Goal: Task Accomplishment & Management: Manage account settings

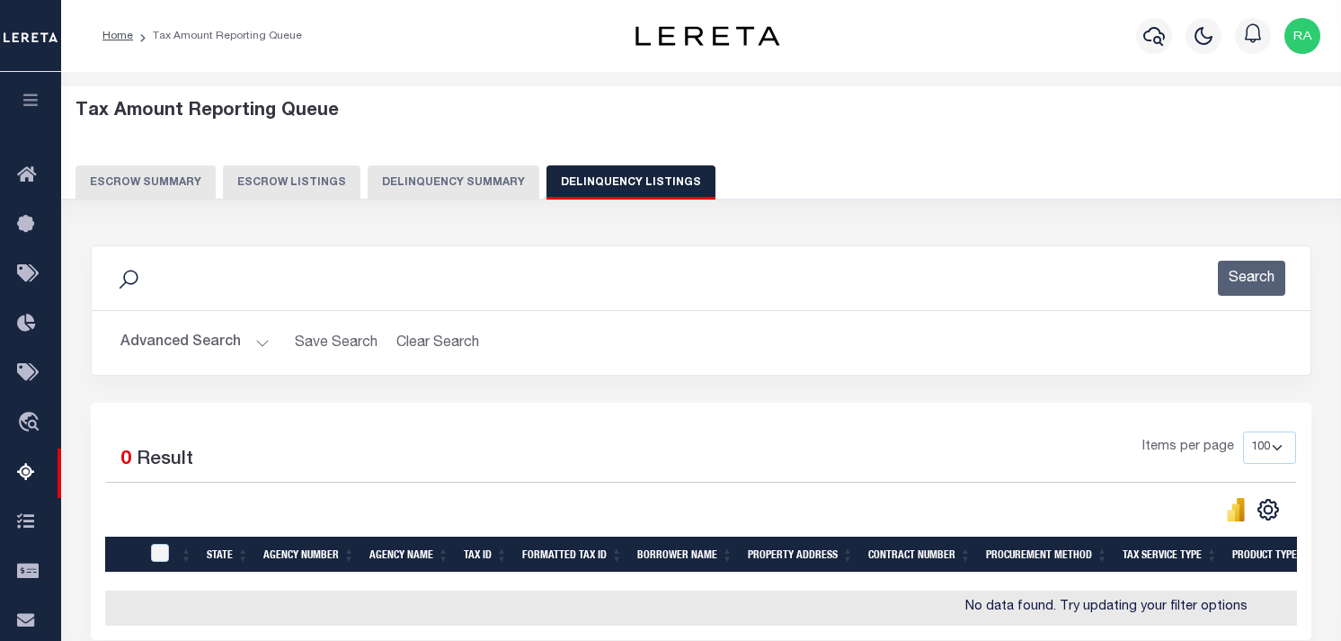
select select "100"
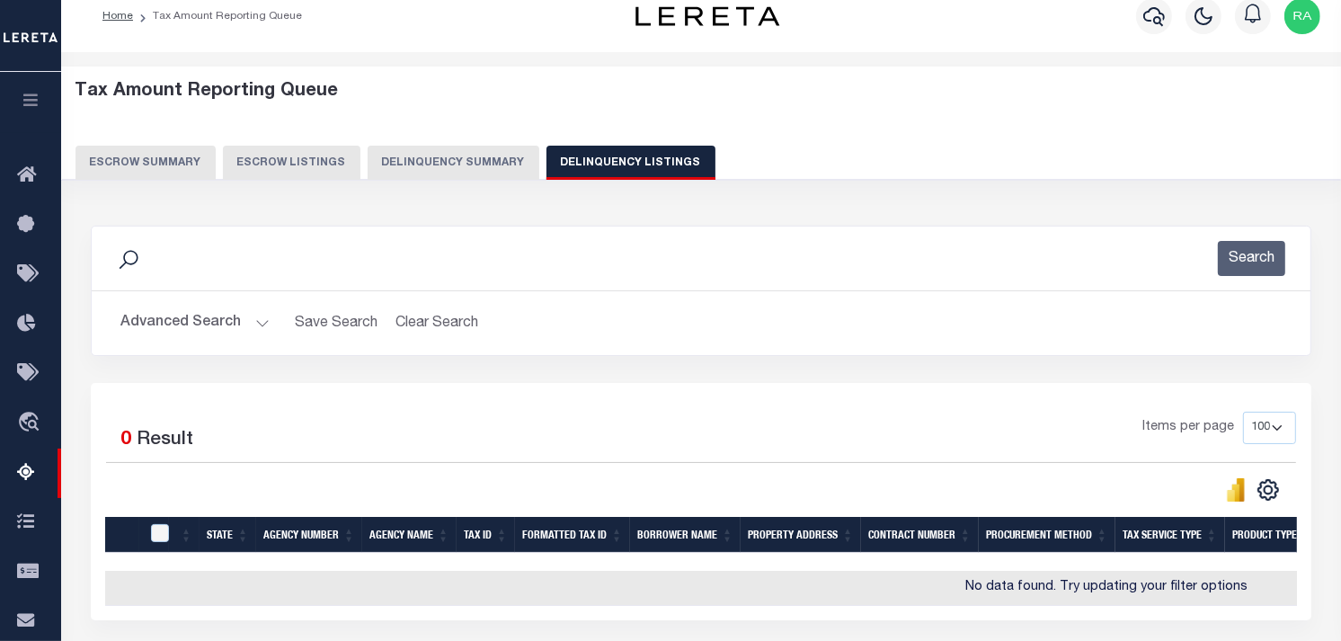
scroll to position [12, 0]
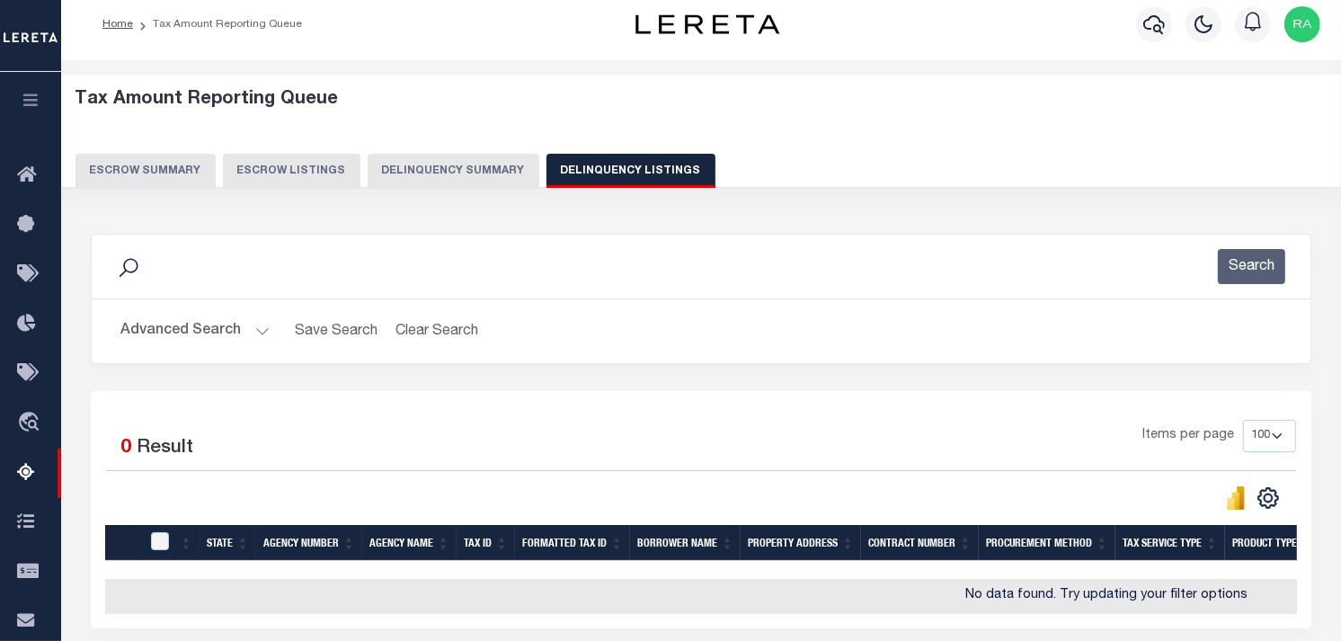
click at [254, 321] on button "Advanced Search" at bounding box center [194, 331] width 149 height 35
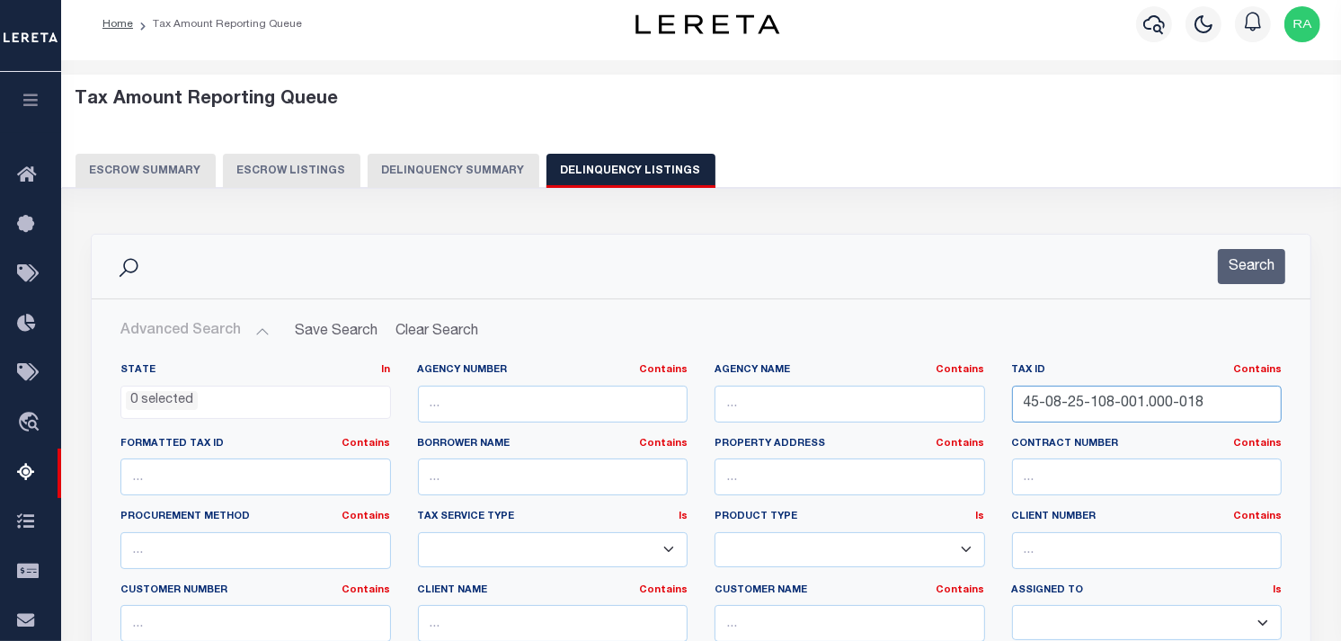
click at [1159, 413] on input "45-08-25-108-001.000-018" at bounding box center [1147, 404] width 271 height 37
paste input "https://leretallc.sharepoint.com/sites/VndrMgmt-CCO"
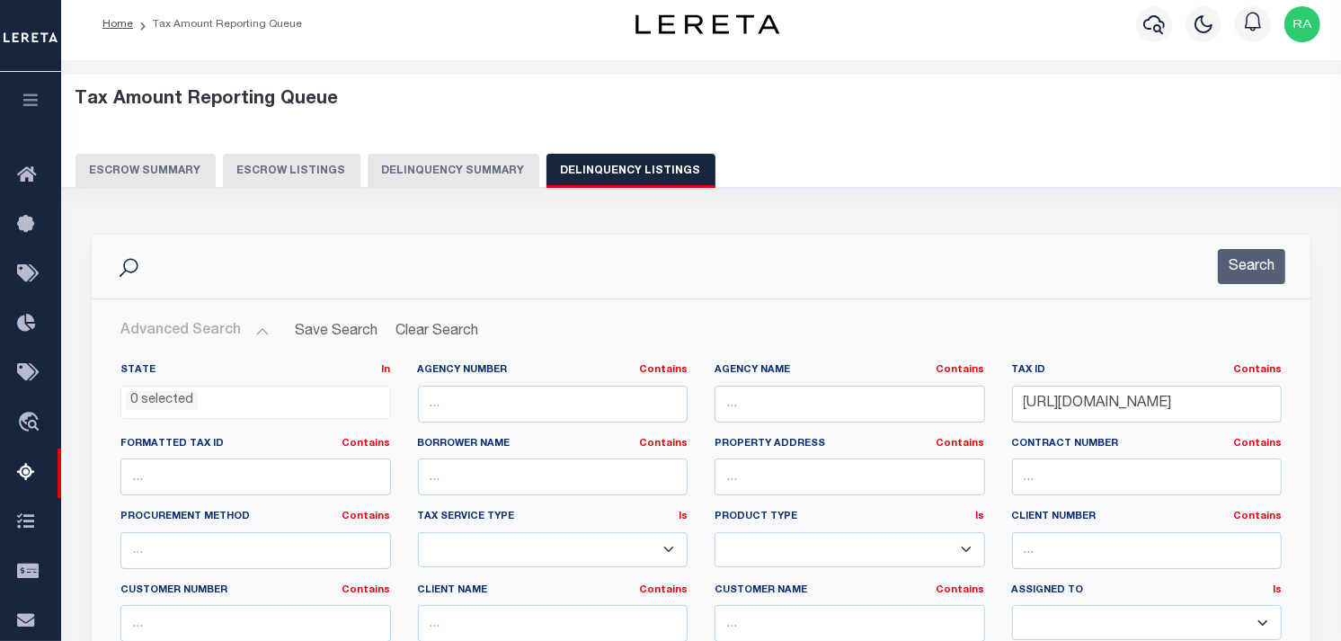
scroll to position [0, 0]
click at [1243, 243] on div "Search" at bounding box center [701, 267] width 1219 height 64
click at [1101, 406] on input "https://leretallc.sharepoint.com/sites/VndrMgmt-CCO" at bounding box center [1147, 404] width 271 height 37
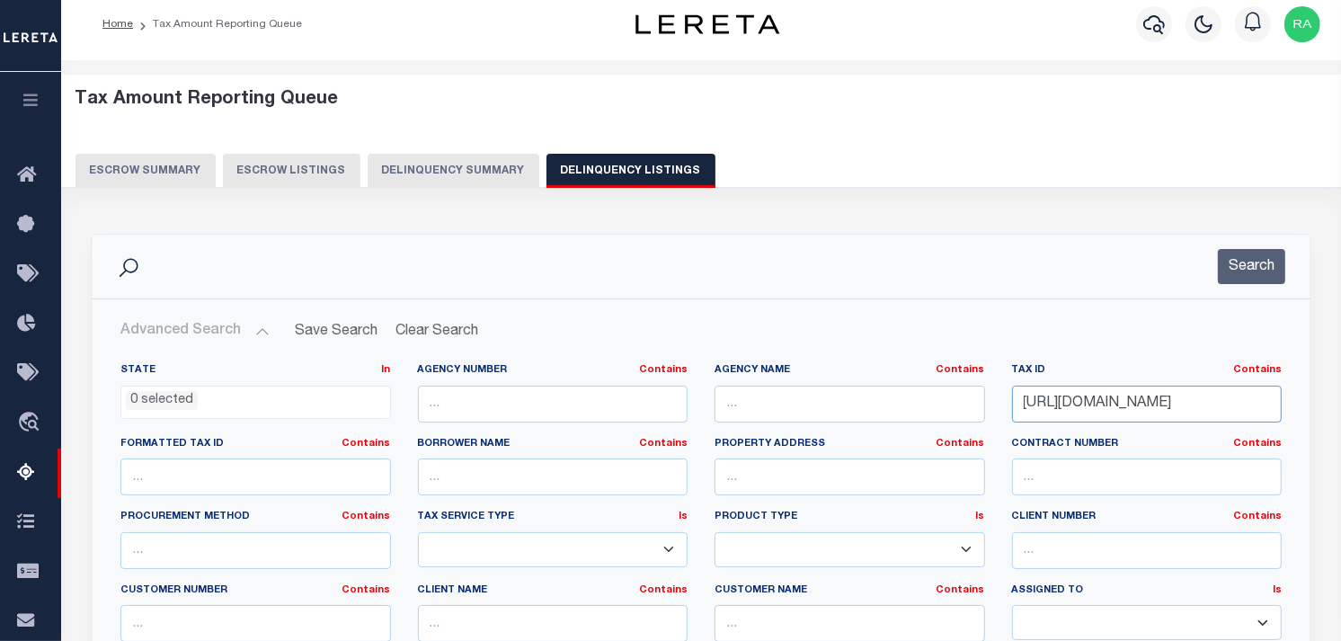
click at [1101, 406] on input "https://leretallc.sharepoint.com/sites/VndrMgmt-CCO" at bounding box center [1147, 404] width 271 height 37
paste input "44-05-10-200-000.058-015"
type input "44-05-10-200-000.058-015"
click at [1243, 262] on button "Search" at bounding box center [1251, 266] width 67 height 35
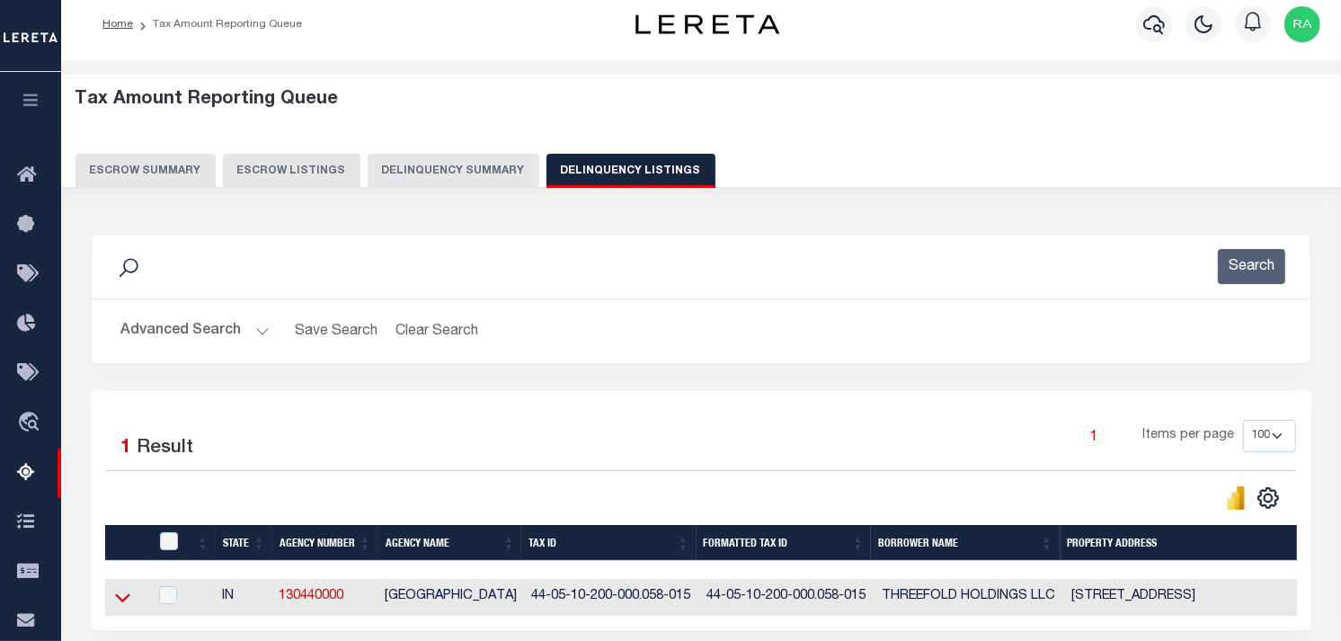
click at [122, 603] on icon at bounding box center [122, 598] width 15 height 9
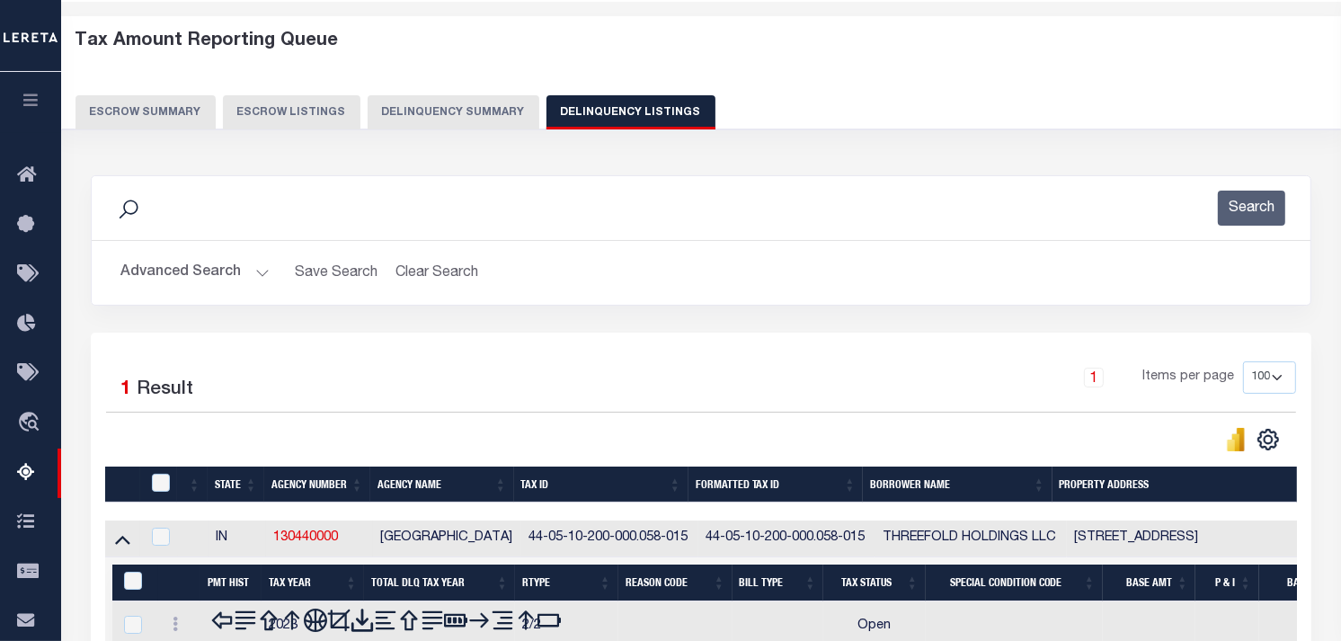
scroll to position [211, 0]
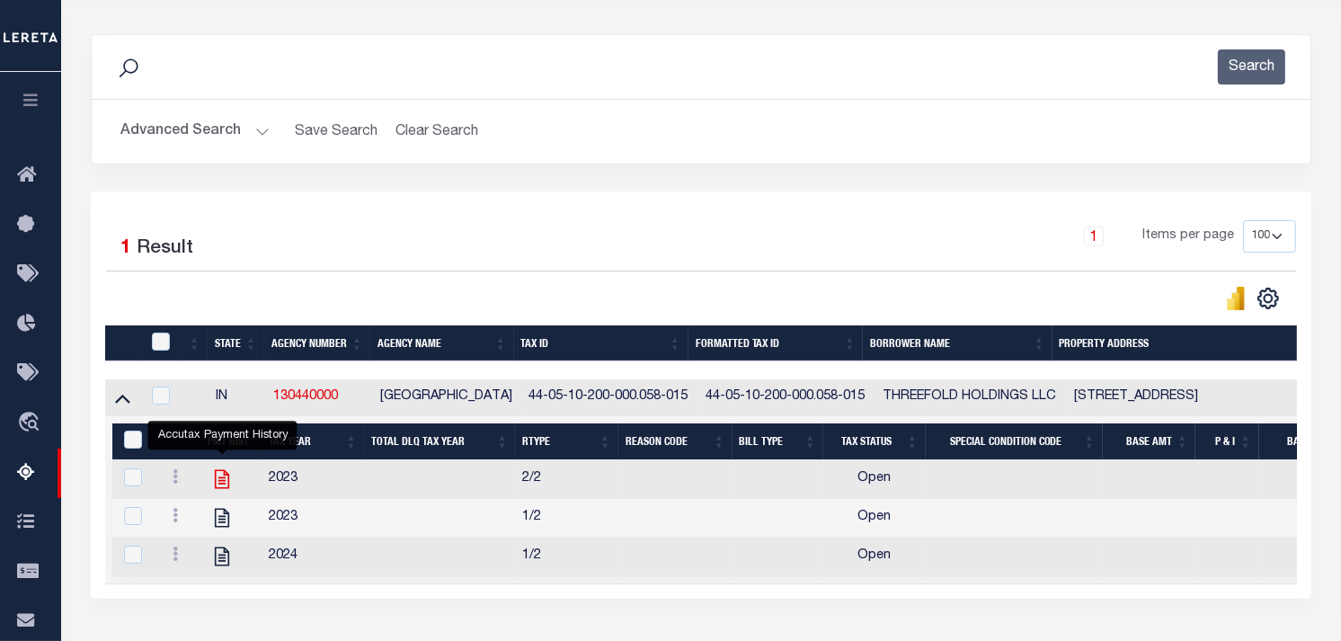
click at [229, 481] on icon "" at bounding box center [221, 478] width 23 height 23
checkbox input "true"
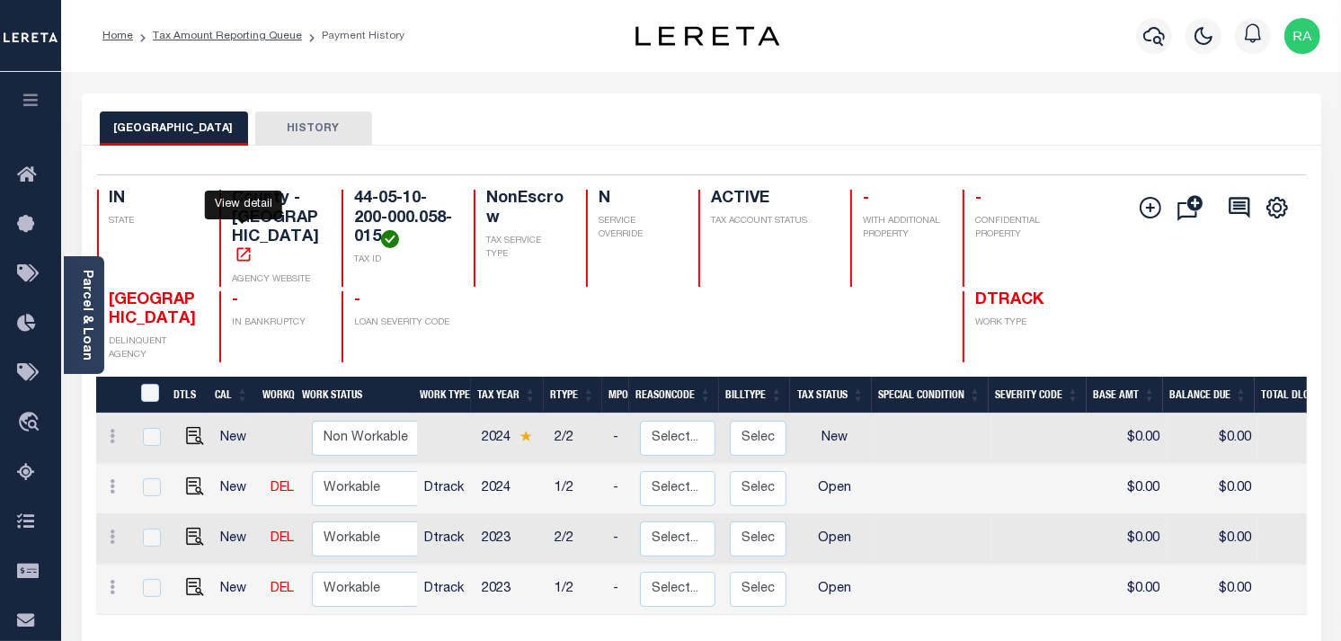
click at [241, 245] on icon "" at bounding box center [244, 254] width 18 height 18
click at [189, 578] on img "" at bounding box center [195, 587] width 18 height 18
checkbox input "true"
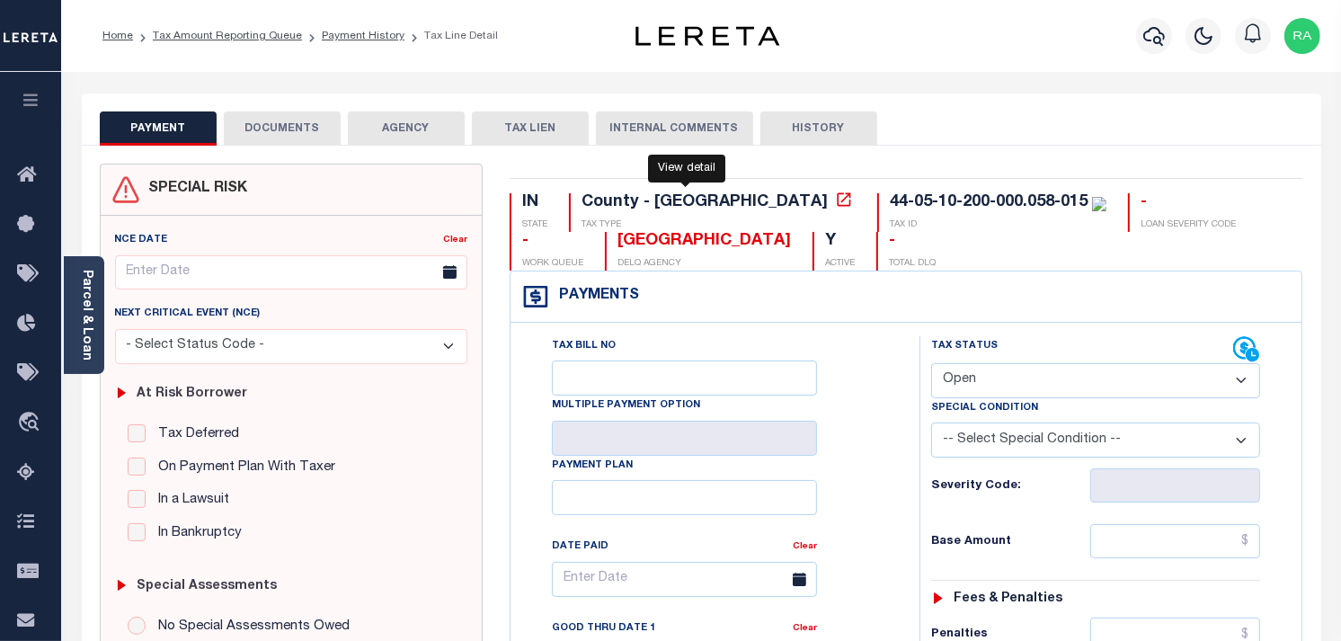
click at [835, 201] on icon at bounding box center [844, 200] width 18 height 18
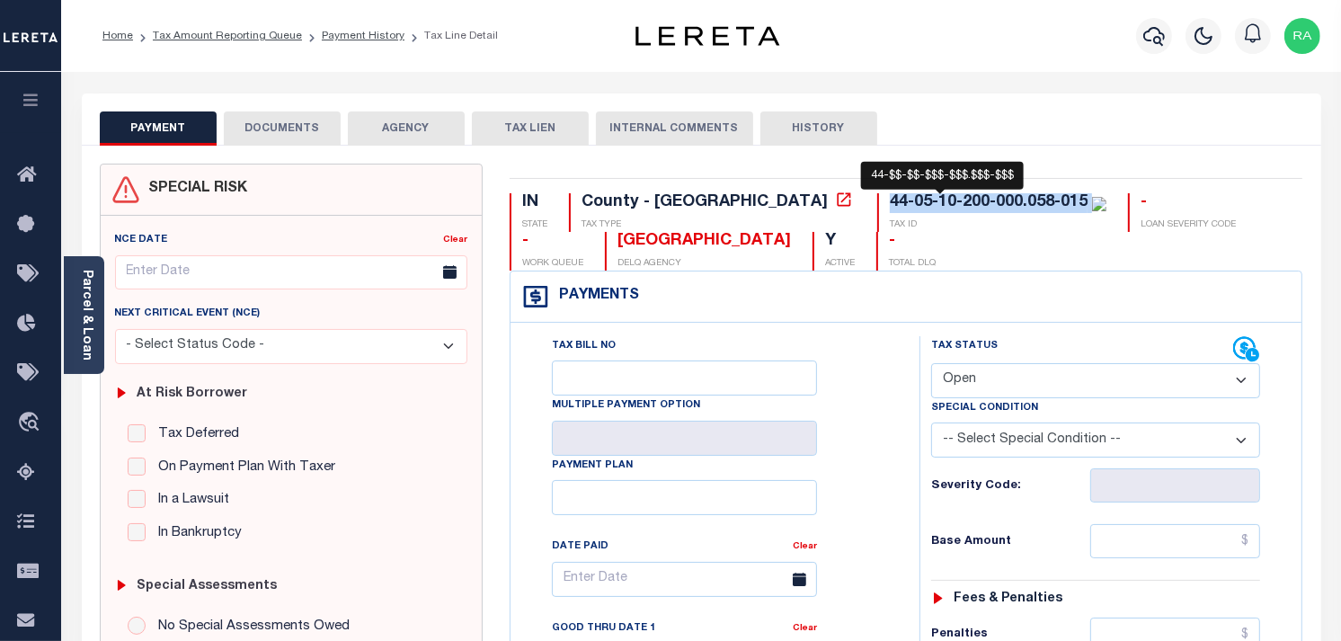
drag, startPoint x: 730, startPoint y: 204, endPoint x: 935, endPoint y: 200, distance: 204.9
click at [935, 200] on div "44-05-10-200-000.058-015" at bounding box center [998, 203] width 217 height 20
click at [1009, 392] on select "- Select Status Code - Open Due/Unpaid Paid Incomplete No Tax Due Internal Refu…" at bounding box center [1095, 380] width 329 height 35
select select "PYD"
click at [931, 364] on select "- Select Status Code - Open Due/Unpaid Paid Incomplete No Tax Due Internal Refu…" at bounding box center [1095, 380] width 329 height 35
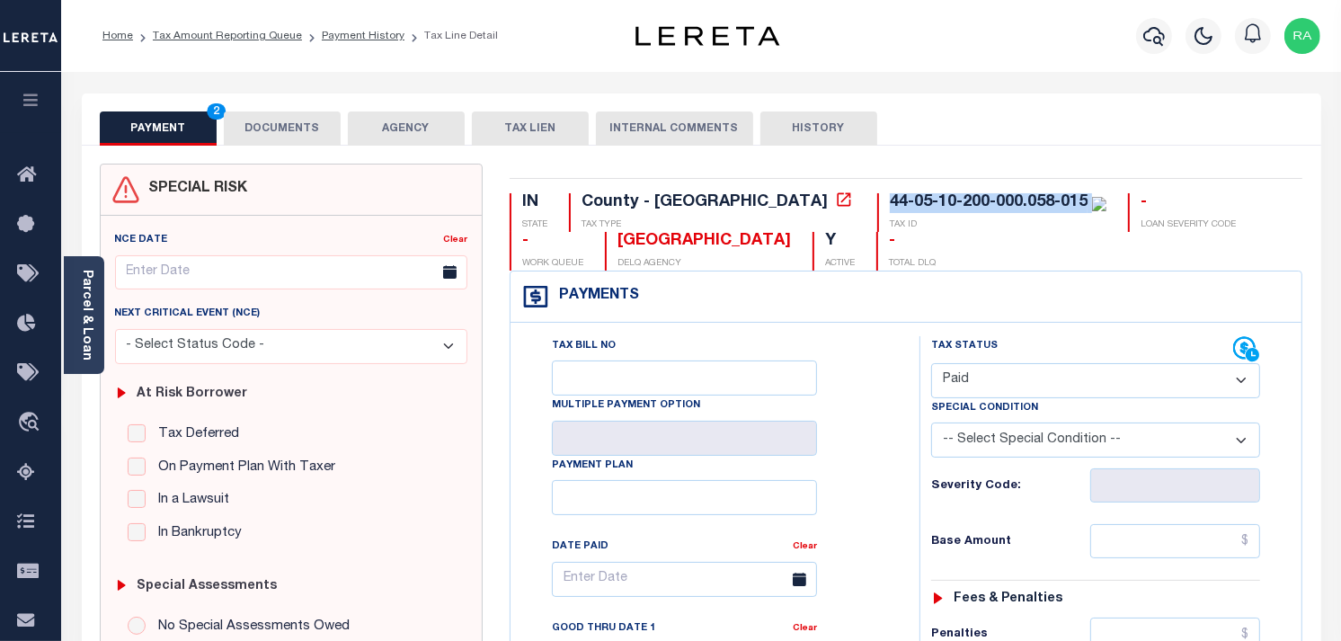
type input "[DATE]"
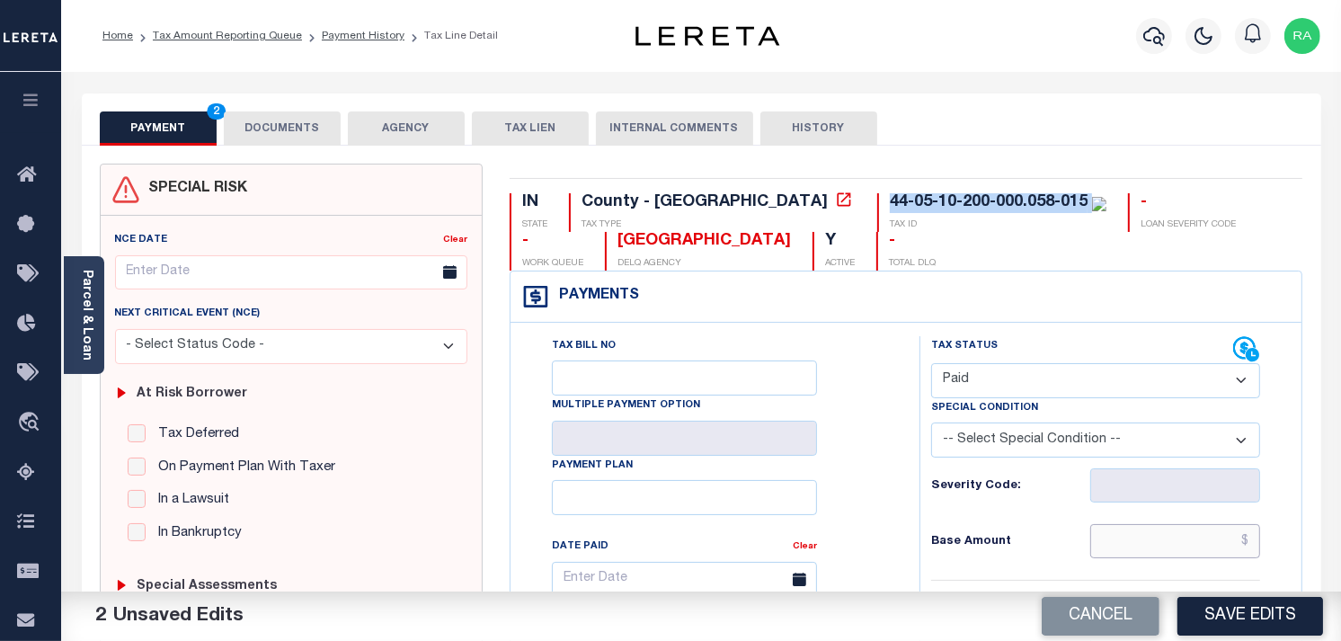
click at [1170, 548] on input "text" at bounding box center [1175, 541] width 171 height 34
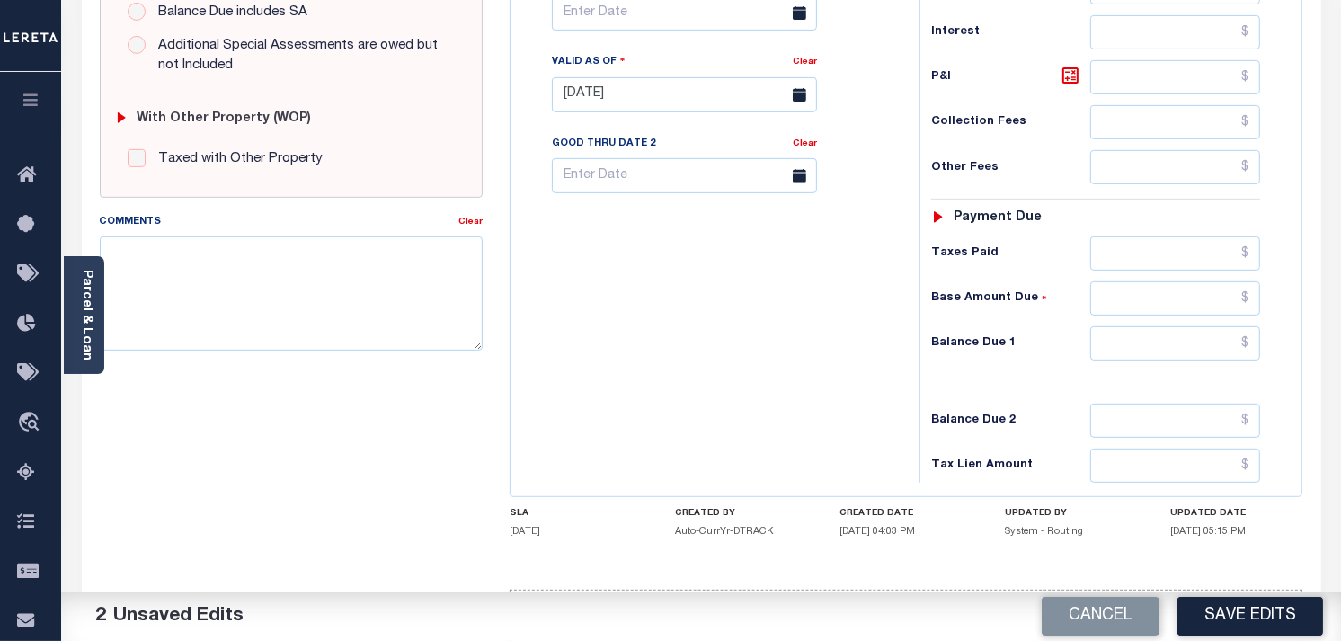
scroll to position [723, 0]
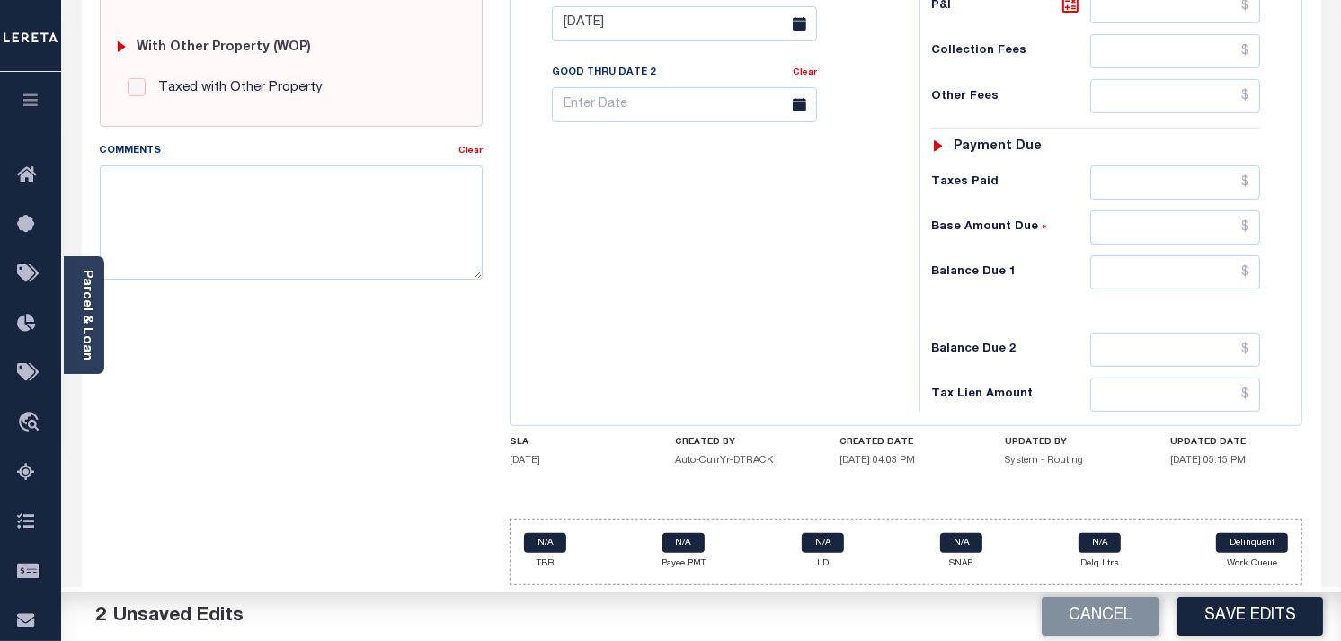
type input "$5,257.56"
click at [1162, 291] on div "Tax Status Status - Select Status Code -" at bounding box center [1101, 15] width 364 height 794
click at [1303, 313] on div "IN STATE County - IN TAX TYPE 44-05-10-200-000.058-015 TAX ID - LOAN SEVERITY C…" at bounding box center [906, 23] width 821 height 1154
click at [1215, 271] on input "text" at bounding box center [1175, 272] width 171 height 34
type input "$0"
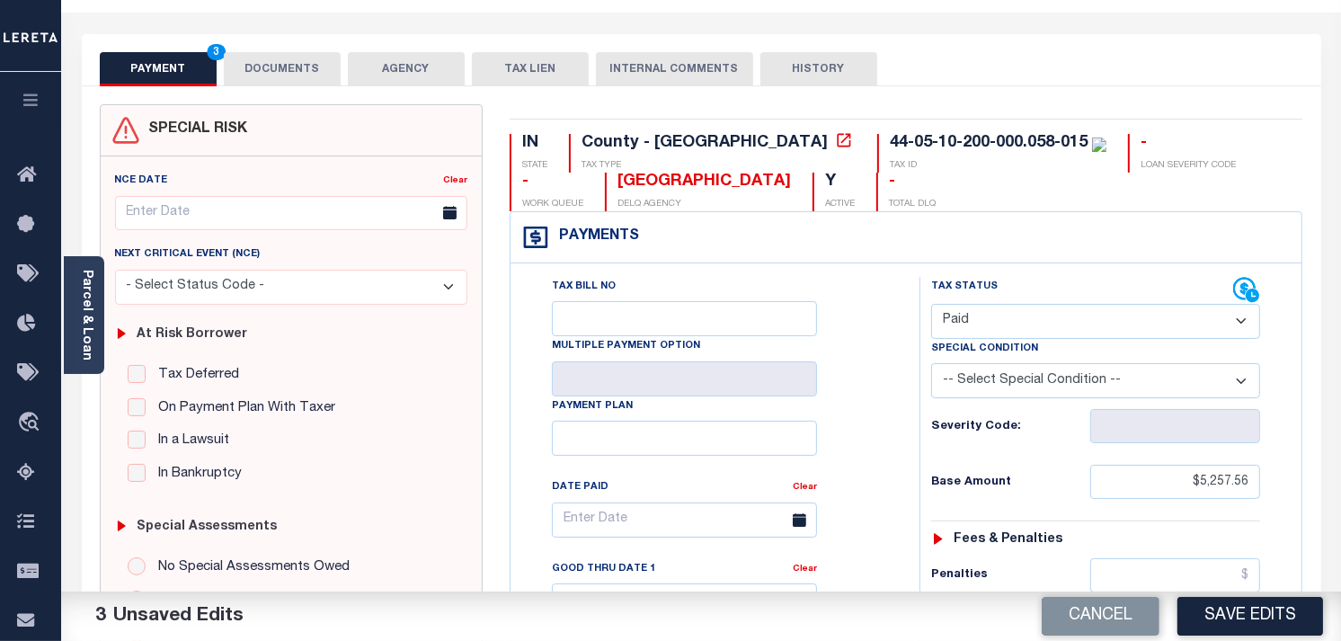
scroll to position [0, 0]
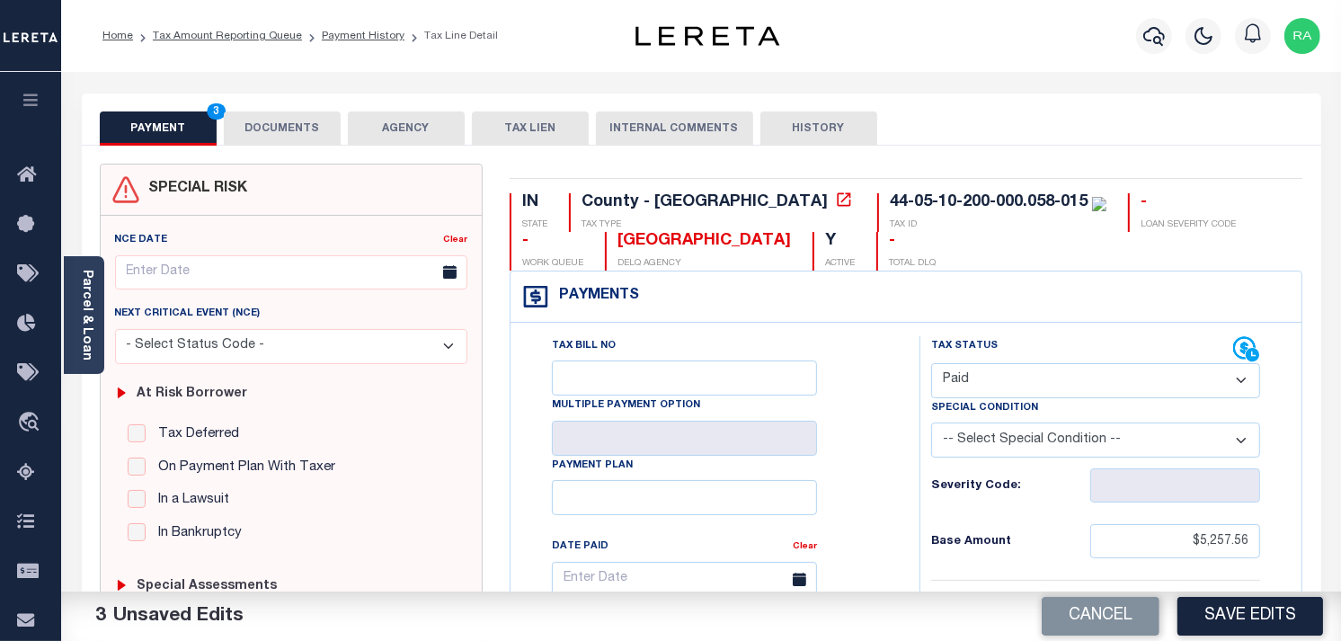
click at [315, 127] on button "DOCUMENTS" at bounding box center [282, 128] width 117 height 34
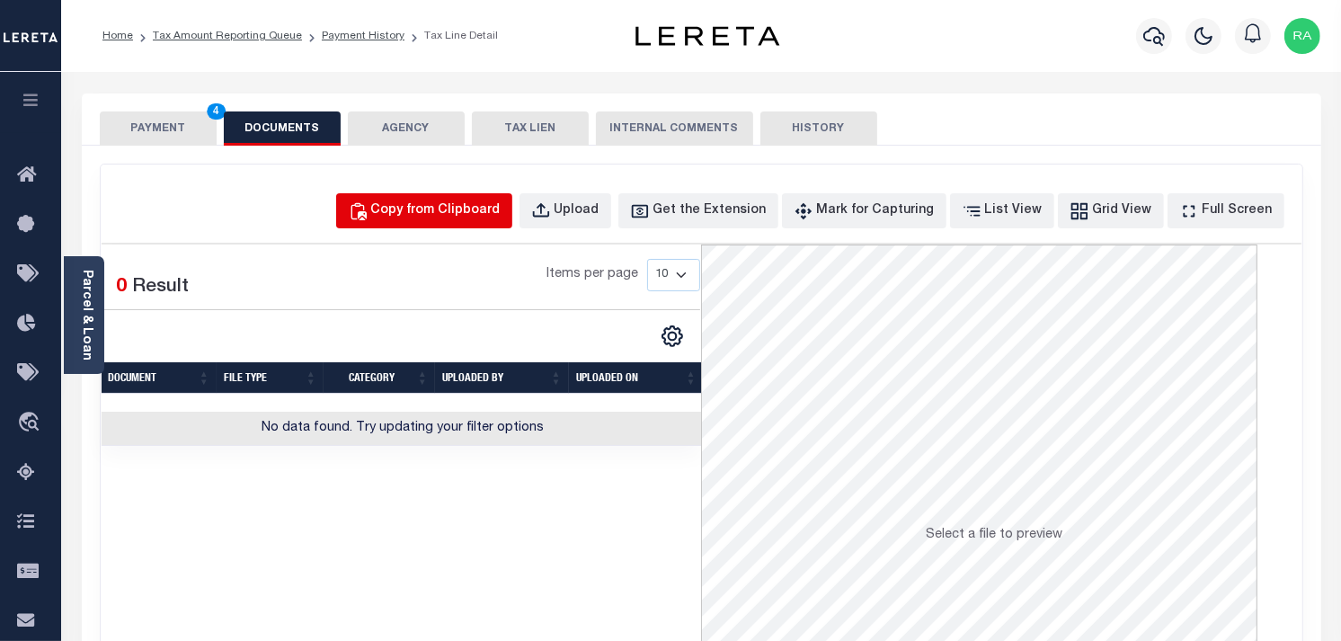
click at [501, 213] on div "Copy from Clipboard" at bounding box center [435, 211] width 129 height 20
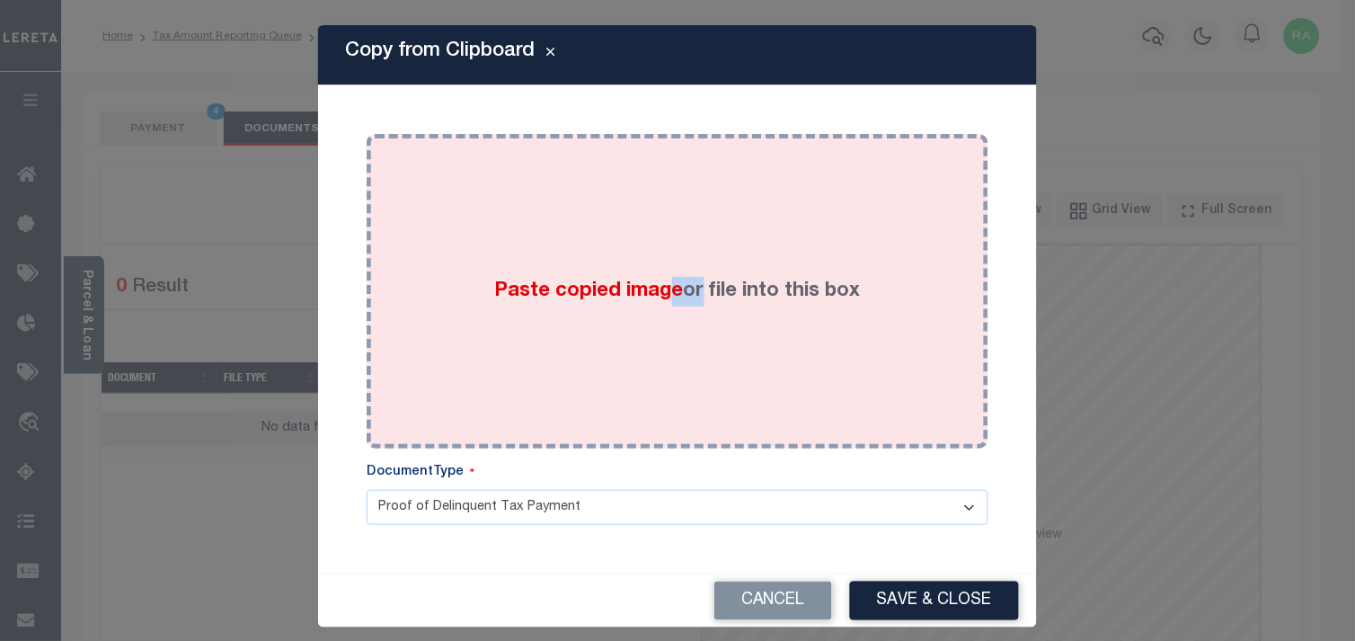
click at [719, 388] on div "Paste copied image or file into this box" at bounding box center [677, 291] width 595 height 288
click at [723, 385] on div "Paste copied image or file into this box" at bounding box center [677, 291] width 595 height 288
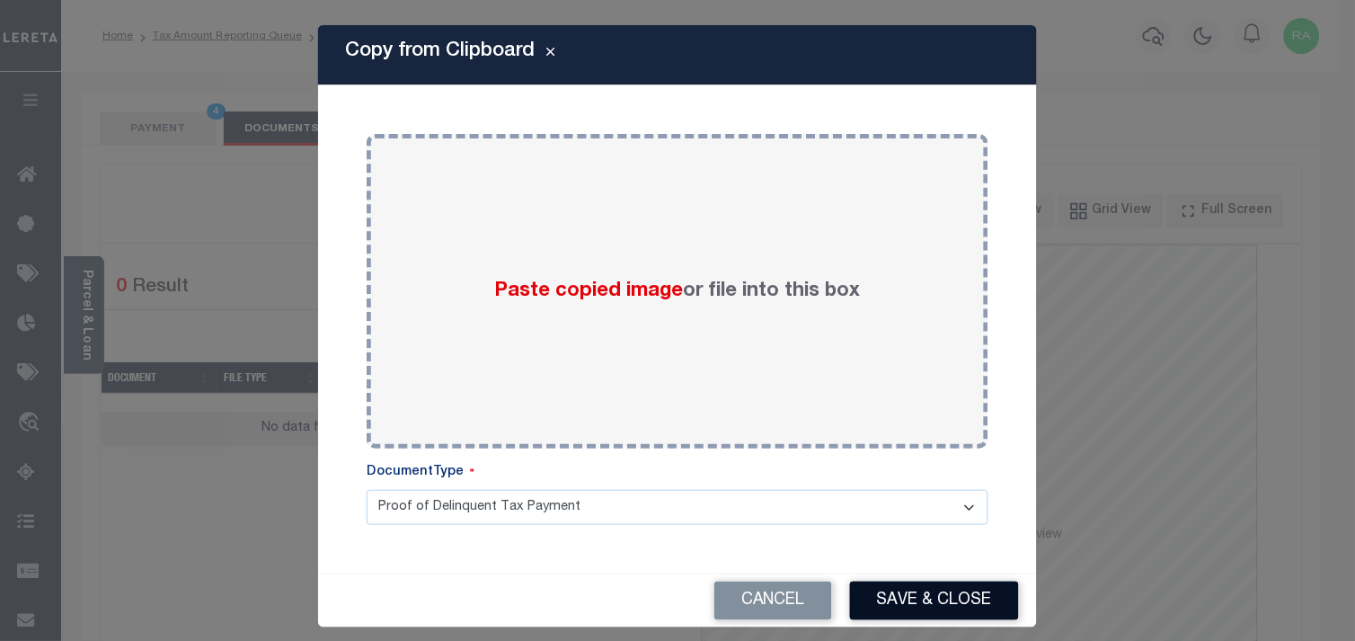
click at [918, 611] on button "Save & Close" at bounding box center [934, 600] width 169 height 39
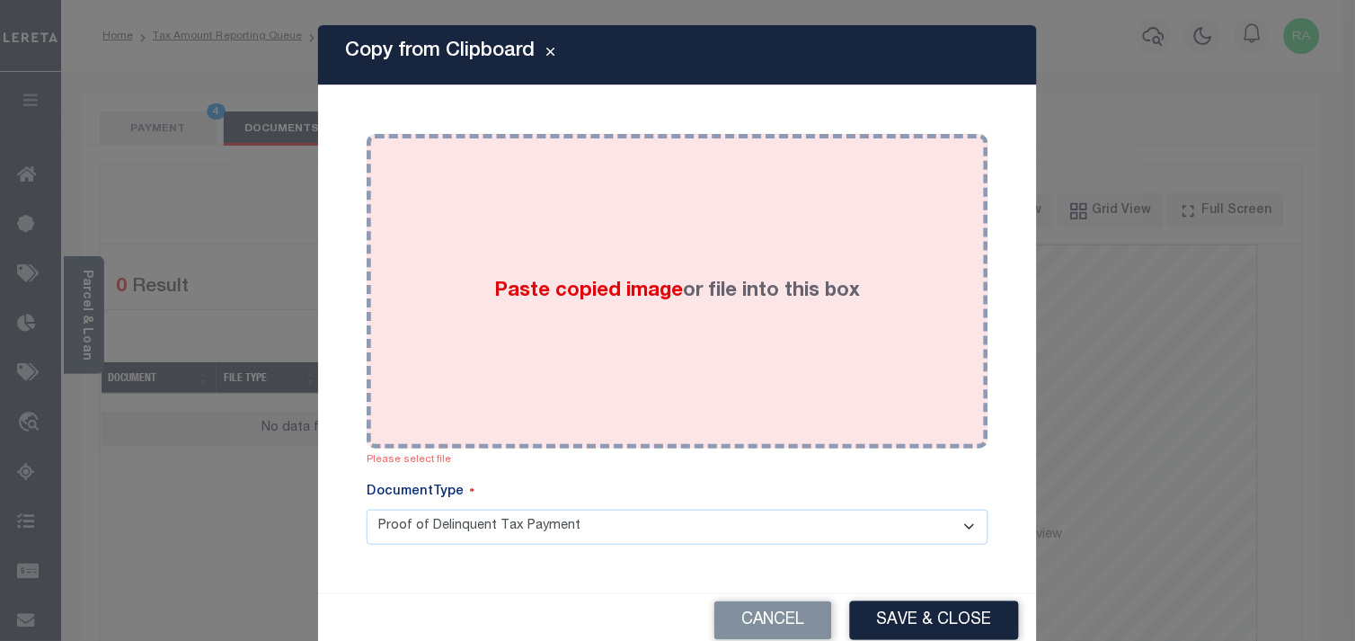
click at [775, 385] on div "Paste copied image or file into this box" at bounding box center [677, 291] width 595 height 288
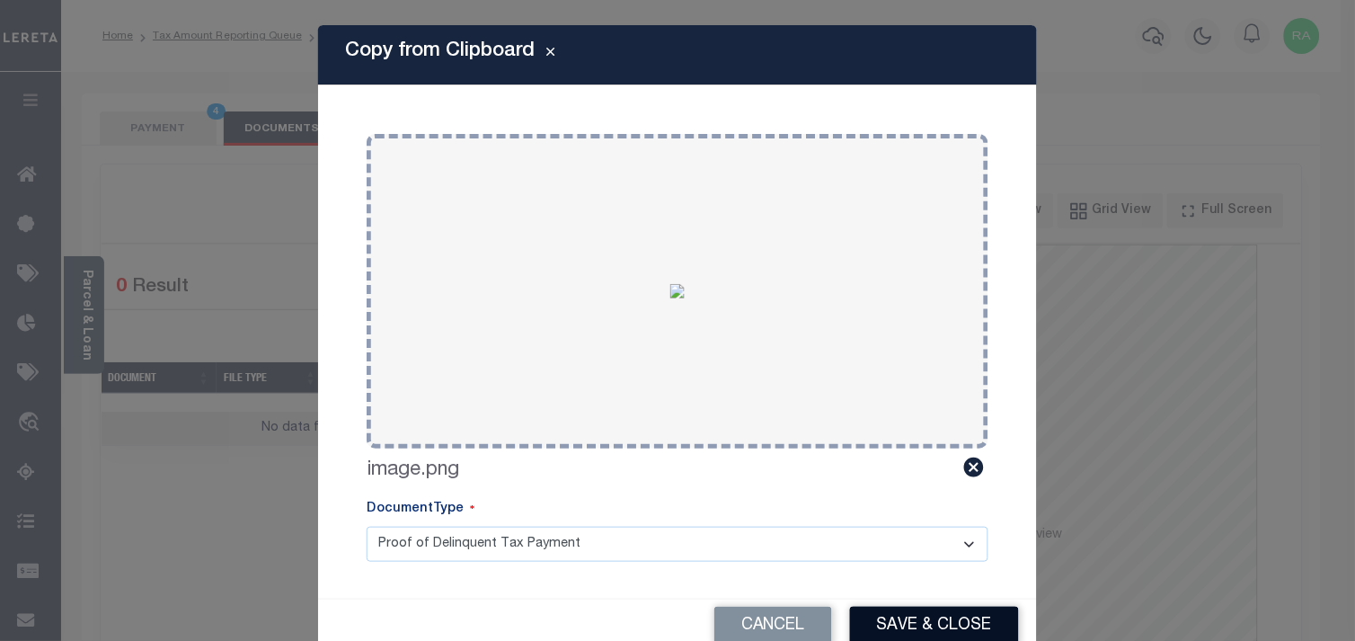
click at [891, 634] on button "Save & Close" at bounding box center [934, 626] width 169 height 39
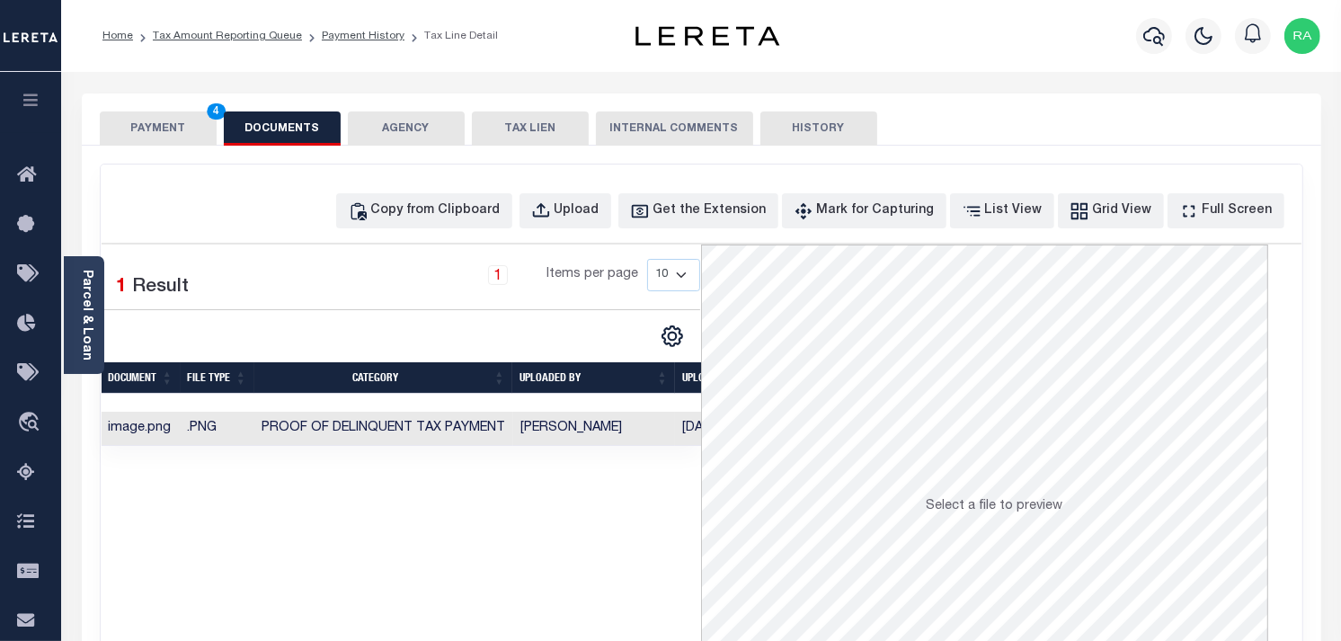
click at [176, 132] on button "PAYMENT 4" at bounding box center [158, 128] width 117 height 34
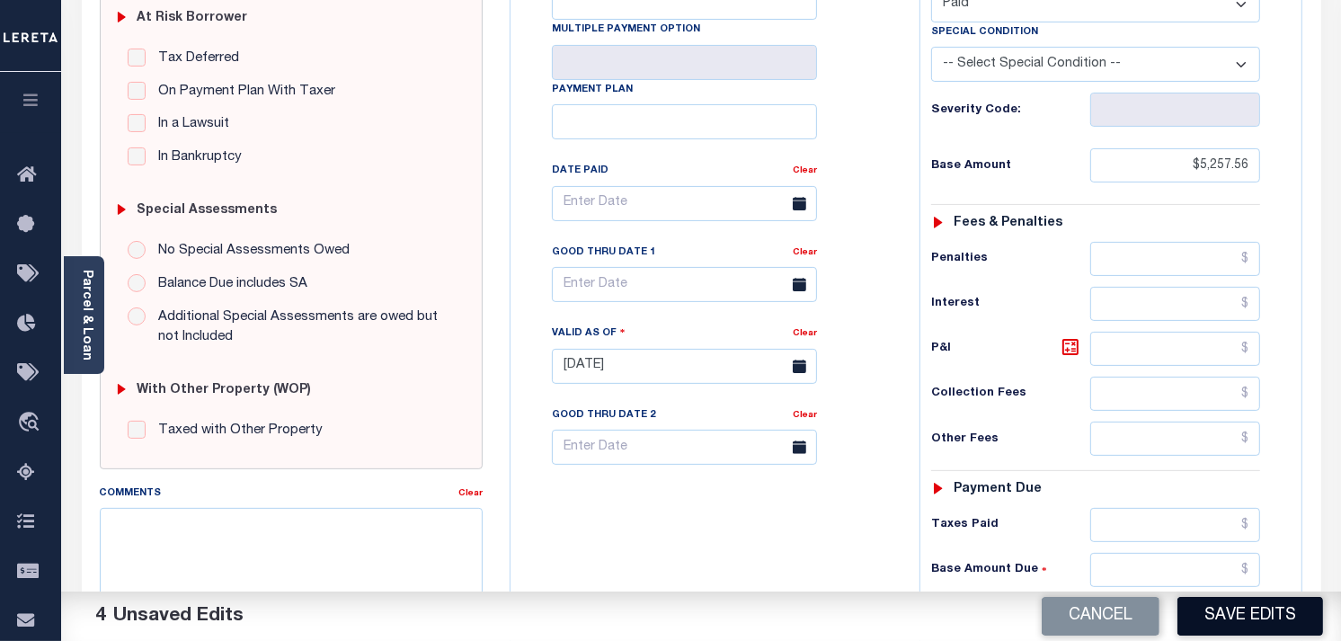
scroll to position [399, 0]
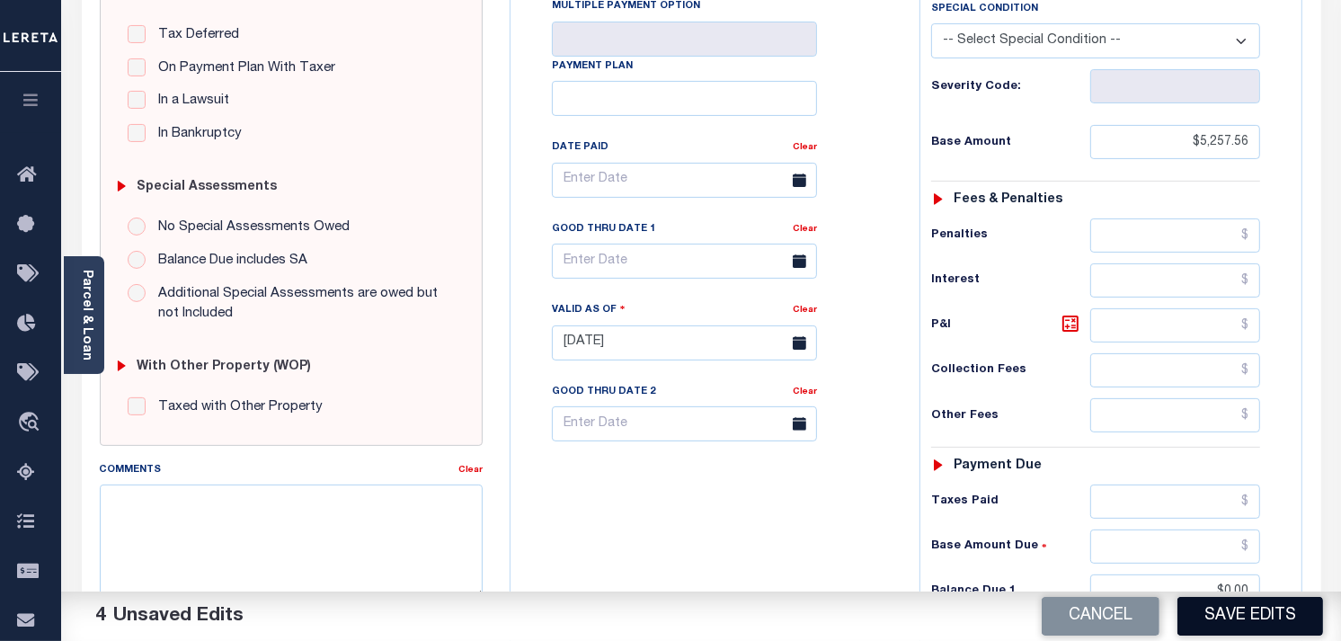
click at [1217, 618] on button "Save Edits" at bounding box center [1250, 616] width 146 height 39
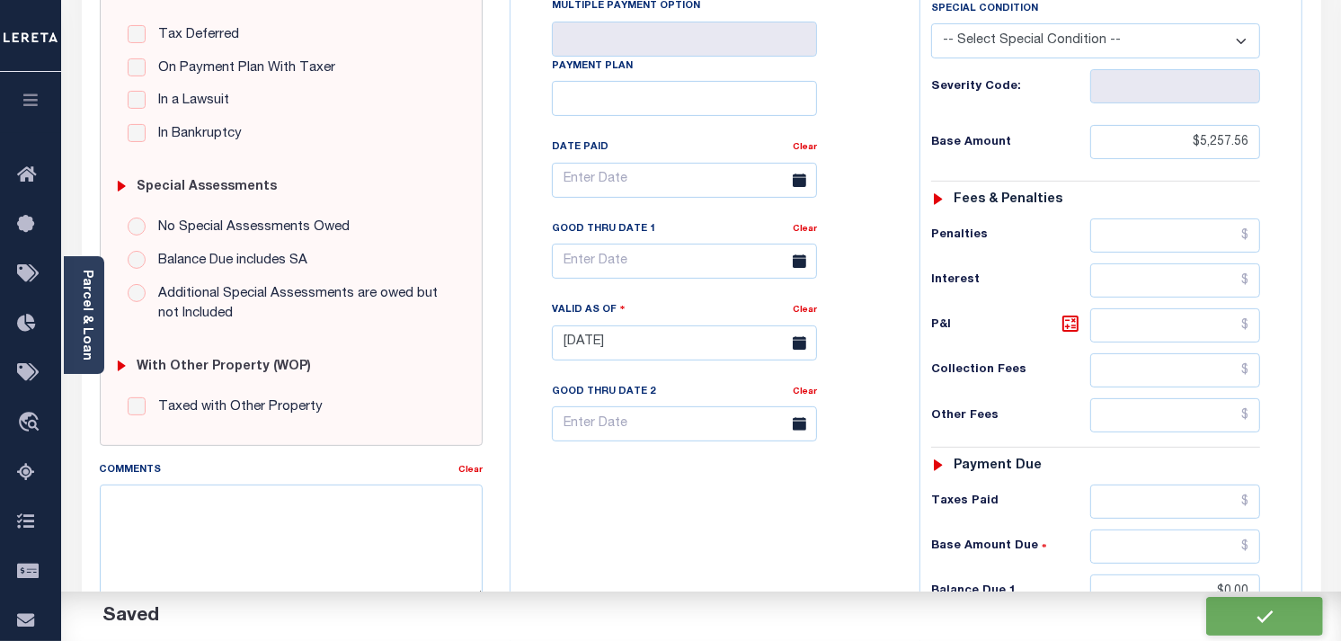
checkbox input "false"
type input "$5,257.56"
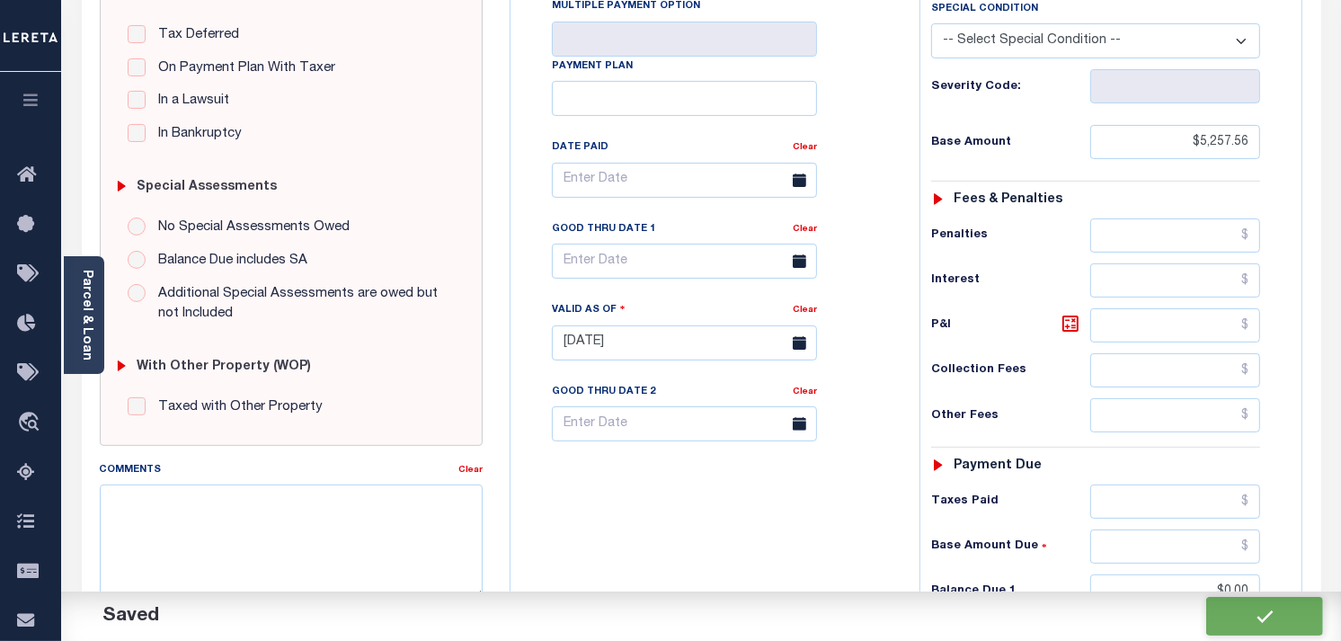
type input "$0"
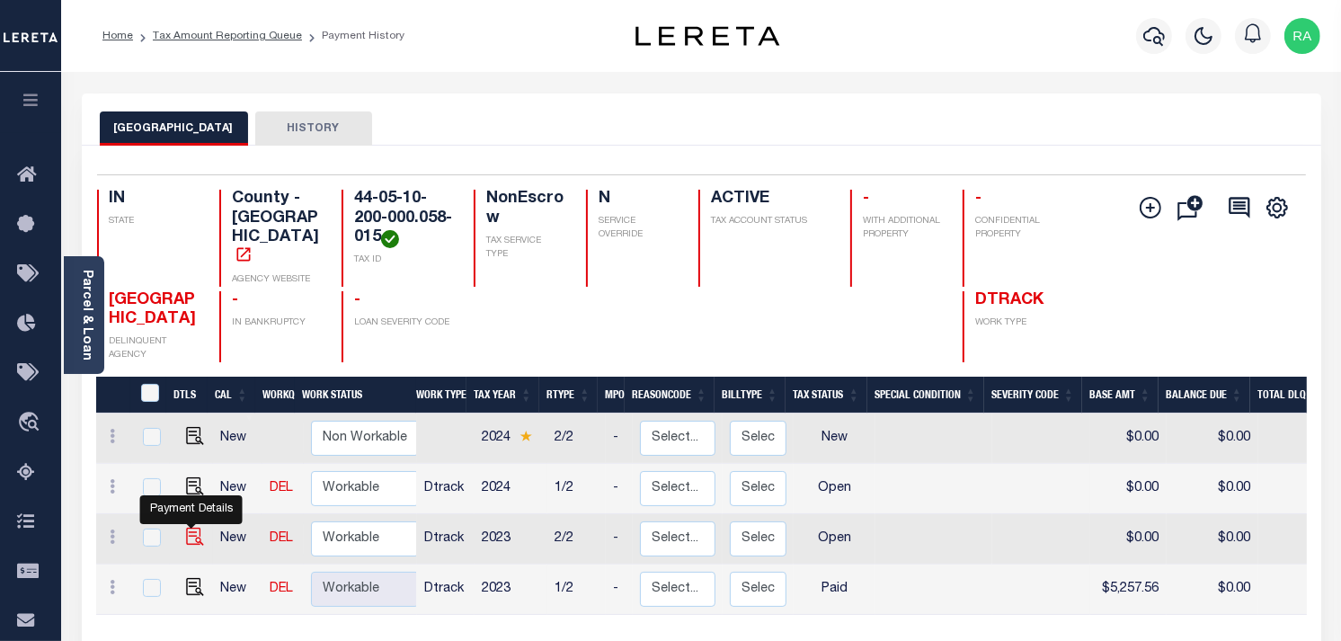
click at [194, 528] on img "" at bounding box center [195, 537] width 18 height 18
checkbox input "true"
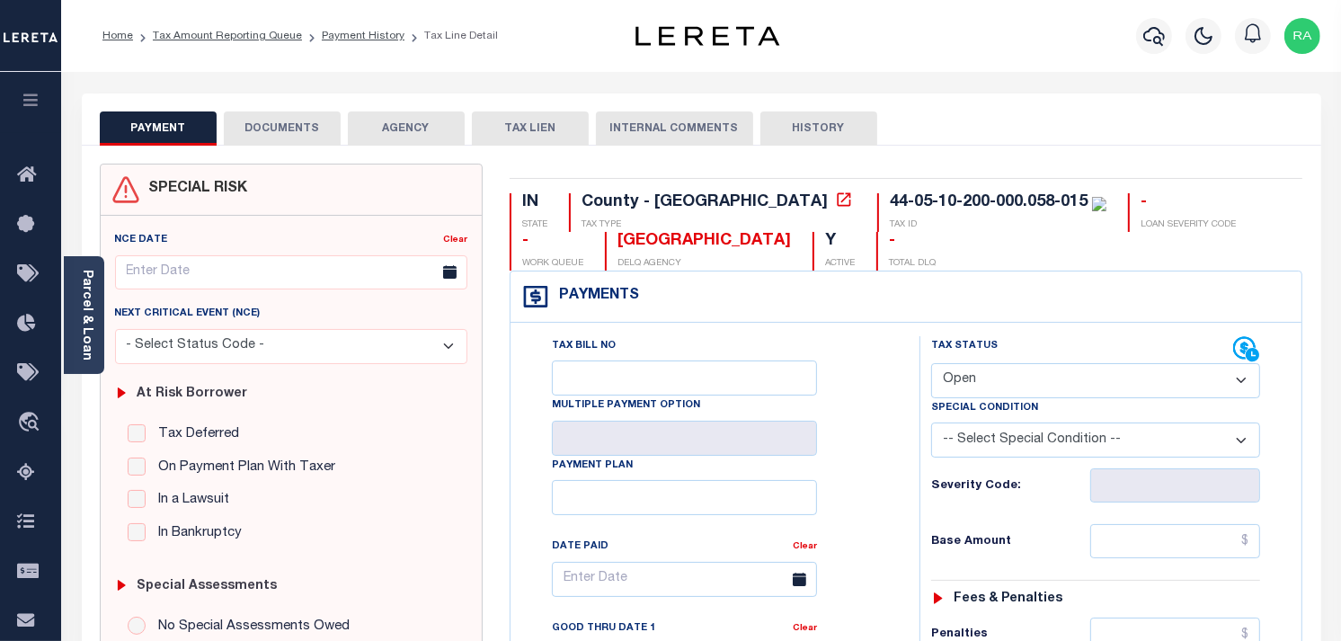
click at [974, 386] on select "- Select Status Code - Open Due/Unpaid Paid Incomplete No Tax Due Internal Refu…" at bounding box center [1095, 380] width 329 height 35
select select "PYD"
click at [931, 364] on select "- Select Status Code - Open Due/Unpaid Paid Incomplete No Tax Due Internal Refu…" at bounding box center [1095, 380] width 329 height 35
type input "[DATE]"
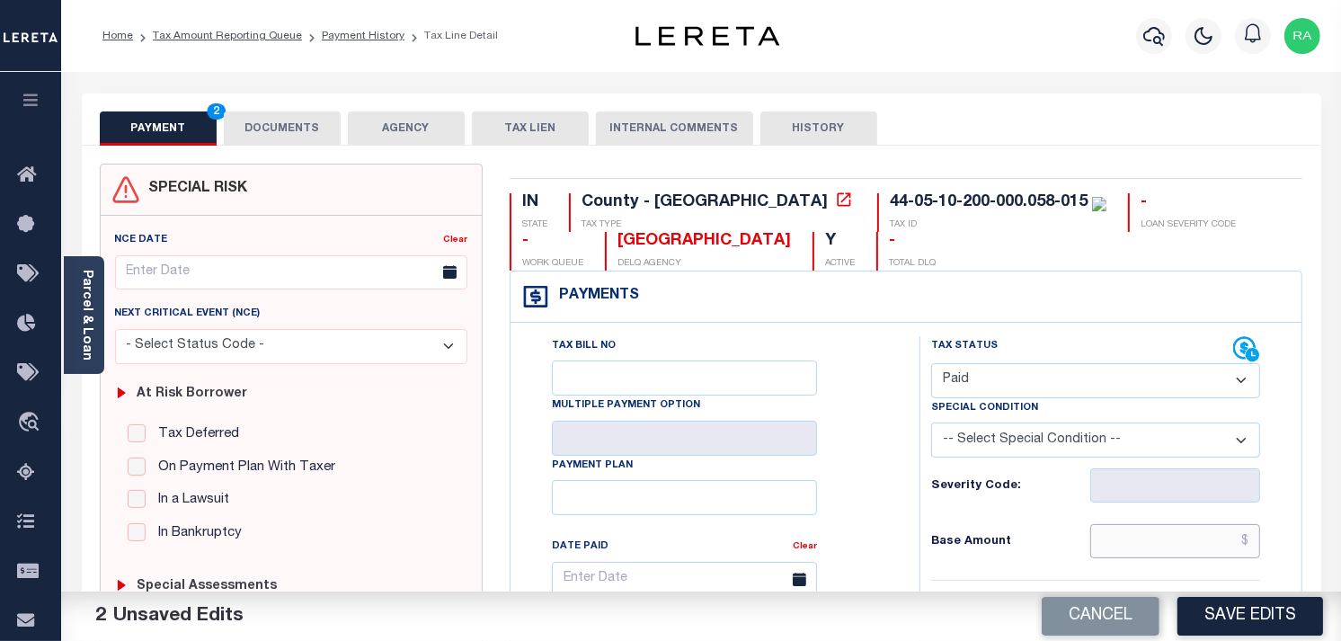
click at [1144, 541] on input "text" at bounding box center [1175, 541] width 171 height 34
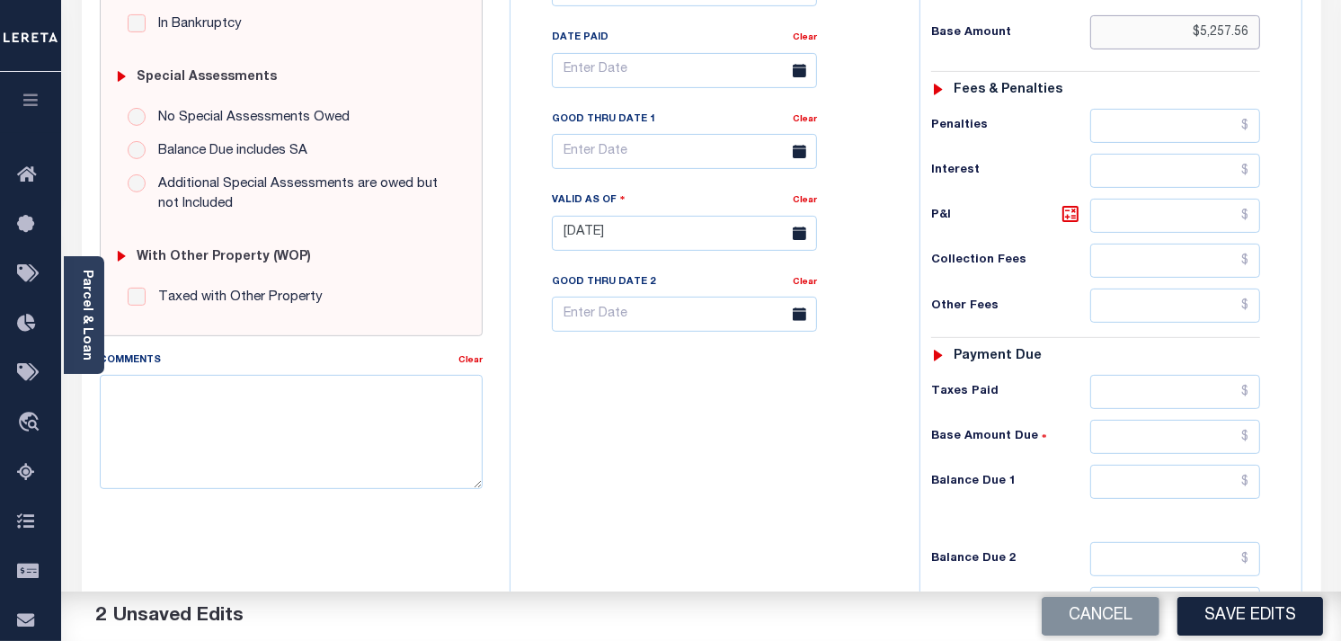
scroll to position [698, 0]
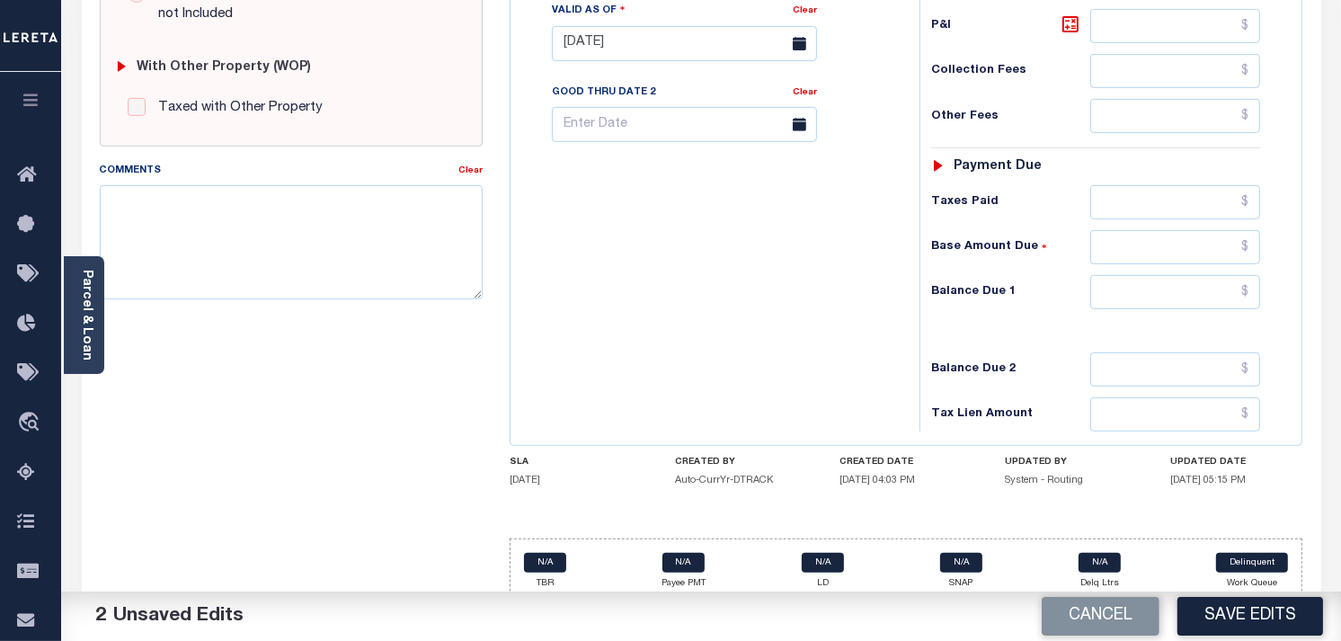
type input "$5,257.56"
click at [1169, 298] on input "text" at bounding box center [1175, 292] width 171 height 34
type input "$0.00"
click at [1285, 308] on div "Tax Status Status" at bounding box center [1101, 35] width 391 height 794
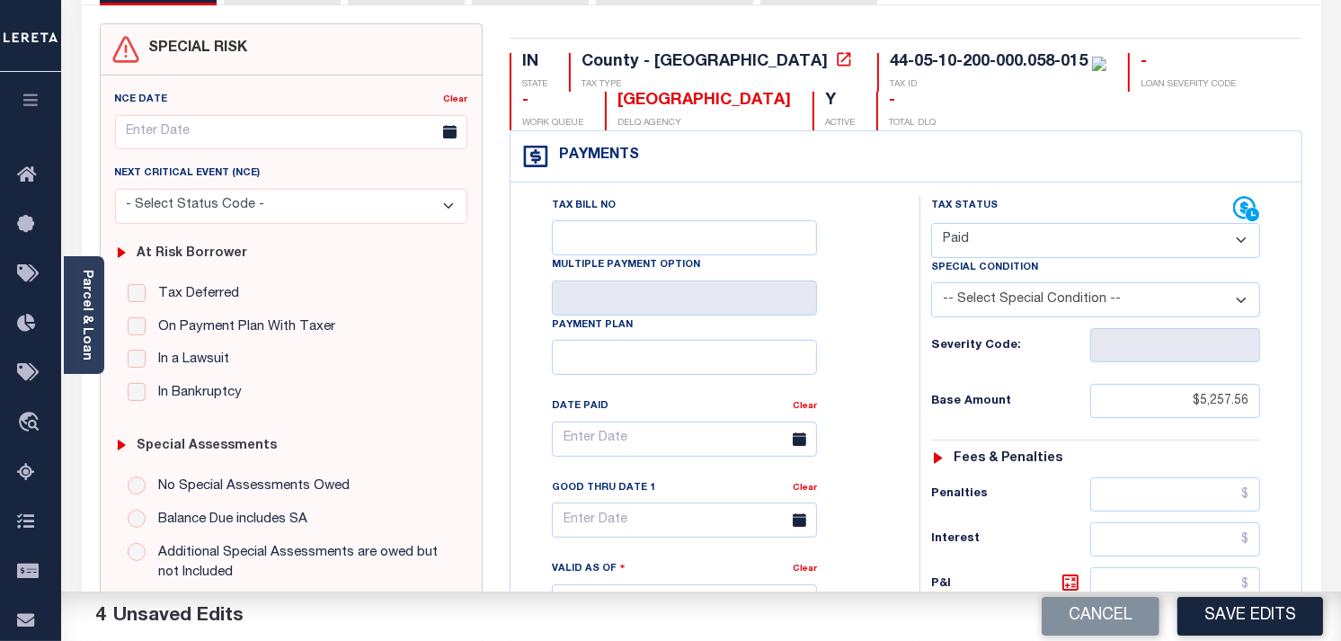
scroll to position [0, 0]
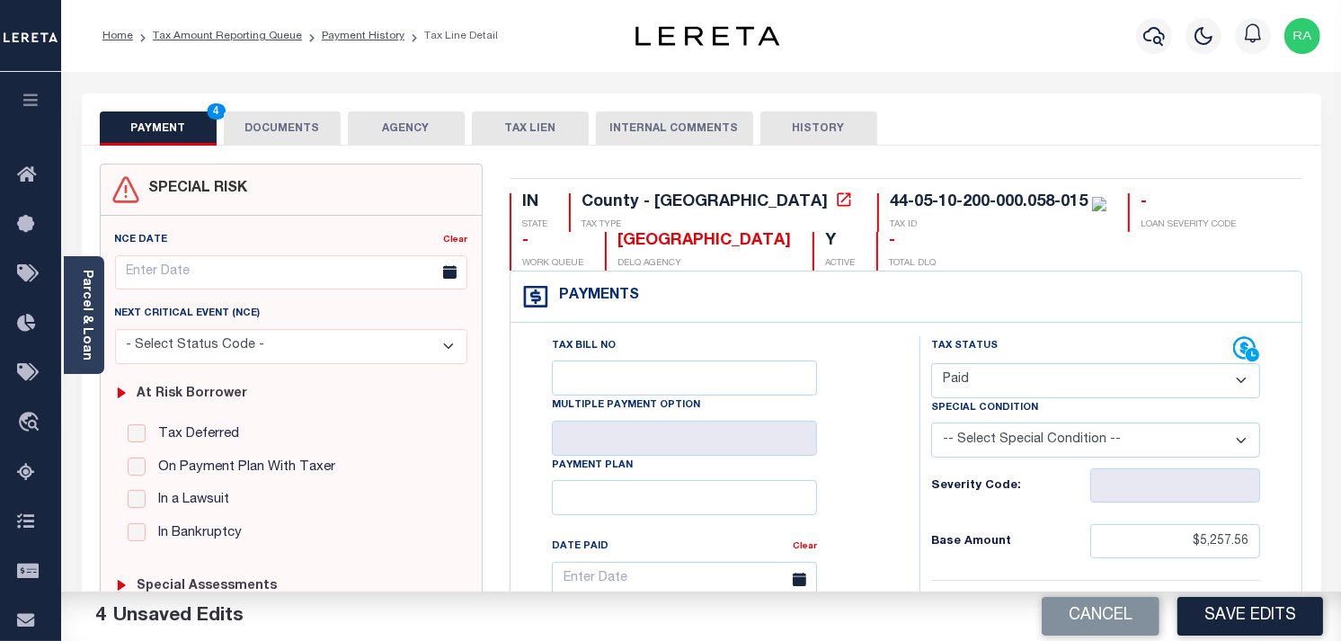
click at [297, 129] on button "DOCUMENTS" at bounding box center [282, 128] width 117 height 34
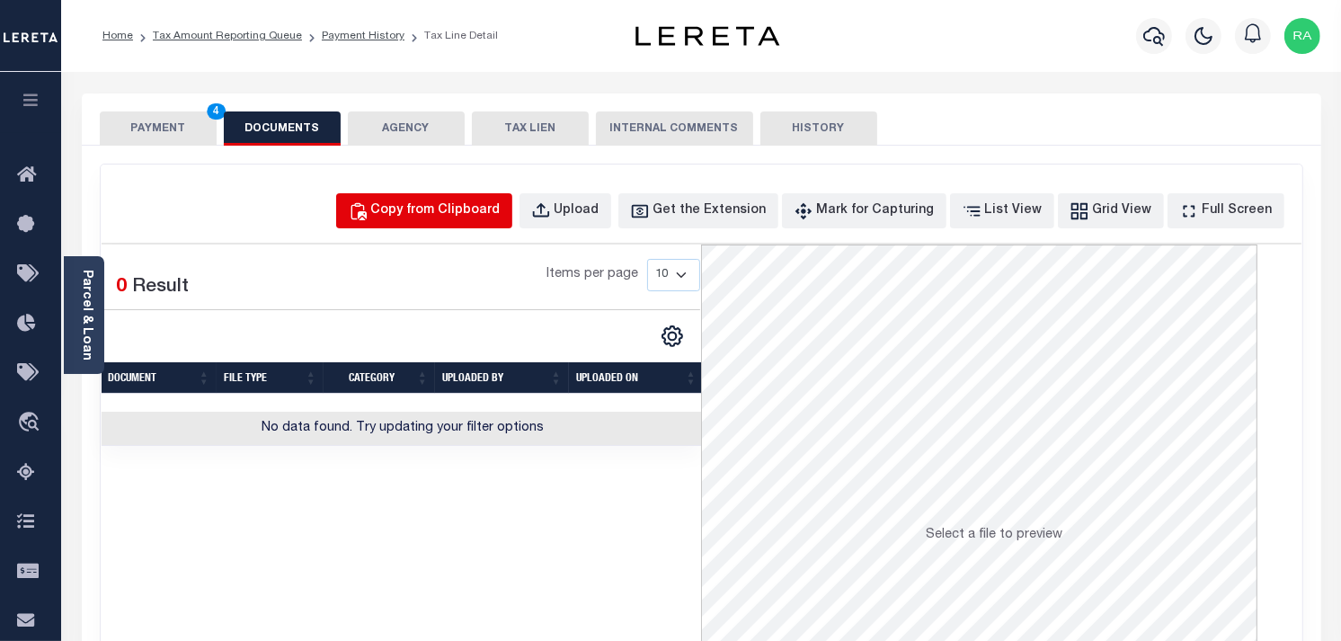
click at [501, 218] on div "Copy from Clipboard" at bounding box center [435, 211] width 129 height 20
select select "POP"
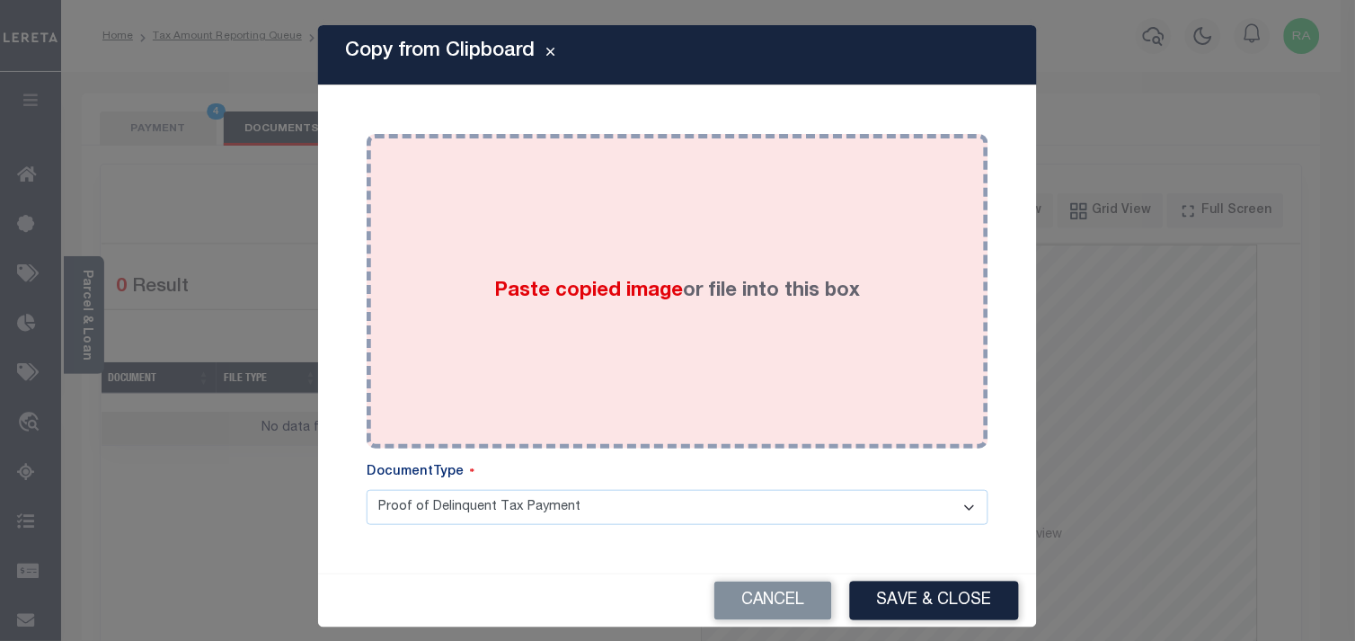
click at [725, 382] on div "Paste copied image or file into this box" at bounding box center [677, 291] width 595 height 288
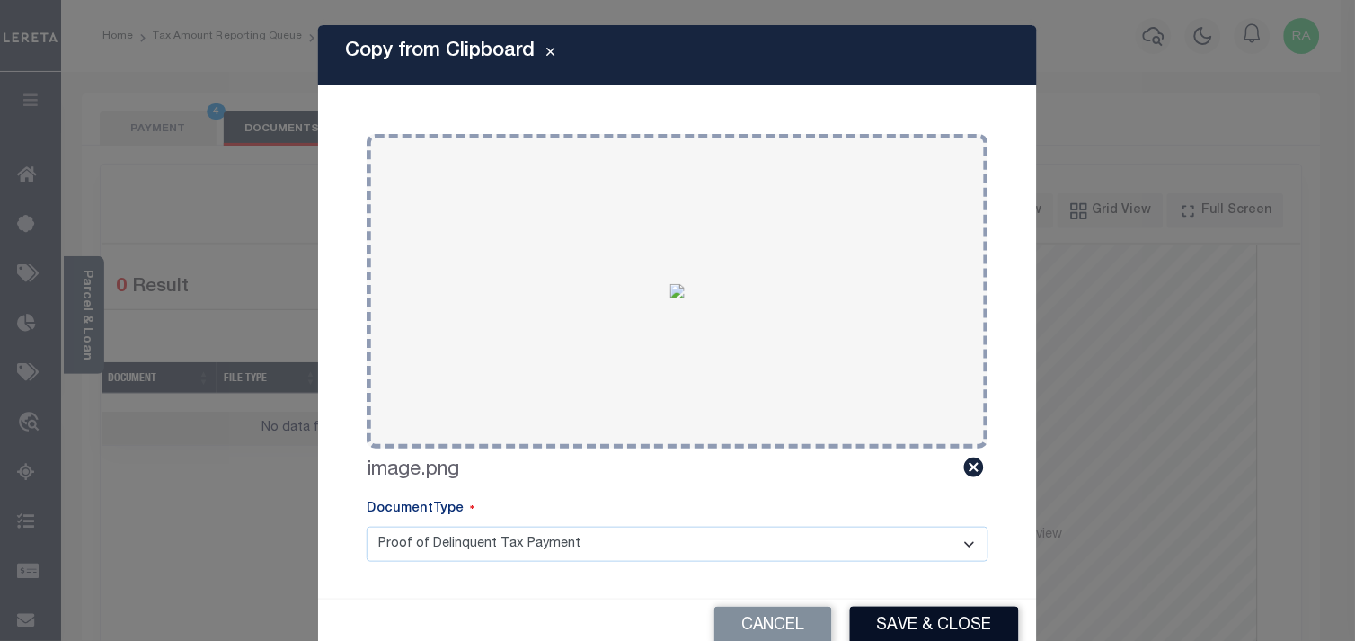
click at [927, 631] on button "Save & Close" at bounding box center [934, 626] width 169 height 39
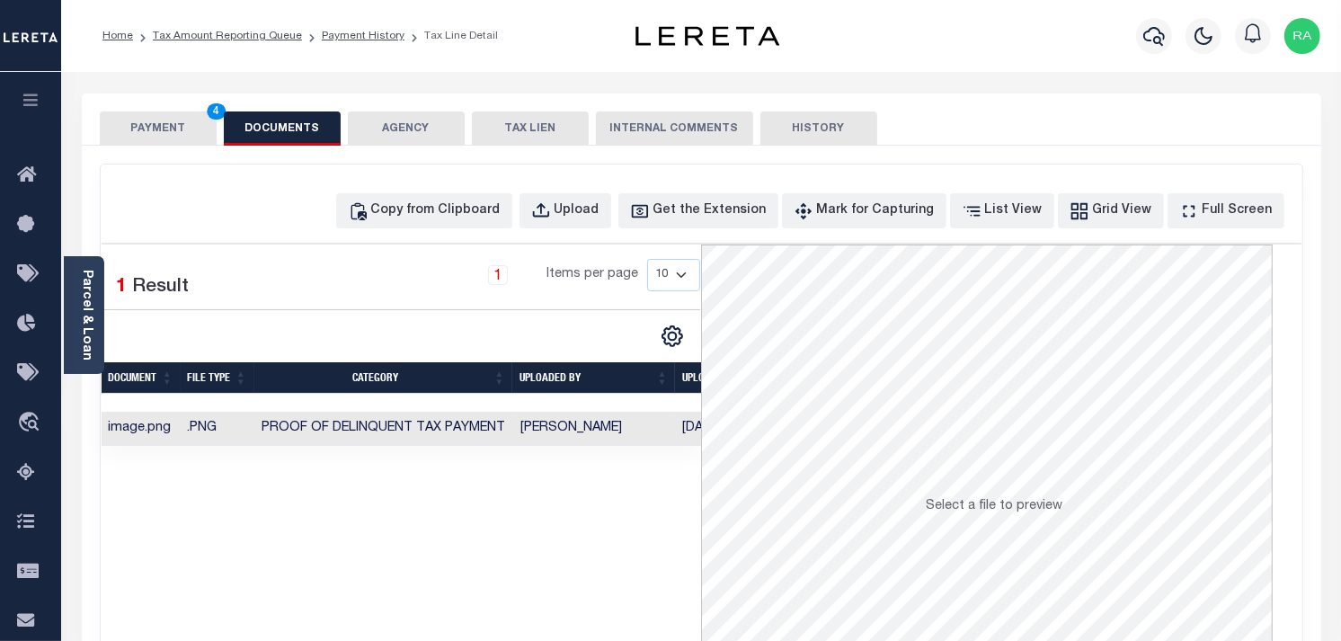
click at [157, 126] on button "PAYMENT 4" at bounding box center [158, 128] width 117 height 34
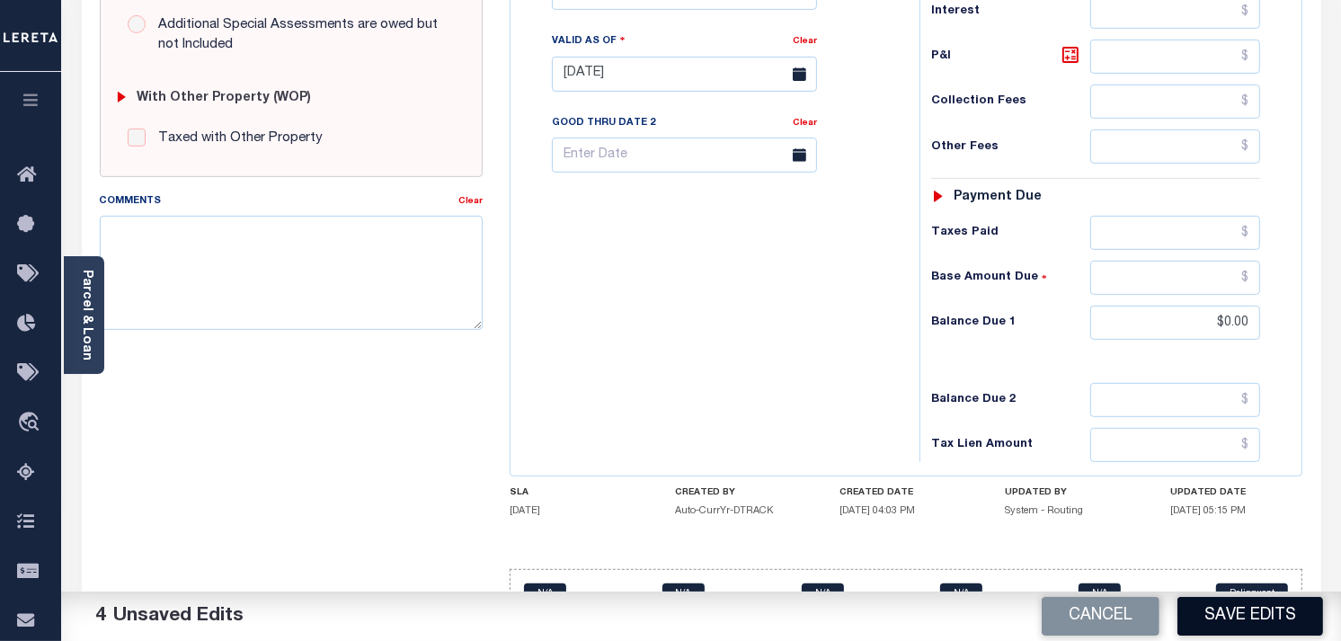
scroll to position [698, 0]
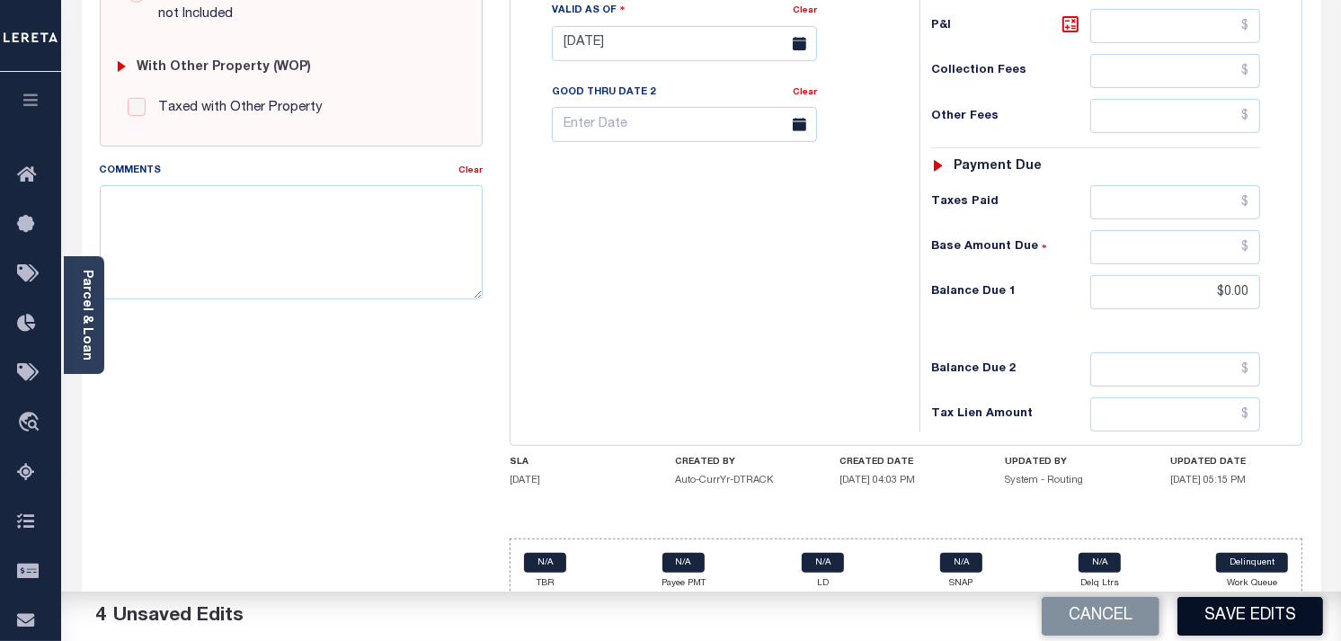
click at [1229, 631] on button "Save Edits" at bounding box center [1250, 616] width 146 height 39
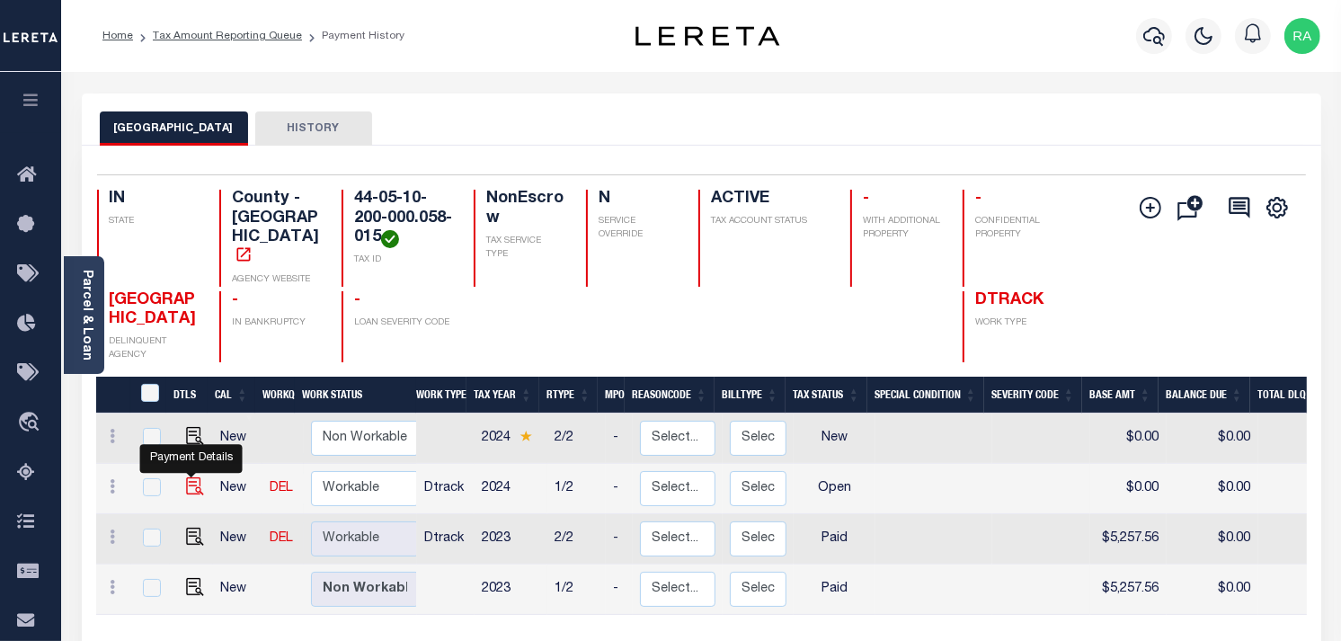
click at [194, 477] on img "" at bounding box center [195, 486] width 18 height 18
checkbox input "true"
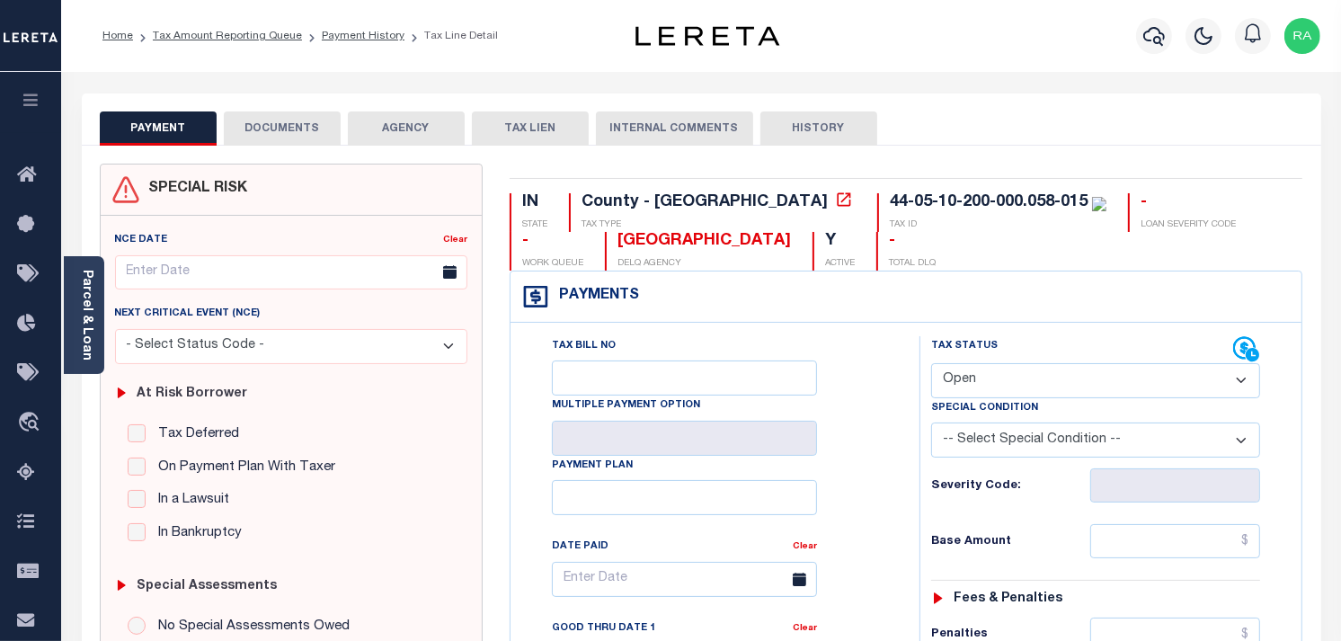
click at [957, 362] on div "Tax Status Status" at bounding box center [1082, 349] width 302 height 27
drag, startPoint x: 960, startPoint y: 383, endPoint x: 969, endPoint y: 400, distance: 19.3
click at [960, 383] on select "- Select Status Code - Open Due/Unpaid Paid Incomplete No Tax Due Internal Refu…" at bounding box center [1095, 380] width 329 height 35
select select "PYD"
click at [931, 364] on select "- Select Status Code - Open Due/Unpaid Paid Incomplete No Tax Due Internal Refu…" at bounding box center [1095, 380] width 329 height 35
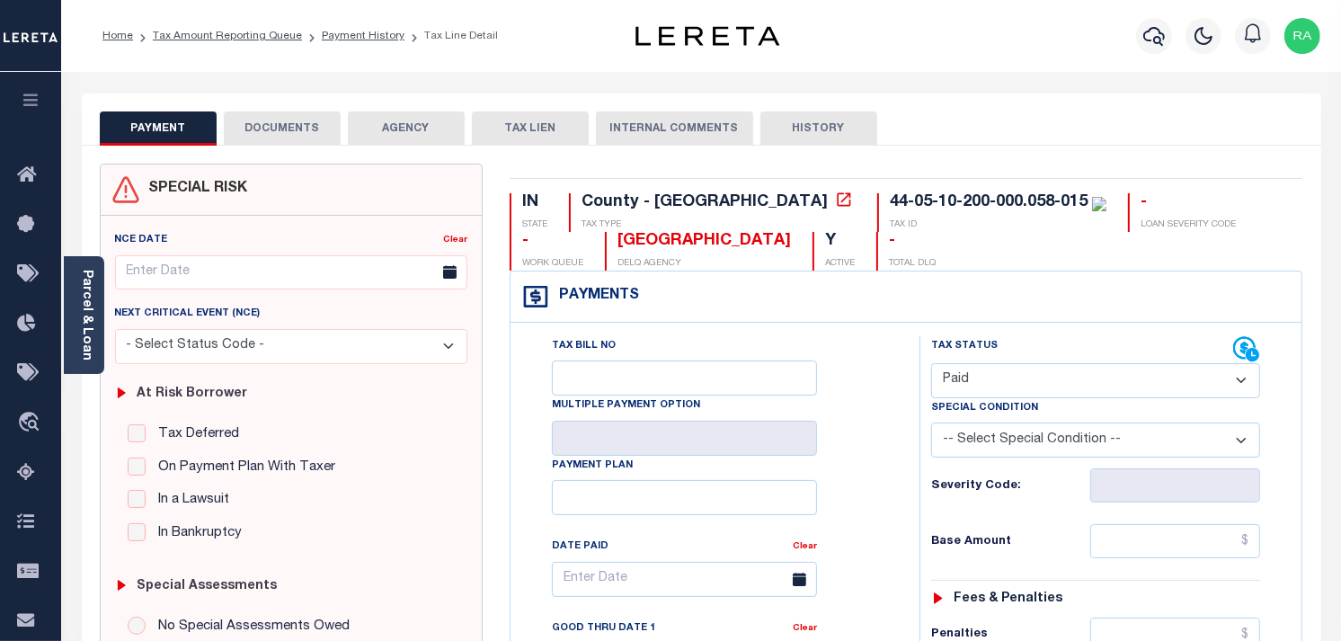
type input "[DATE]"
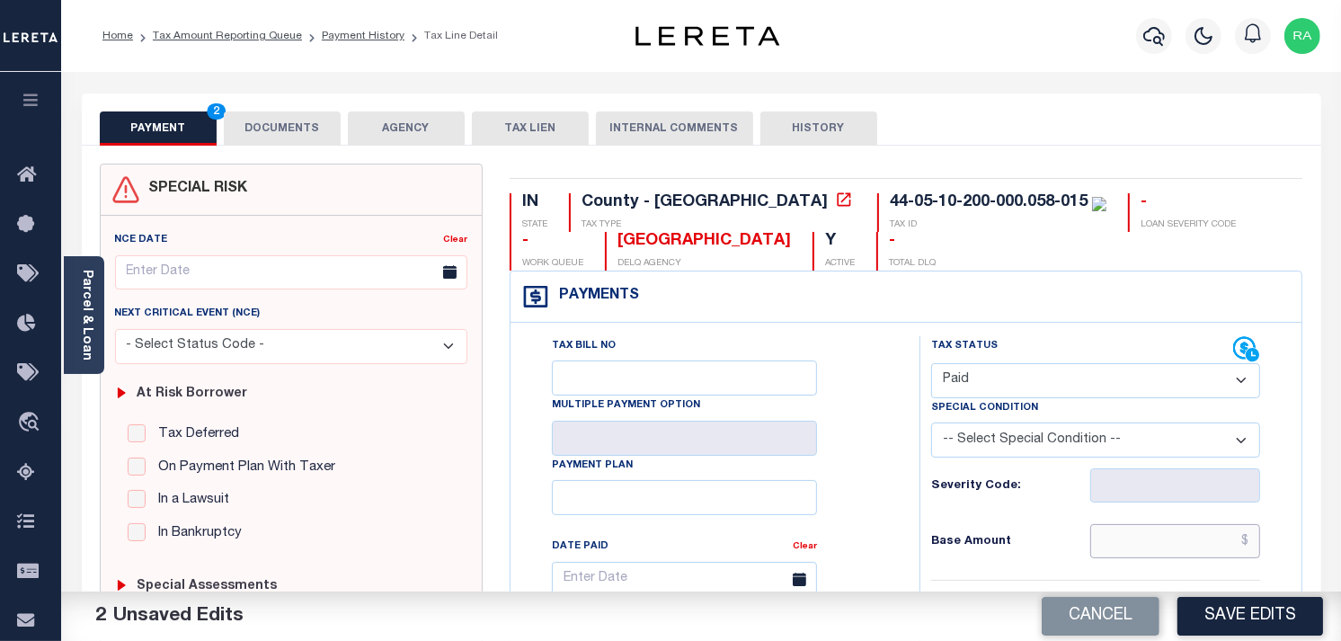
click at [1169, 542] on input "text" at bounding box center [1175, 541] width 171 height 34
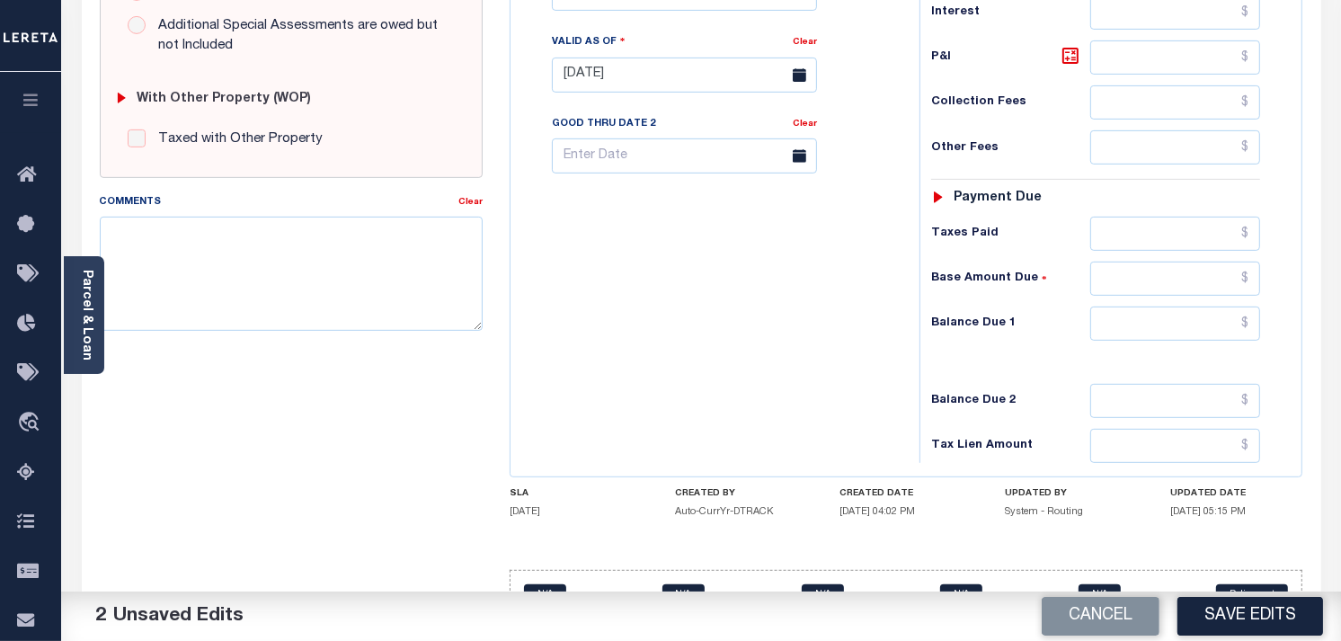
scroll to position [723, 0]
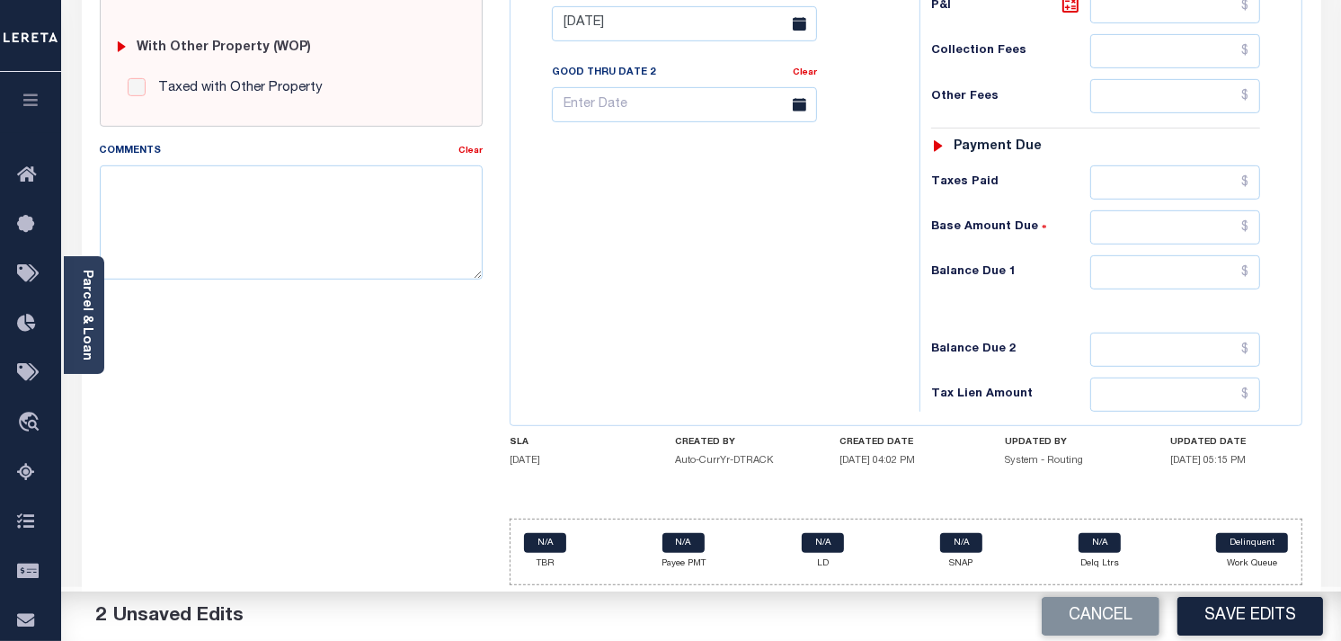
type input "$5,460.66"
click at [1154, 279] on input "text" at bounding box center [1175, 272] width 171 height 34
type input "$0.00"
click at [1264, 299] on div "Tax Status Status - Select Status Code -" at bounding box center [1101, 15] width 364 height 794
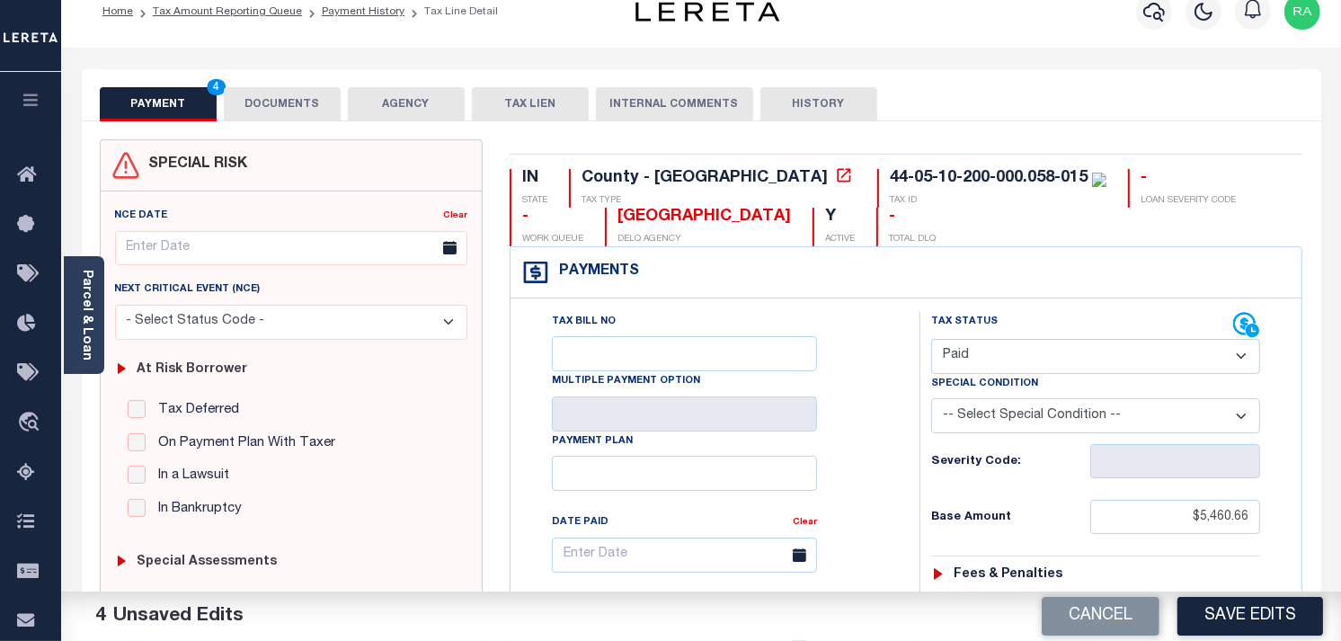
scroll to position [23, 0]
click at [326, 112] on button "DOCUMENTS" at bounding box center [282, 105] width 117 height 34
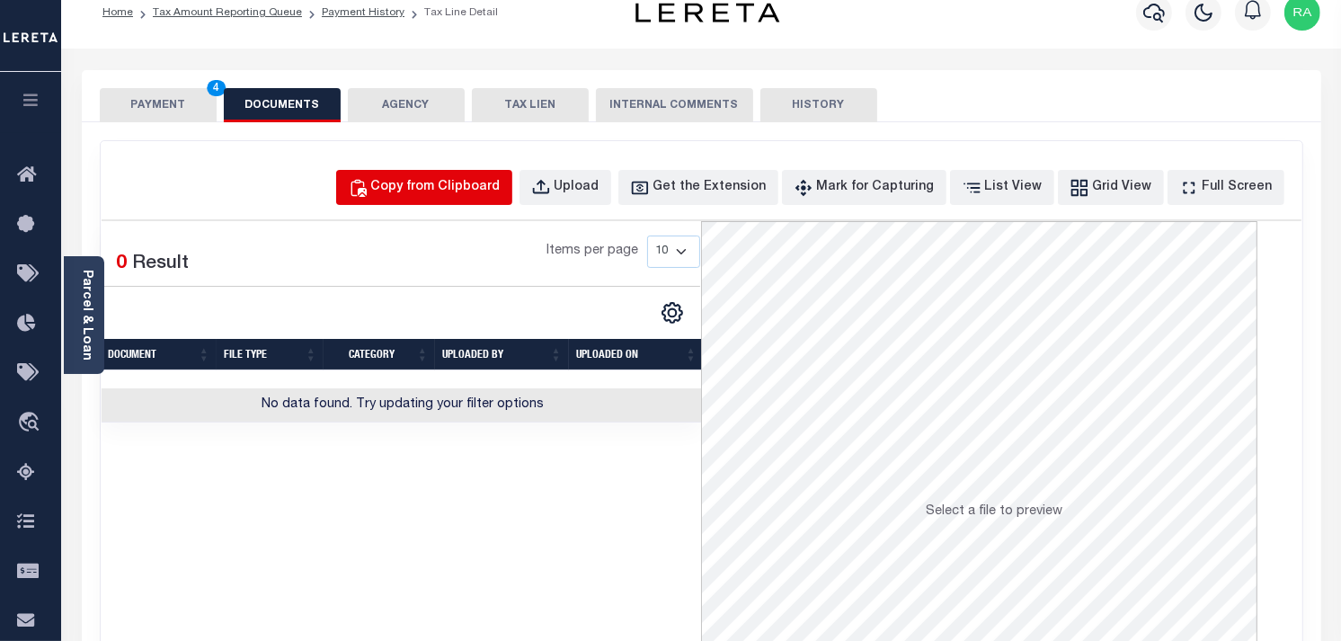
click at [447, 190] on div "Copy from Clipboard" at bounding box center [435, 188] width 129 height 20
select select "POP"
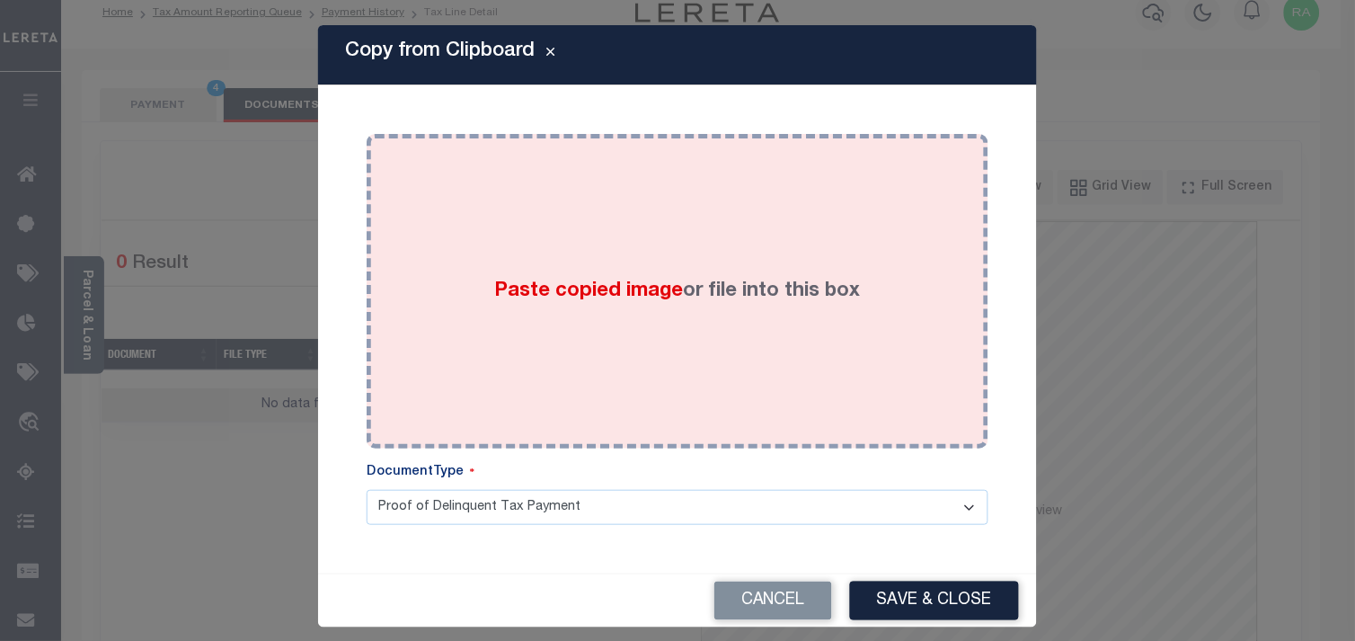
click at [651, 348] on div "Paste copied image or file into this box" at bounding box center [677, 291] width 595 height 288
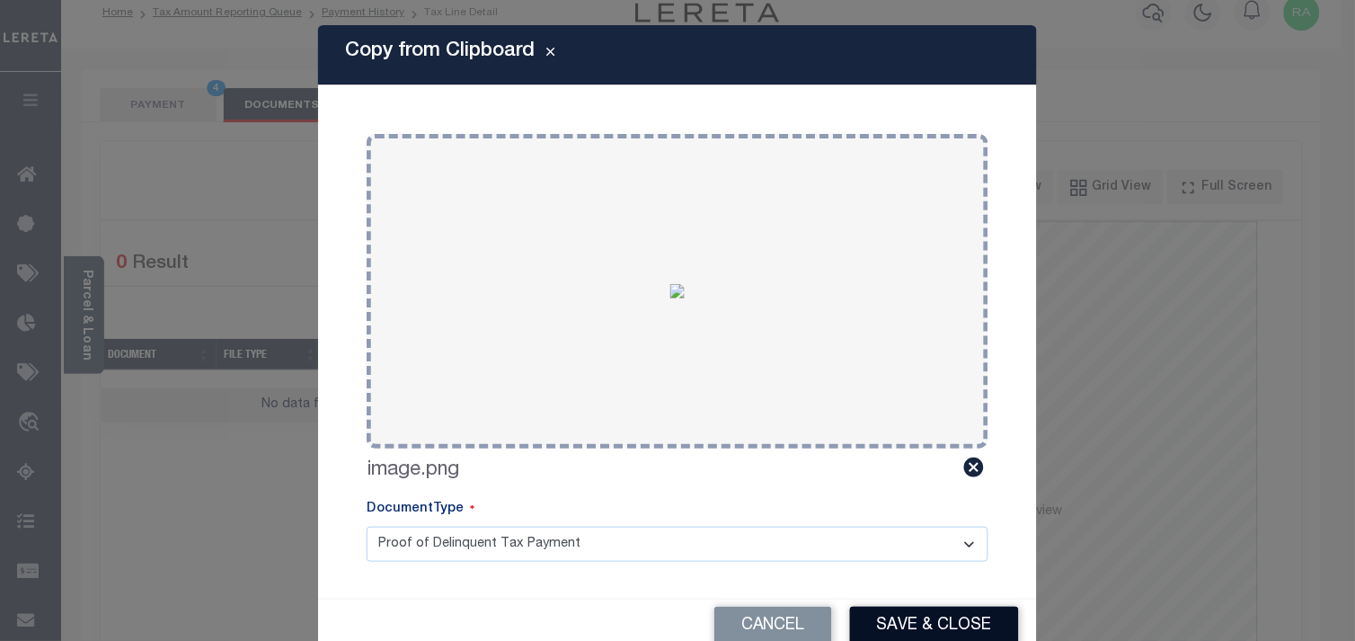
click at [892, 622] on button "Save & Close" at bounding box center [934, 626] width 169 height 39
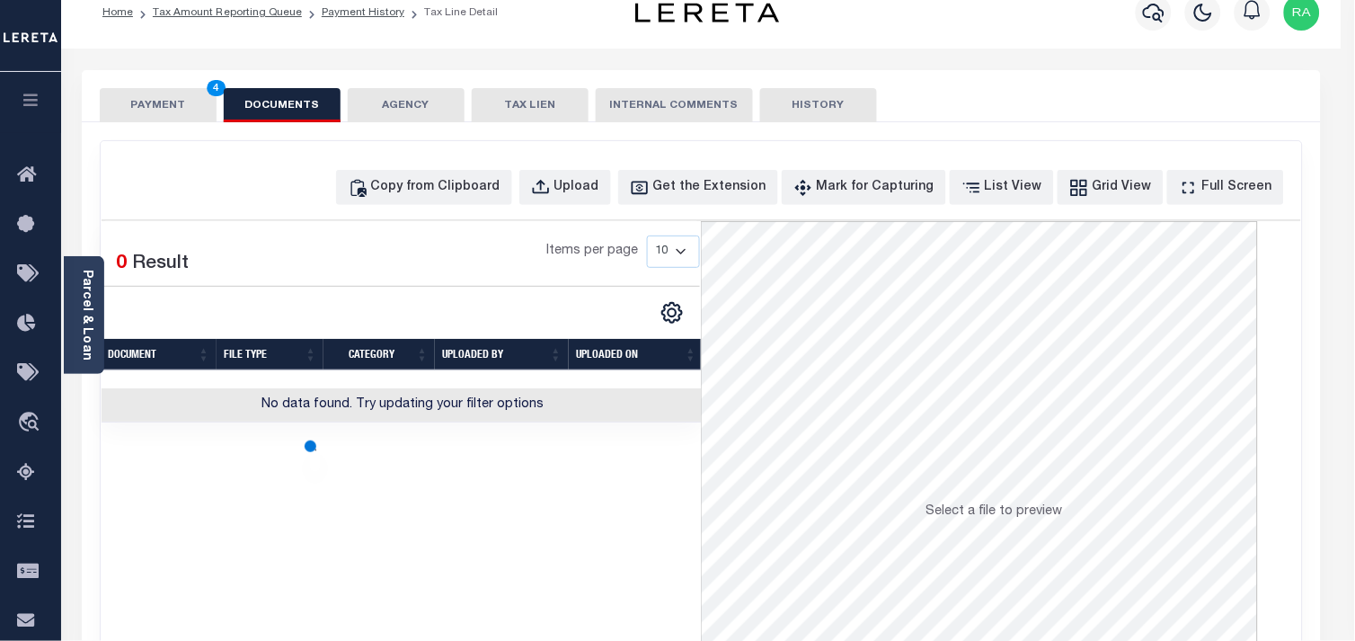
click at [184, 114] on button "PAYMENT 4" at bounding box center [158, 105] width 117 height 34
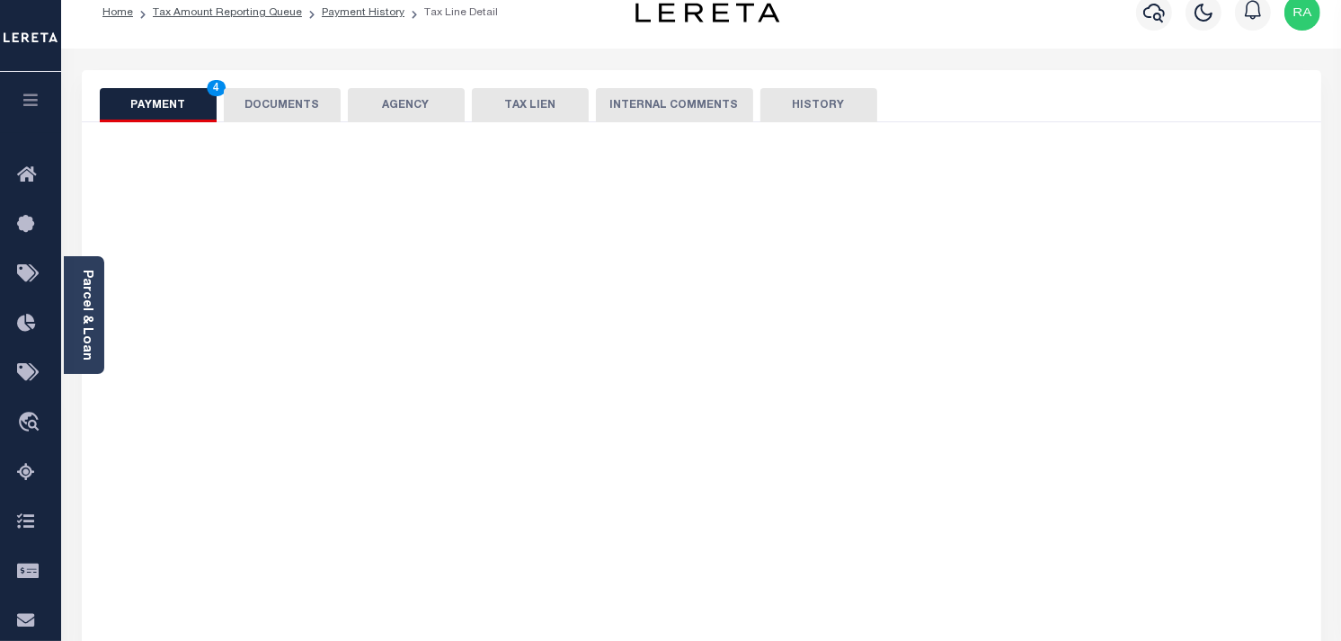
click at [184, 114] on button "PAYMENT 4" at bounding box center [158, 105] width 117 height 34
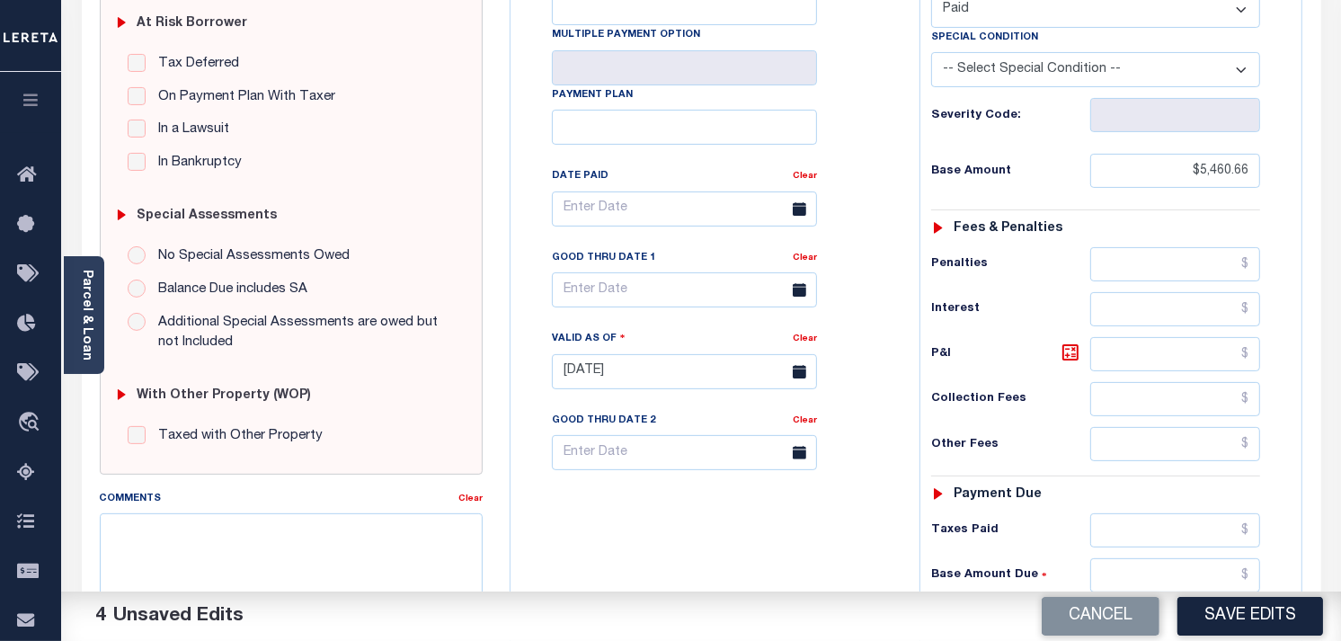
scroll to position [423, 0]
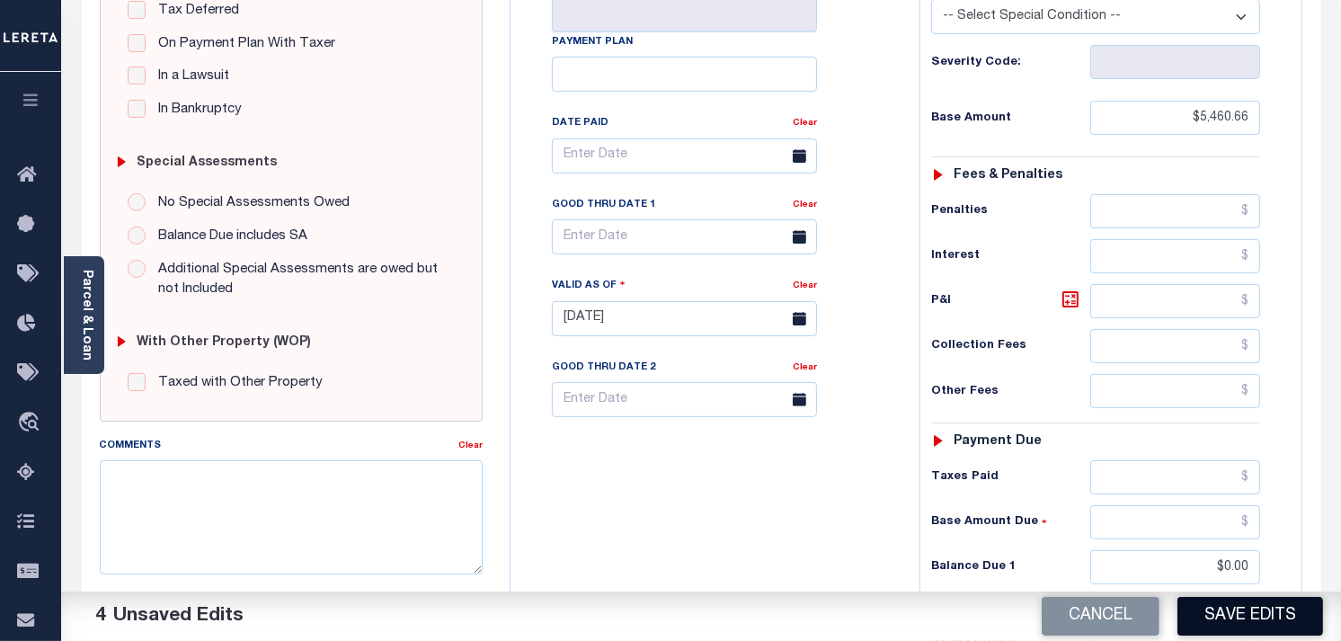
click at [1225, 626] on button "Save Edits" at bounding box center [1250, 616] width 146 height 39
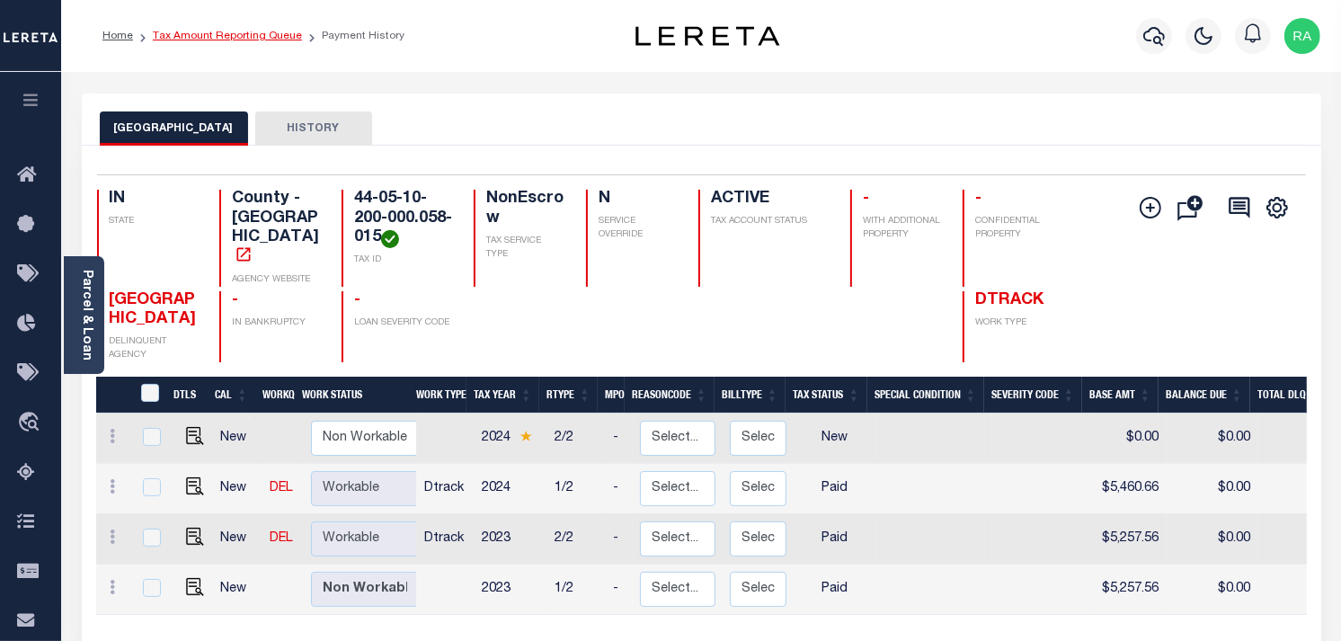
click at [235, 31] on link "Tax Amount Reporting Queue" at bounding box center [227, 36] width 149 height 11
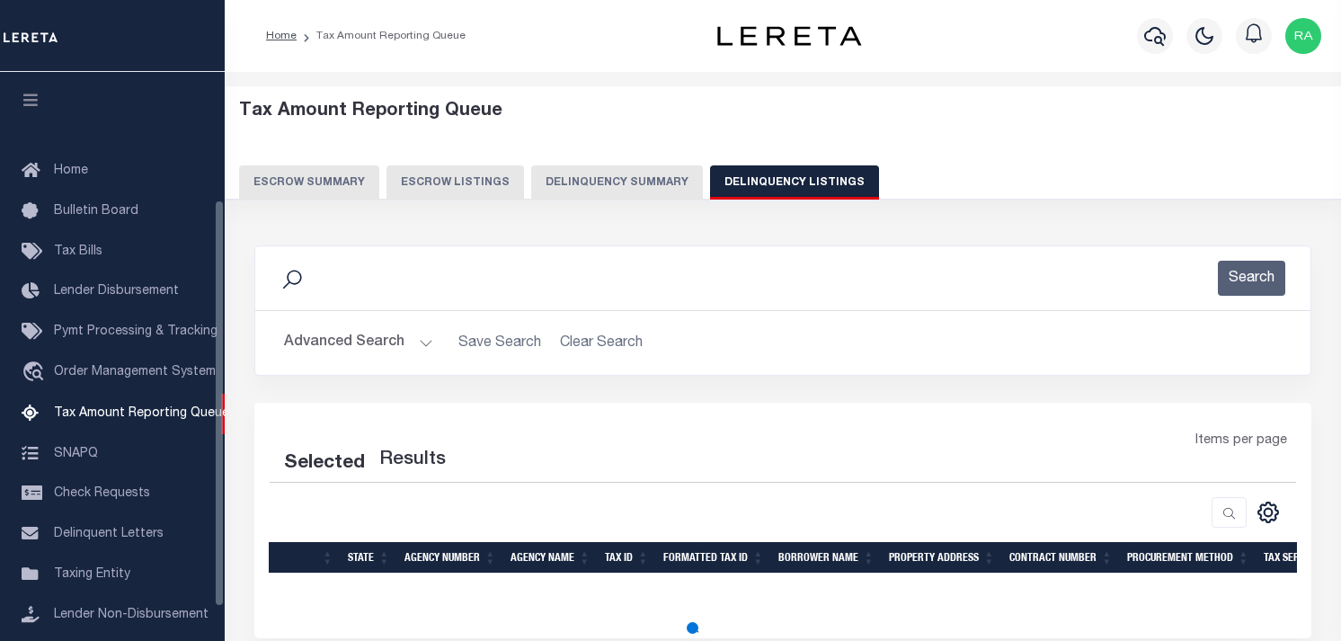
select select "100"
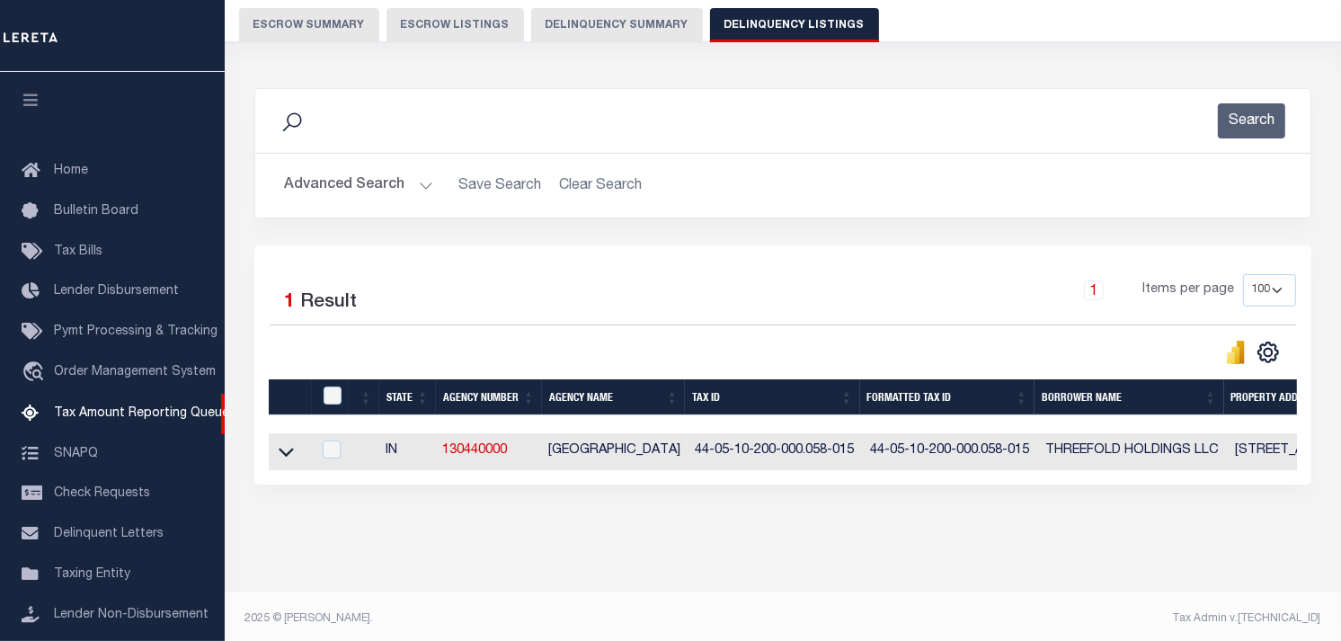
scroll to position [178, 0]
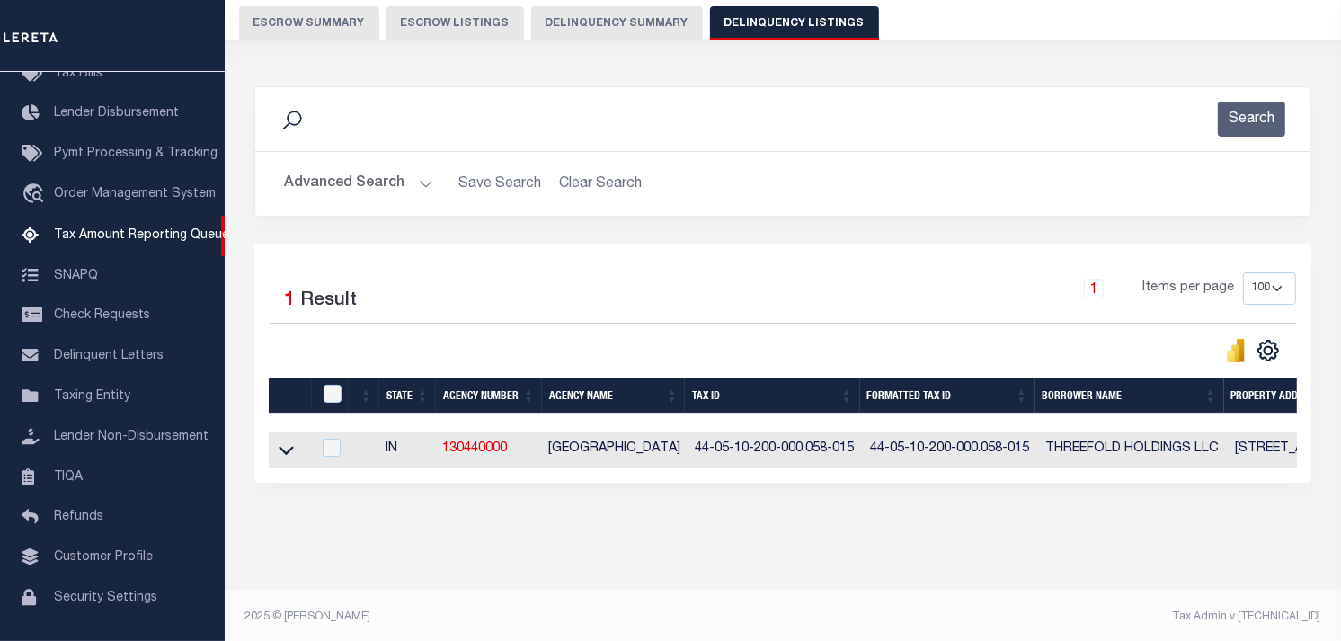
click at [329, 385] on th at bounding box center [330, 395] width 37 height 37
click at [337, 399] on input "checkbox" at bounding box center [333, 394] width 18 height 18
checkbox input "true"
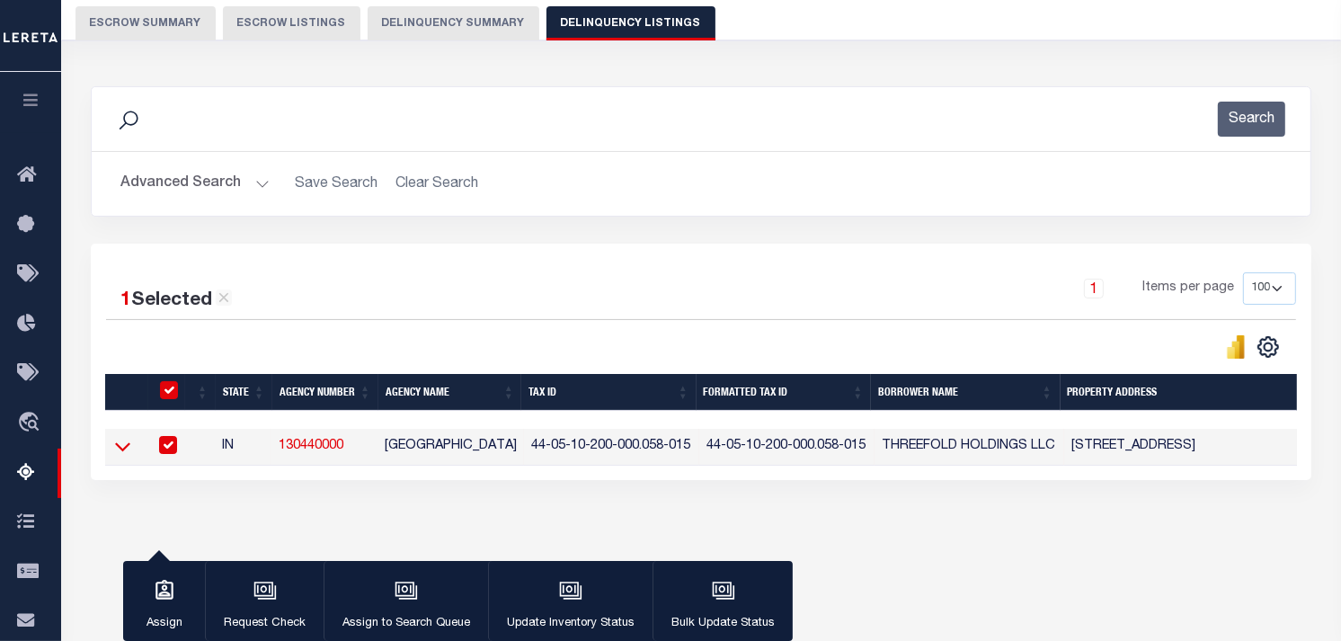
click at [118, 453] on icon at bounding box center [122, 446] width 15 height 19
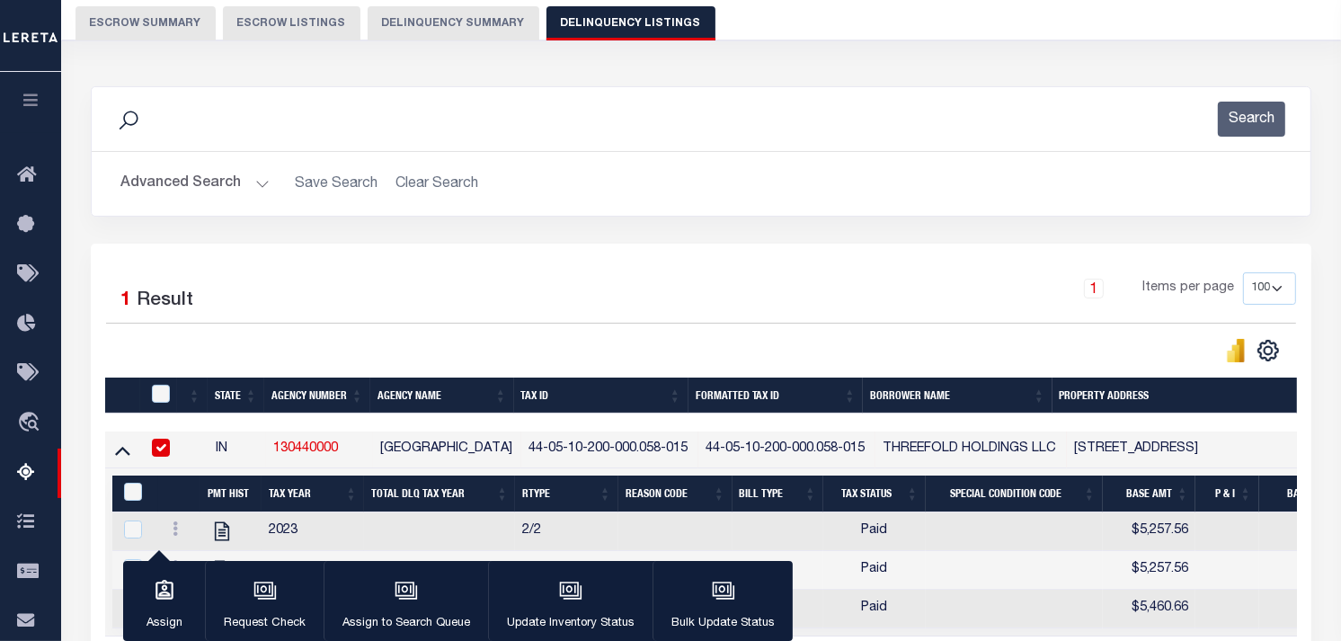
click at [118, 453] on icon at bounding box center [122, 449] width 15 height 19
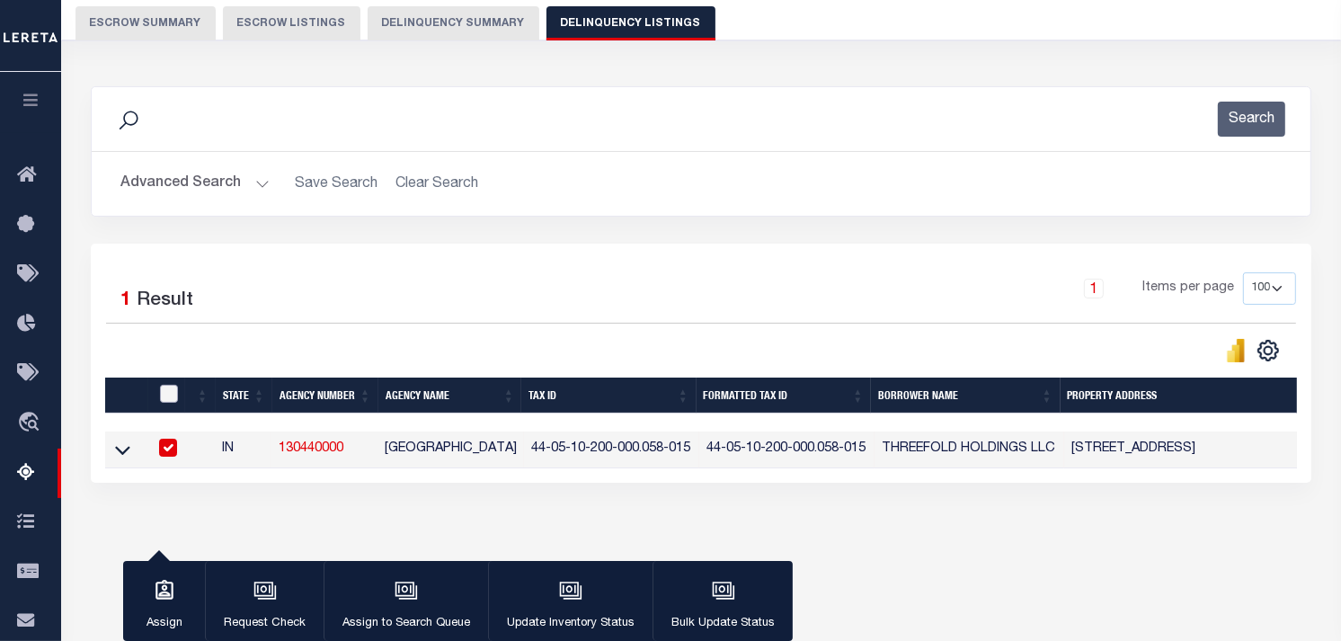
click at [166, 394] on input "checkbox" at bounding box center [169, 394] width 18 height 18
checkbox input "true"
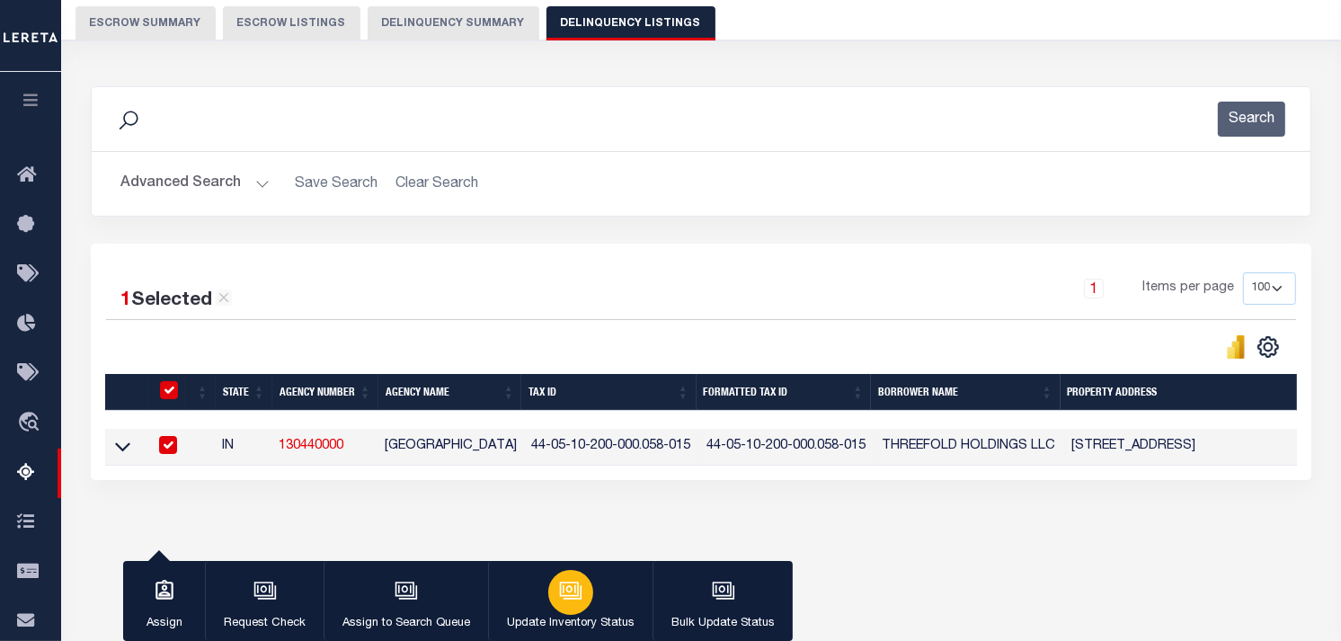
click at [576, 600] on icon "button" at bounding box center [570, 590] width 23 height 23
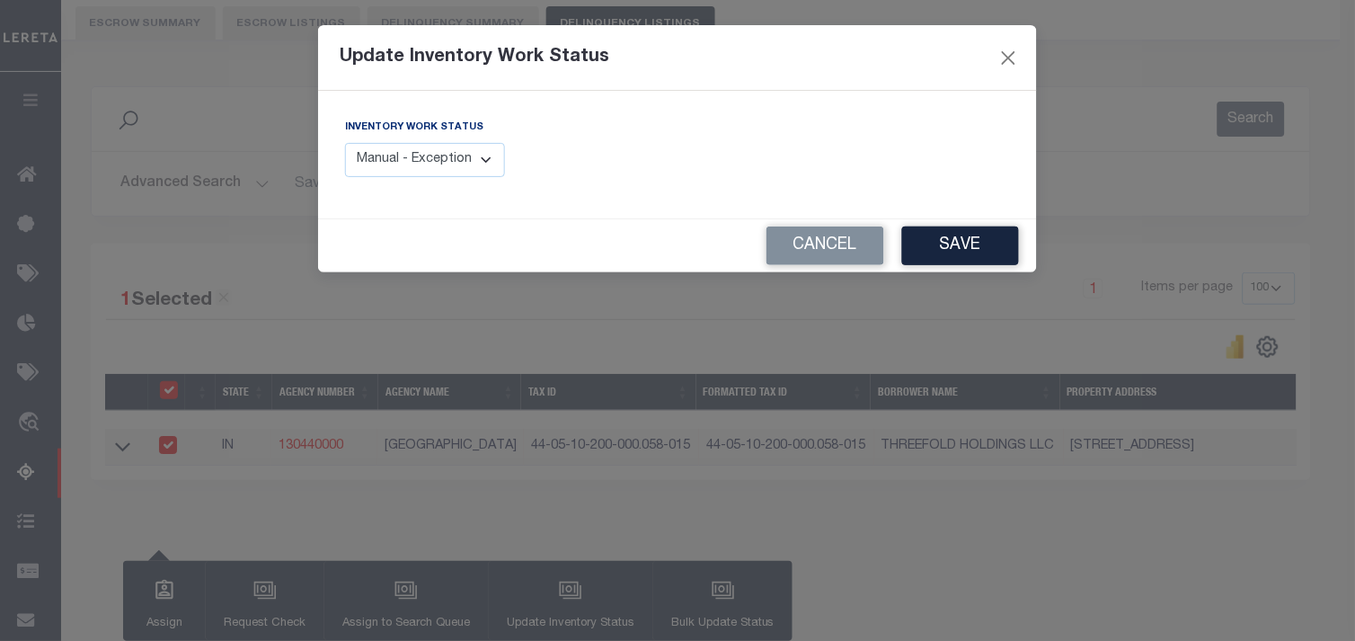
click at [366, 169] on select "Manual - Exception Pended - Awaiting Search Late Add Exception Completed" at bounding box center [425, 160] width 160 height 35
select select "4"
click at [345, 143] on select "Manual - Exception Pended - Awaiting Search Late Add Exception Completed" at bounding box center [425, 160] width 160 height 35
click at [976, 249] on button "Save" at bounding box center [960, 245] width 117 height 39
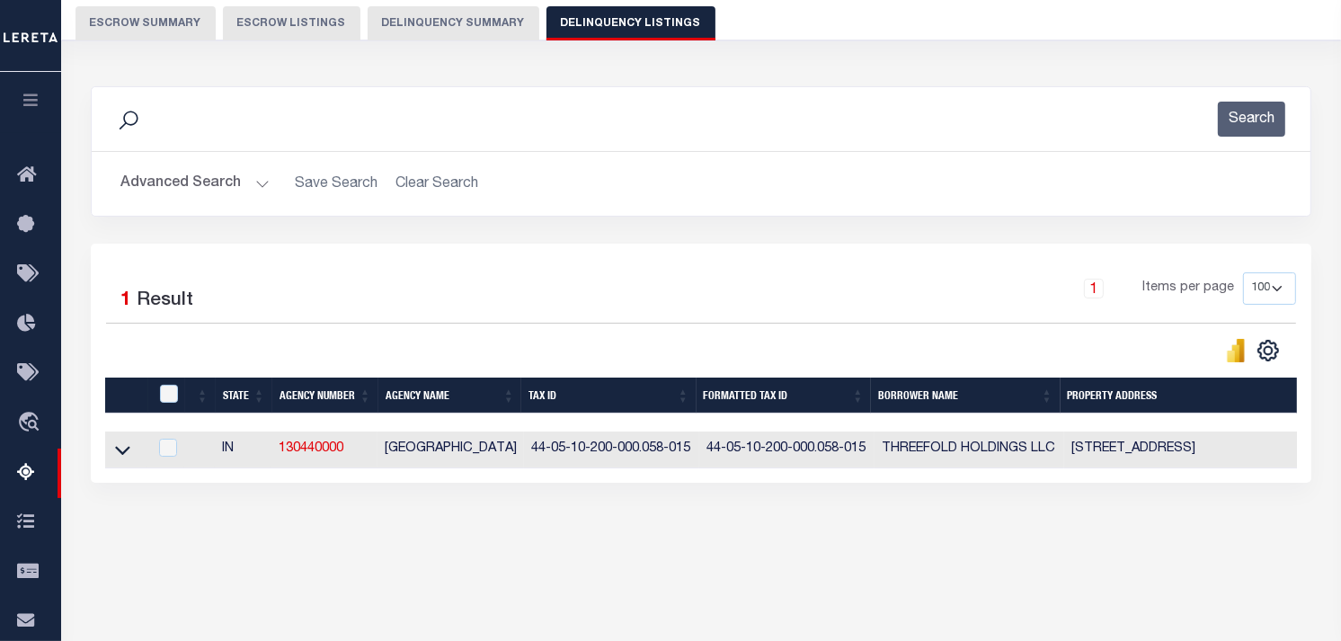
click at [257, 184] on button "Advanced Search" at bounding box center [194, 183] width 149 height 35
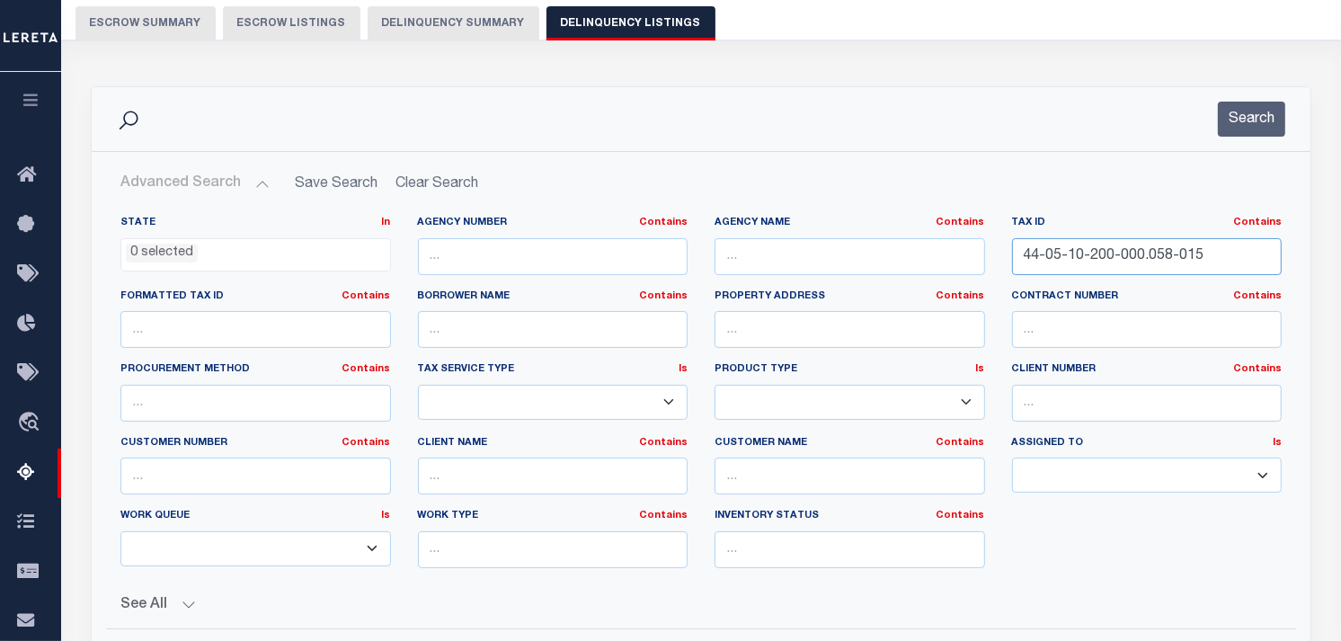
click at [1109, 263] on input "44-05-10-200-000.058-015" at bounding box center [1147, 256] width 271 height 37
paste input "7-19-300-000.030-002"
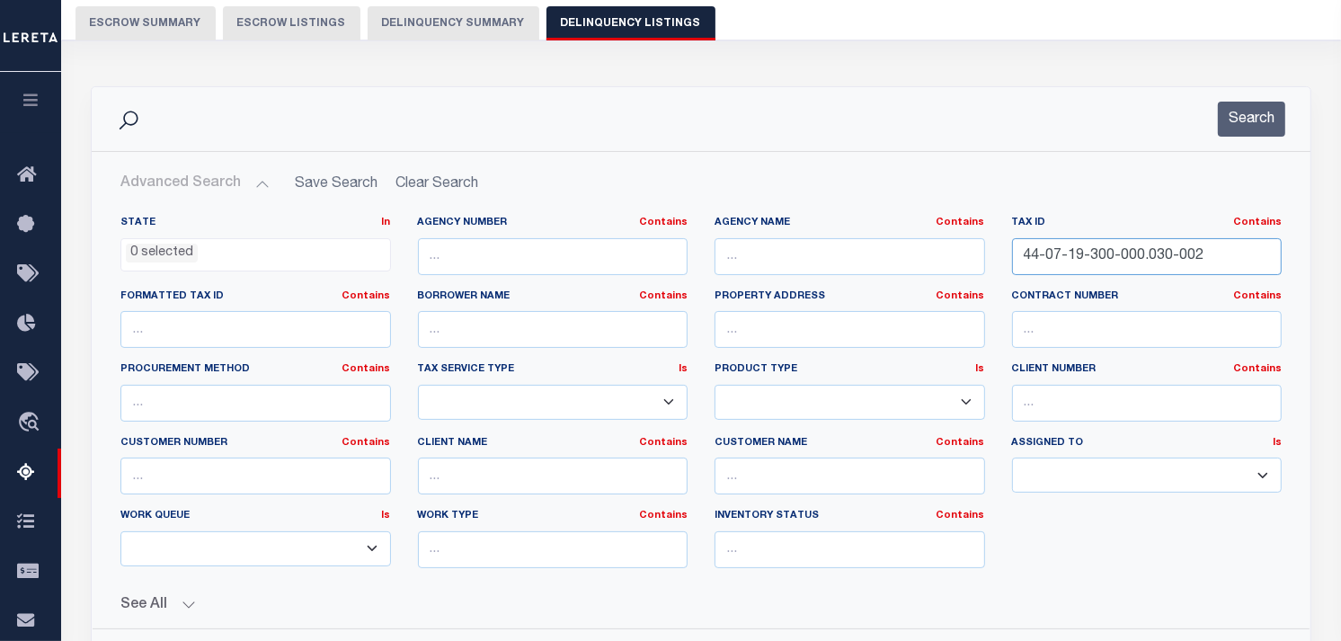
type input "44-07-19-300-000.030-002"
click at [1246, 138] on div "Search" at bounding box center [701, 119] width 1219 height 64
click at [1246, 120] on button "Search" at bounding box center [1251, 119] width 67 height 35
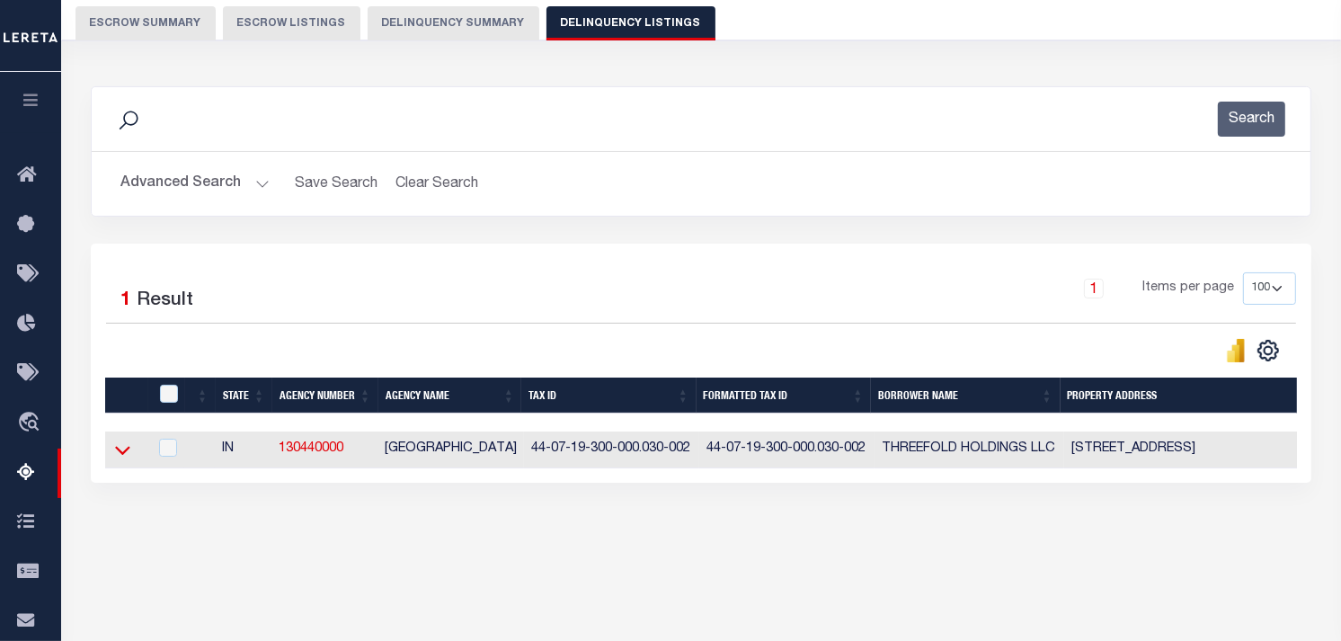
click at [120, 453] on icon at bounding box center [122, 449] width 15 height 19
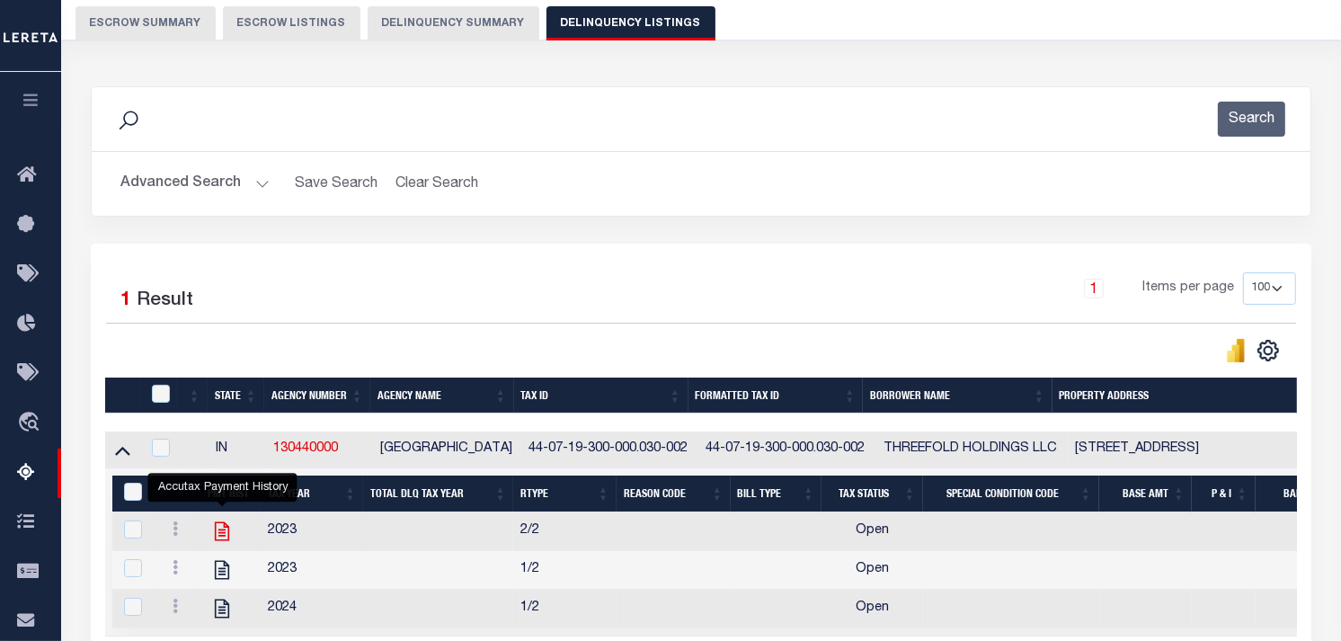
click at [225, 541] on icon "" at bounding box center [221, 530] width 23 height 23
checkbox input "true"
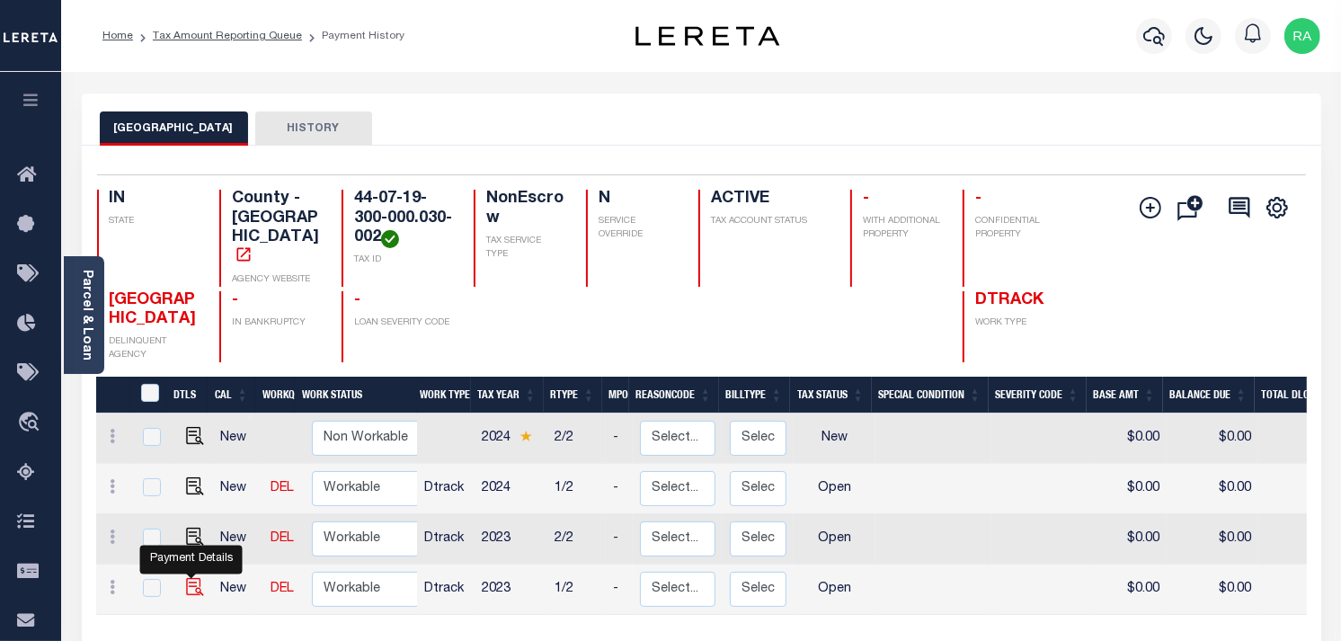
click at [192, 578] on img "" at bounding box center [195, 587] width 18 height 18
checkbox input "true"
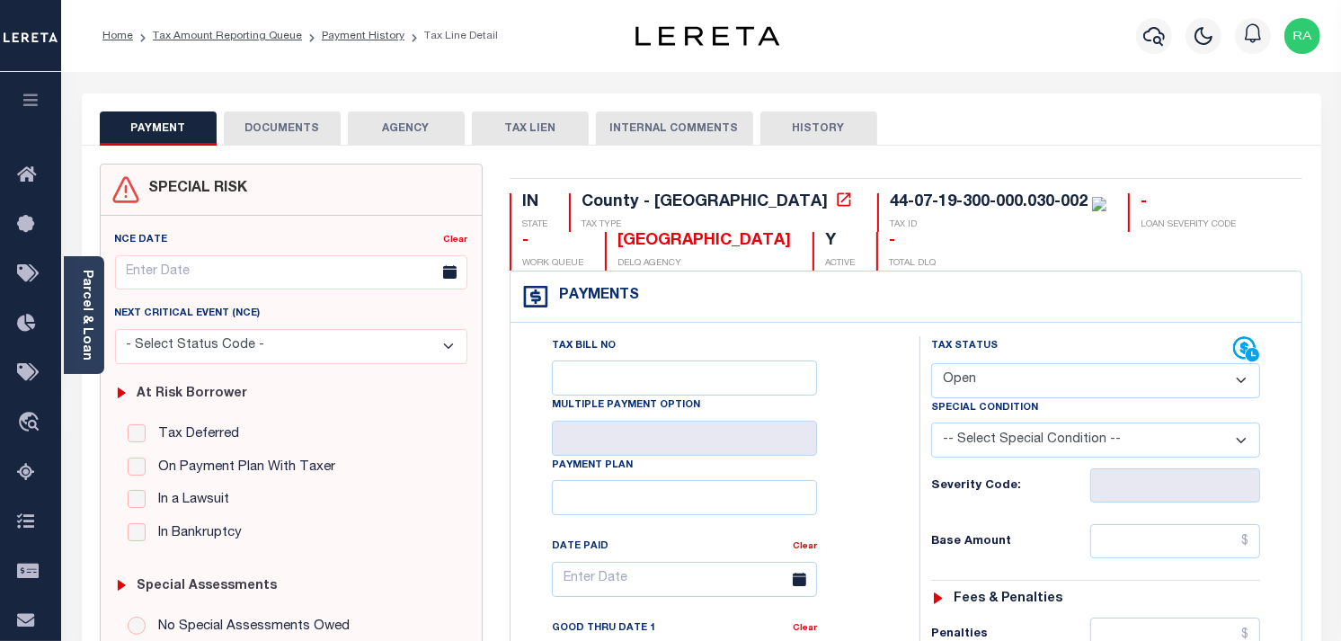
click at [1021, 368] on select "- Select Status Code - Open Due/Unpaid Paid Incomplete No Tax Due Internal Refu…" at bounding box center [1095, 380] width 329 height 35
select select "PYD"
click at [931, 364] on select "- Select Status Code - Open Due/Unpaid Paid Incomplete No Tax Due Internal Refu…" at bounding box center [1095, 380] width 329 height 35
type input "[DATE]"
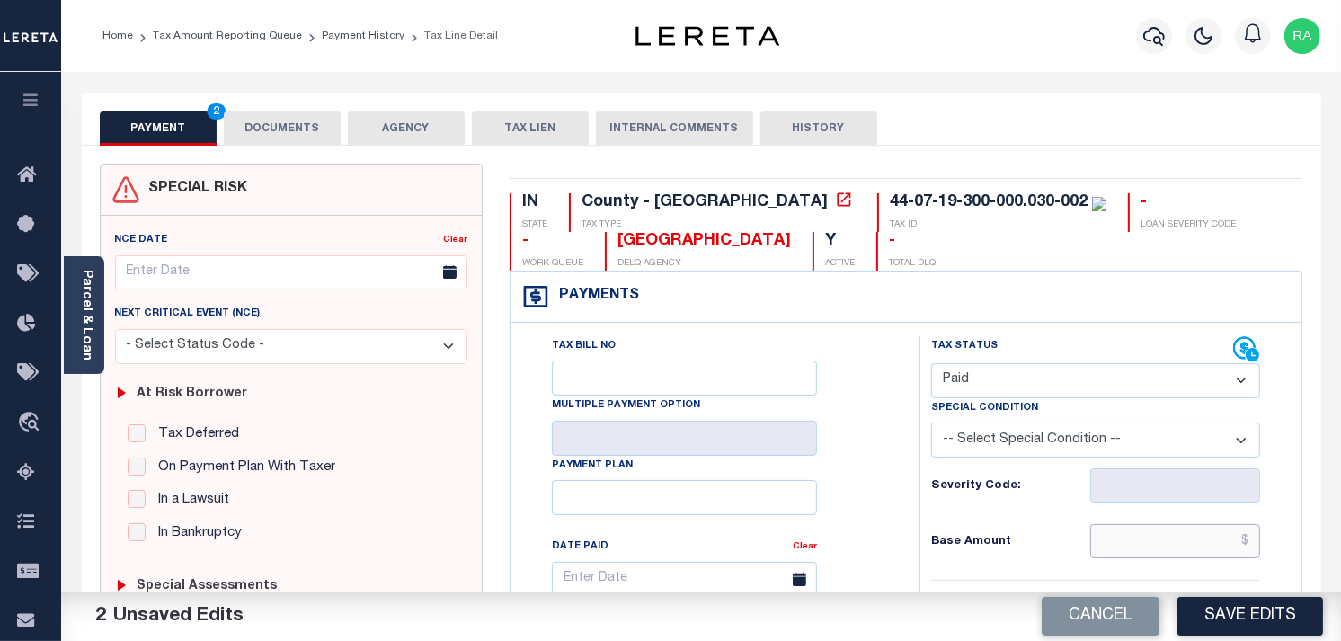
click at [1168, 541] on input "text" at bounding box center [1175, 541] width 171 height 34
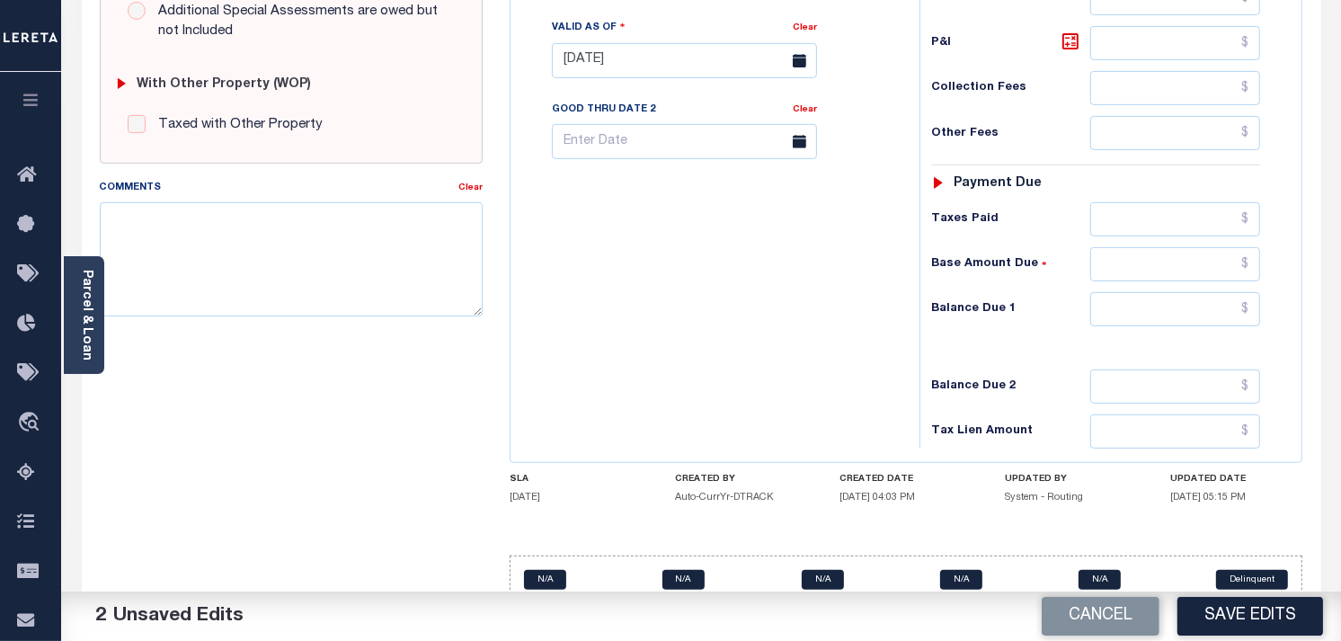
scroll to position [698, 0]
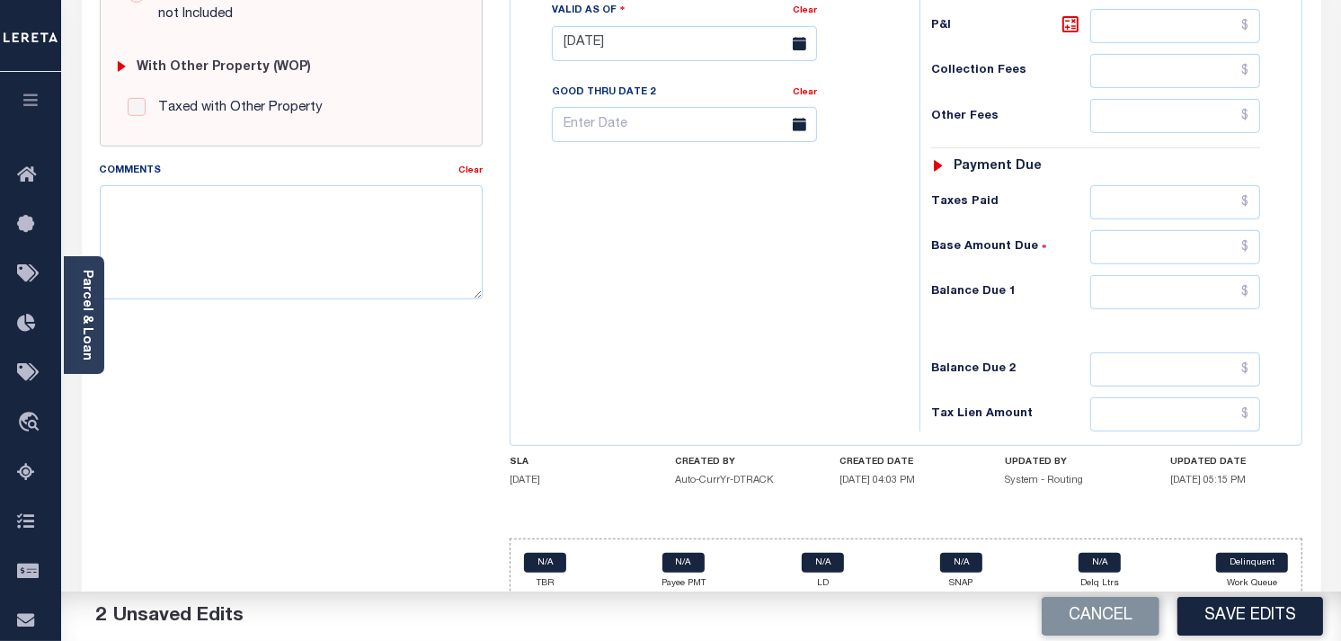
type input "$2,427.10"
click at [1140, 306] on input "text" at bounding box center [1175, 292] width 171 height 34
type input "$0.00"
click at [1267, 315] on div "Tax Status Status - Select Status Code -" at bounding box center [1101, 35] width 364 height 794
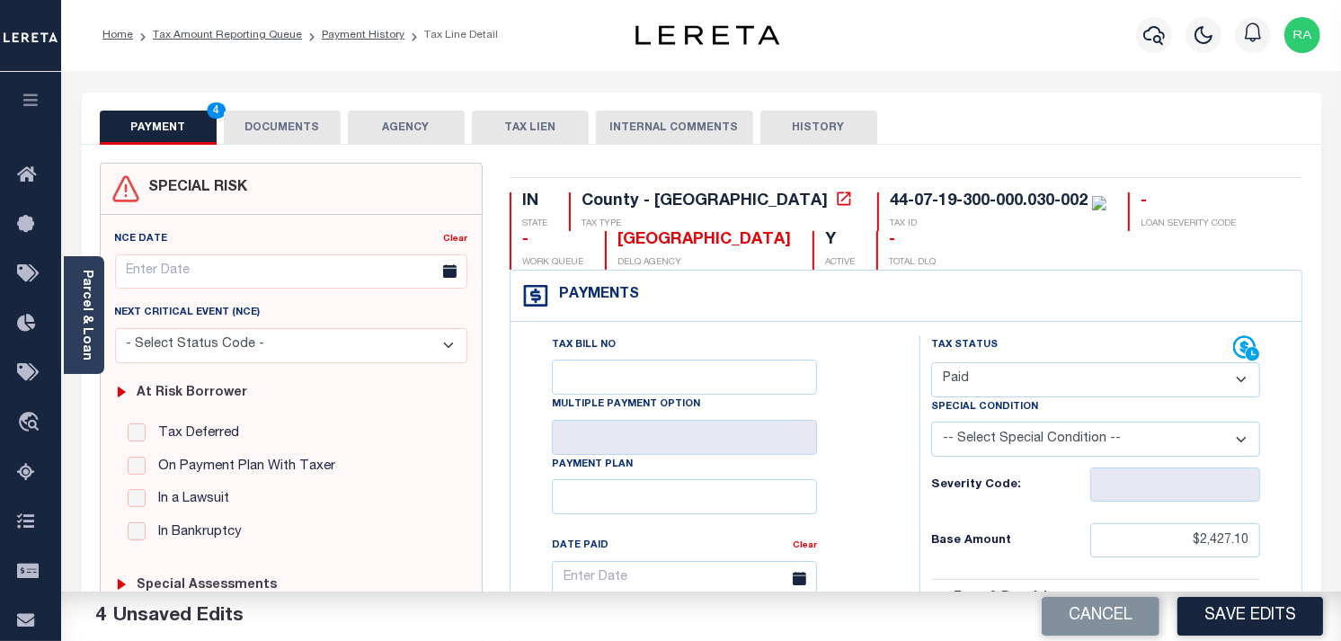
scroll to position [0, 0]
click at [279, 122] on button "DOCUMENTS" at bounding box center [282, 128] width 117 height 34
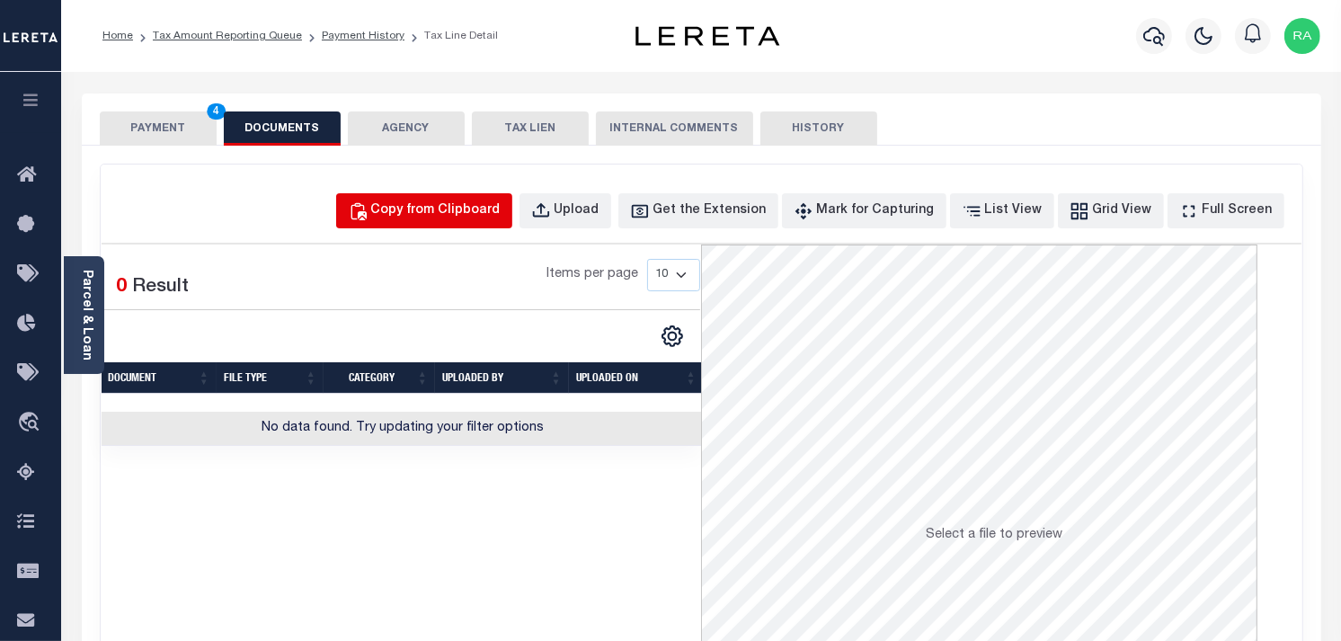
click at [463, 216] on div "Copy from Clipboard" at bounding box center [435, 211] width 129 height 20
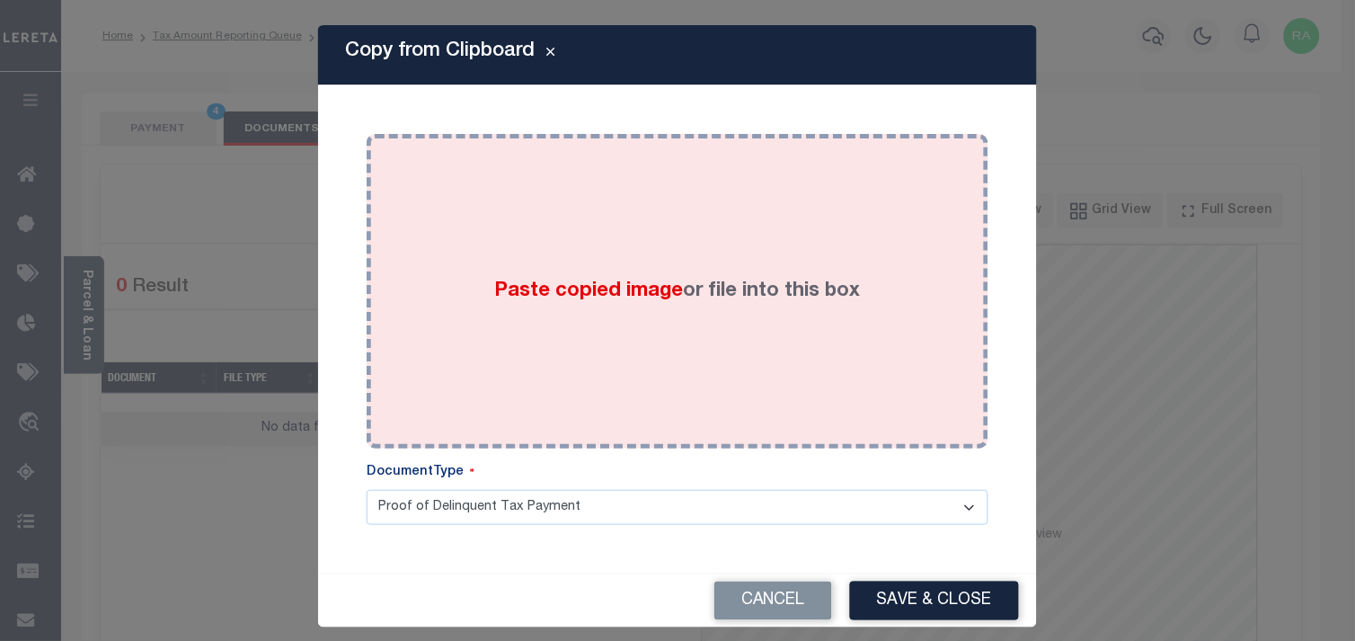
click at [660, 381] on div "Paste copied image or file into this box" at bounding box center [677, 291] width 595 height 288
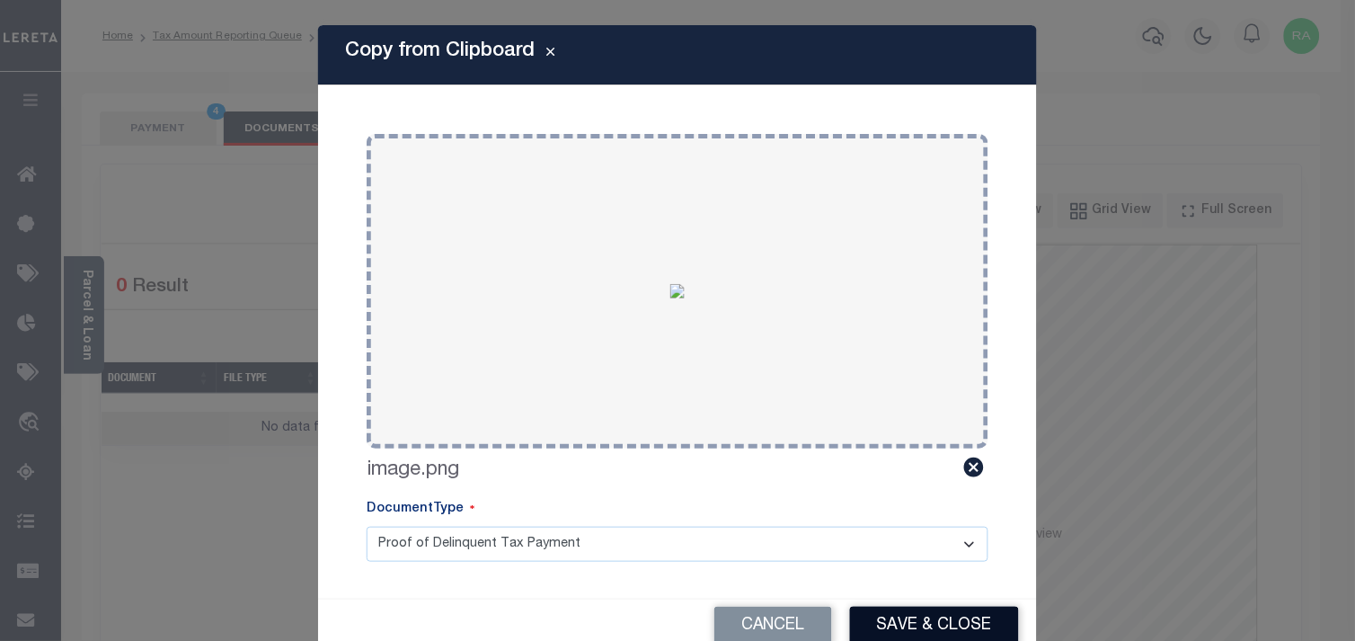
click at [886, 622] on button "Save & Close" at bounding box center [934, 626] width 169 height 39
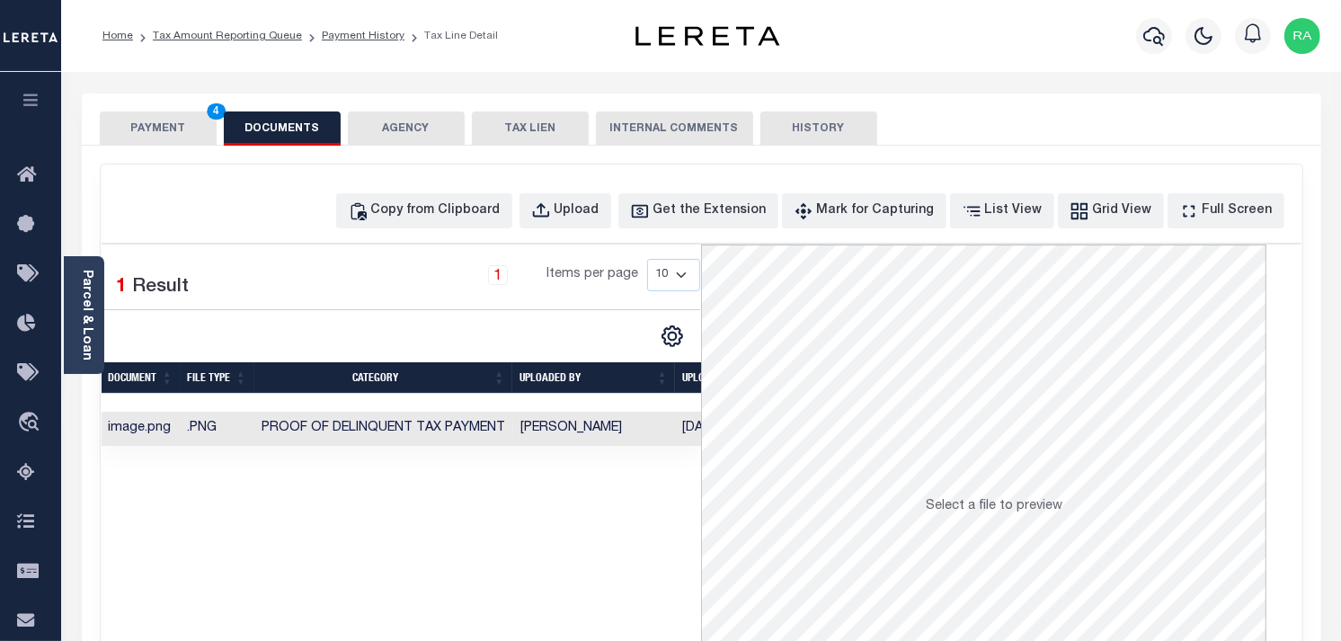
click at [164, 127] on button "PAYMENT 4" at bounding box center [158, 128] width 117 height 34
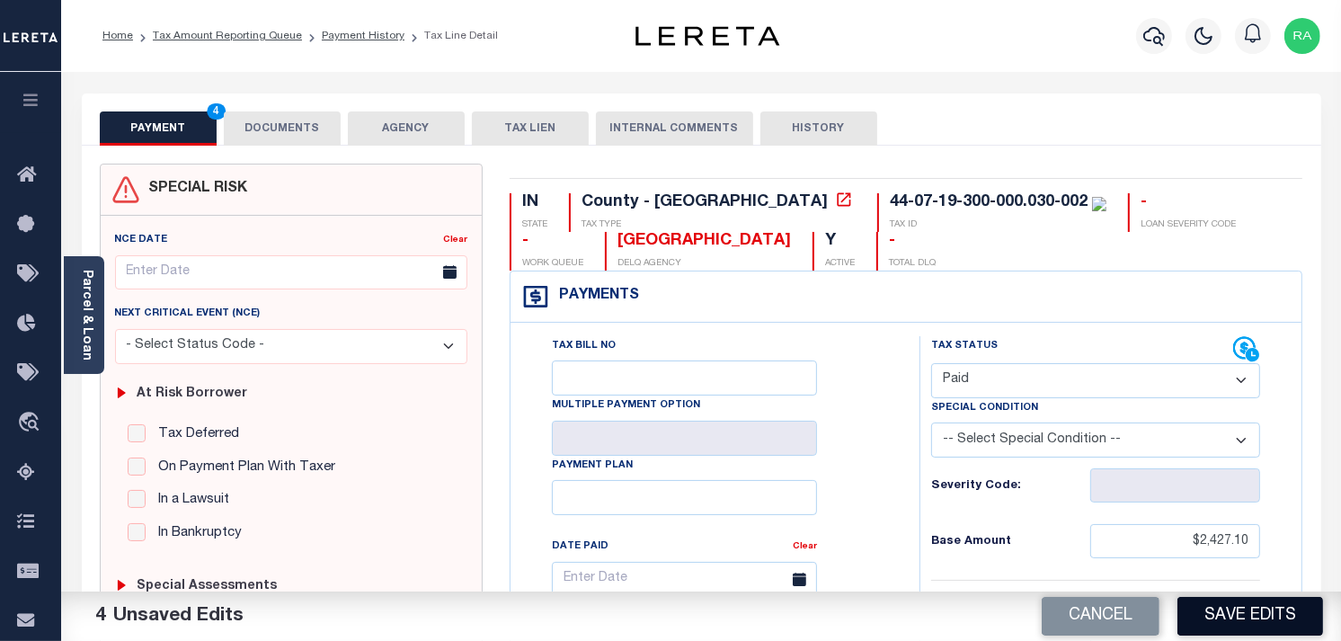
click at [1249, 625] on button "Save Edits" at bounding box center [1250, 616] width 146 height 39
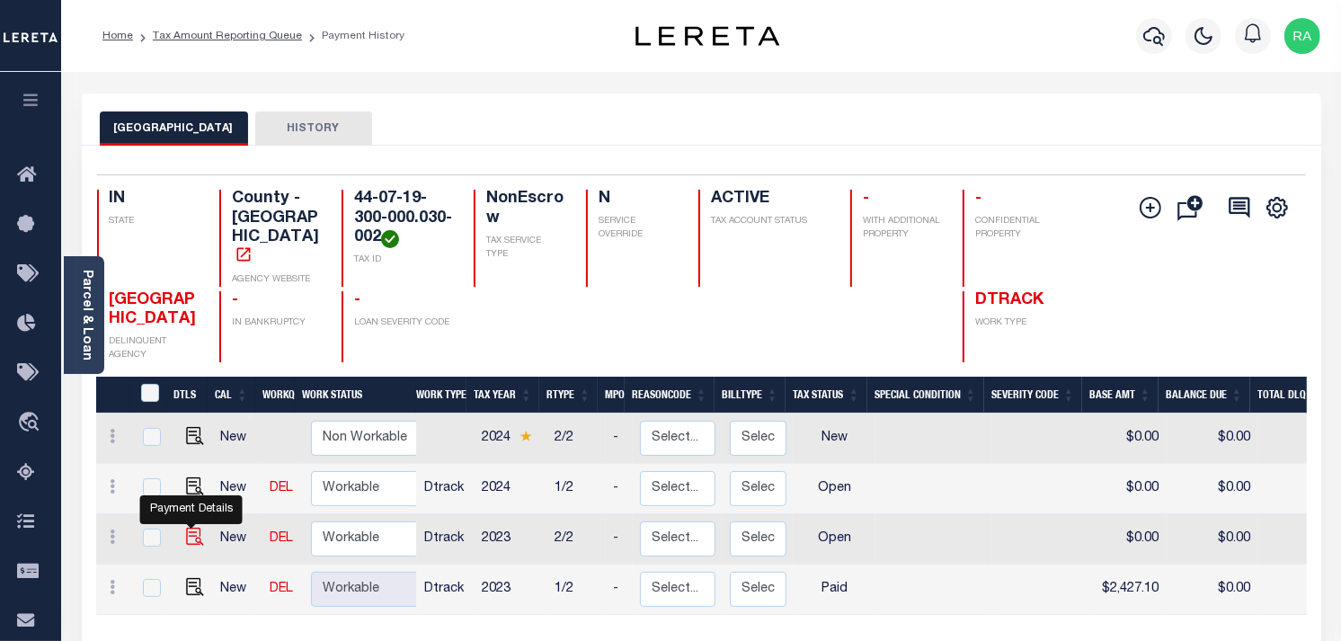
click at [186, 528] on img "" at bounding box center [195, 537] width 18 height 18
checkbox input "true"
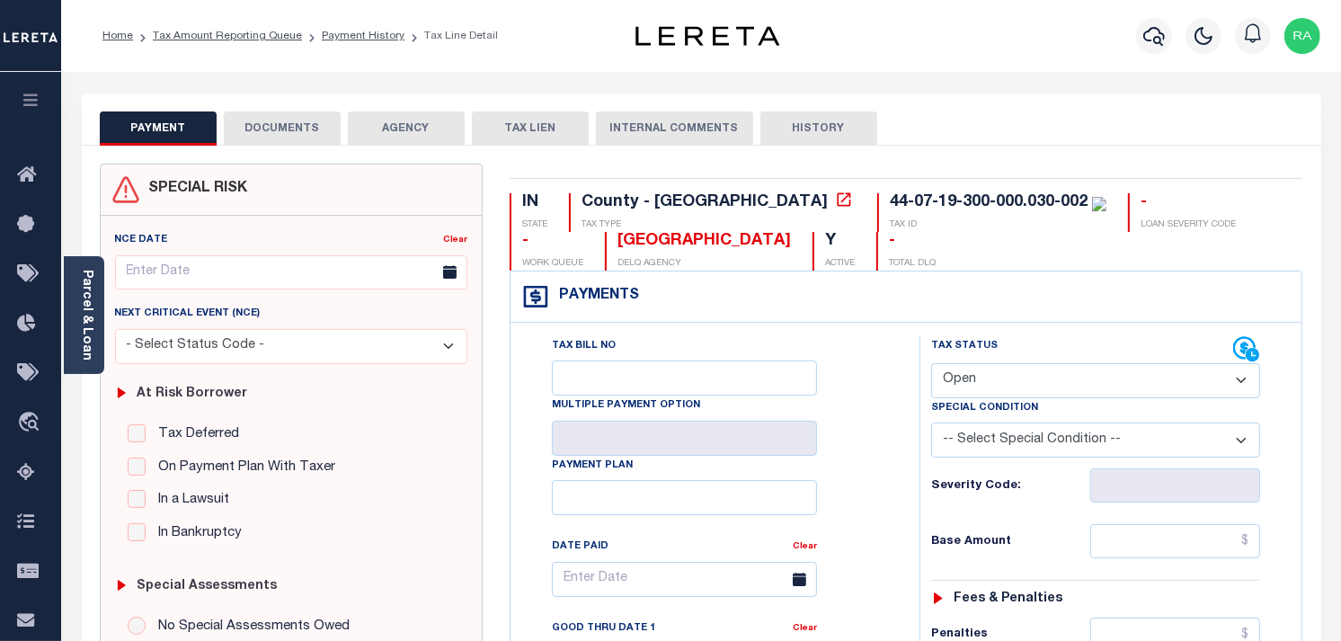
drag, startPoint x: 1002, startPoint y: 367, endPoint x: 994, endPoint y: 374, distance: 10.8
click at [1002, 367] on select "- Select Status Code - Open Due/Unpaid Paid Incomplete No Tax Due Internal Refu…" at bounding box center [1095, 380] width 329 height 35
select select "PYD"
click at [931, 364] on select "- Select Status Code - Open Due/Unpaid Paid Incomplete No Tax Due Internal Refu…" at bounding box center [1095, 380] width 329 height 35
type input "[DATE]"
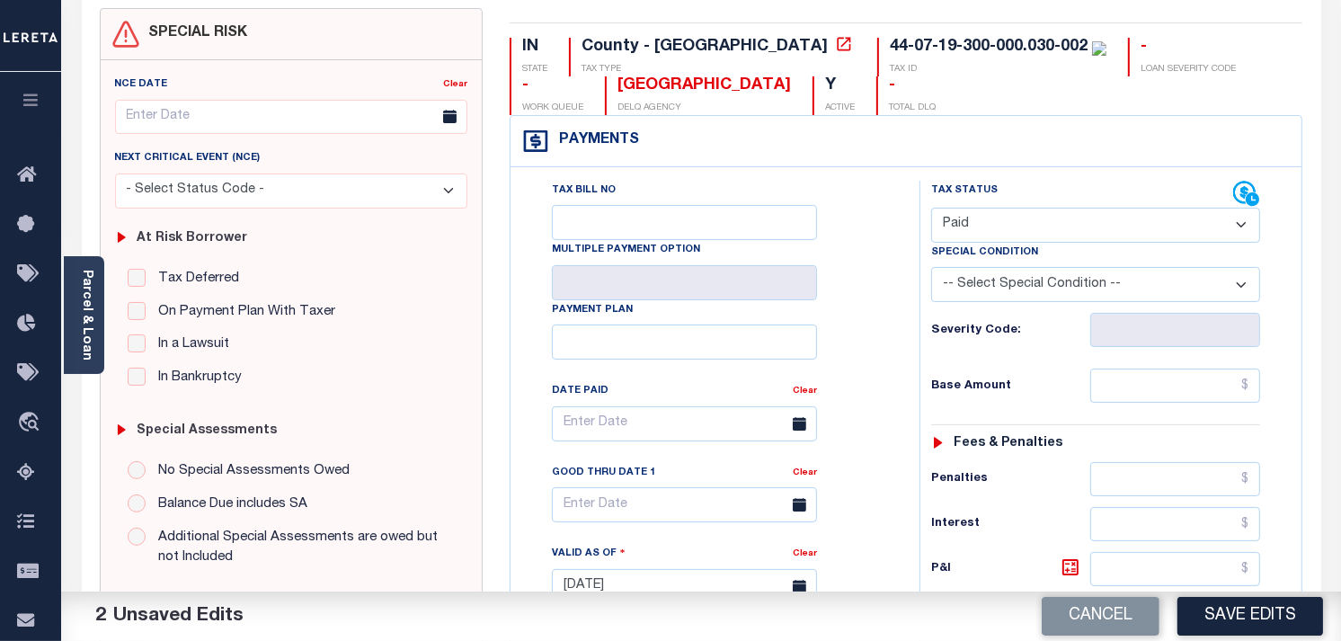
scroll to position [200, 0]
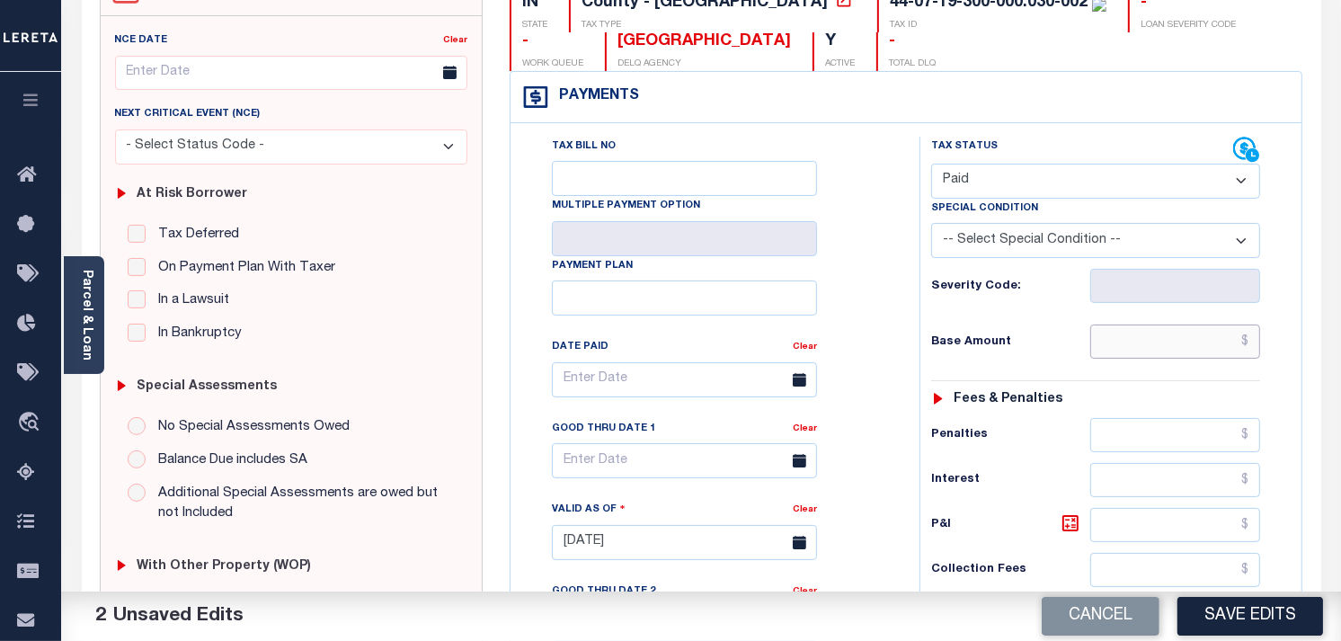
click at [1218, 359] on input "text" at bounding box center [1175, 341] width 171 height 34
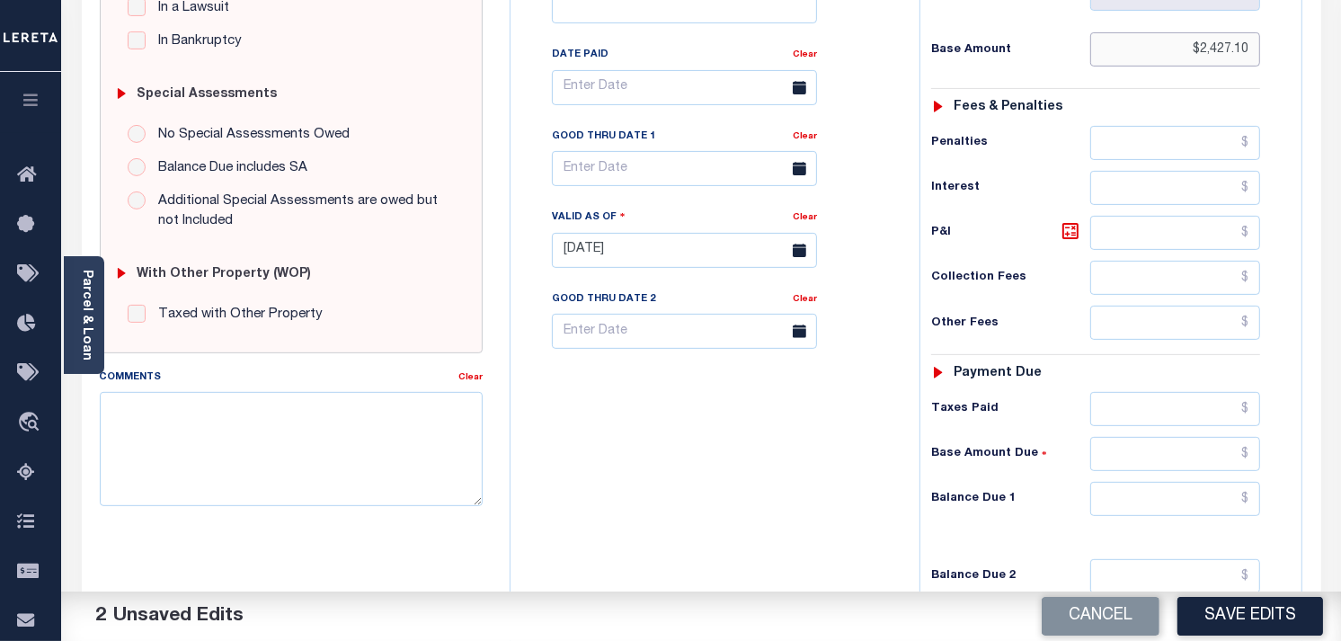
scroll to position [499, 0]
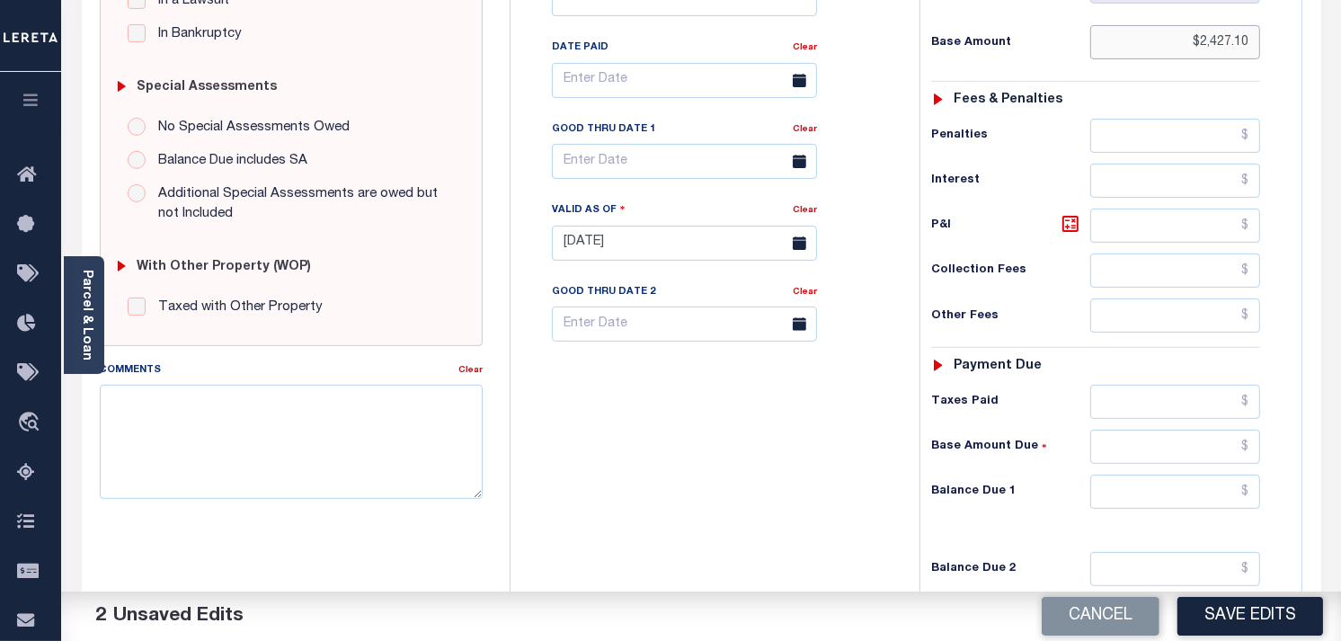
type input "$2,427.10"
click at [1178, 509] on input "text" at bounding box center [1175, 492] width 171 height 34
type input "$0.00"
click at [1283, 476] on div "Tax Status Status" at bounding box center [1101, 234] width 391 height 794
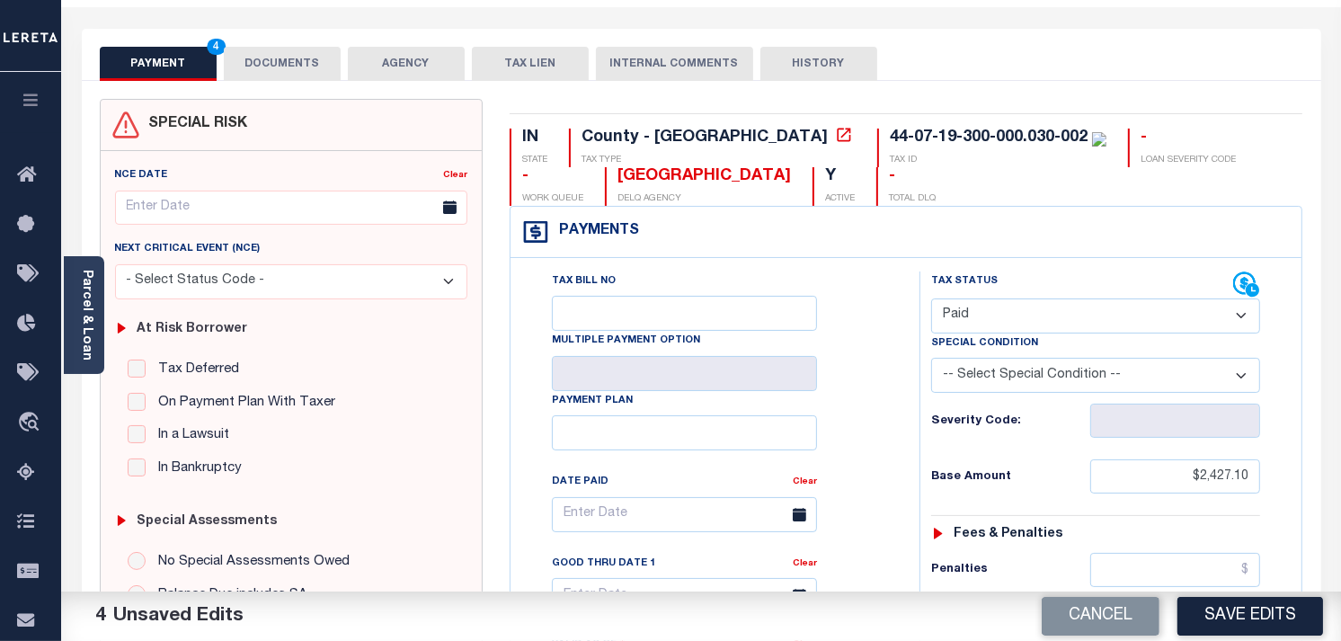
scroll to position [0, 0]
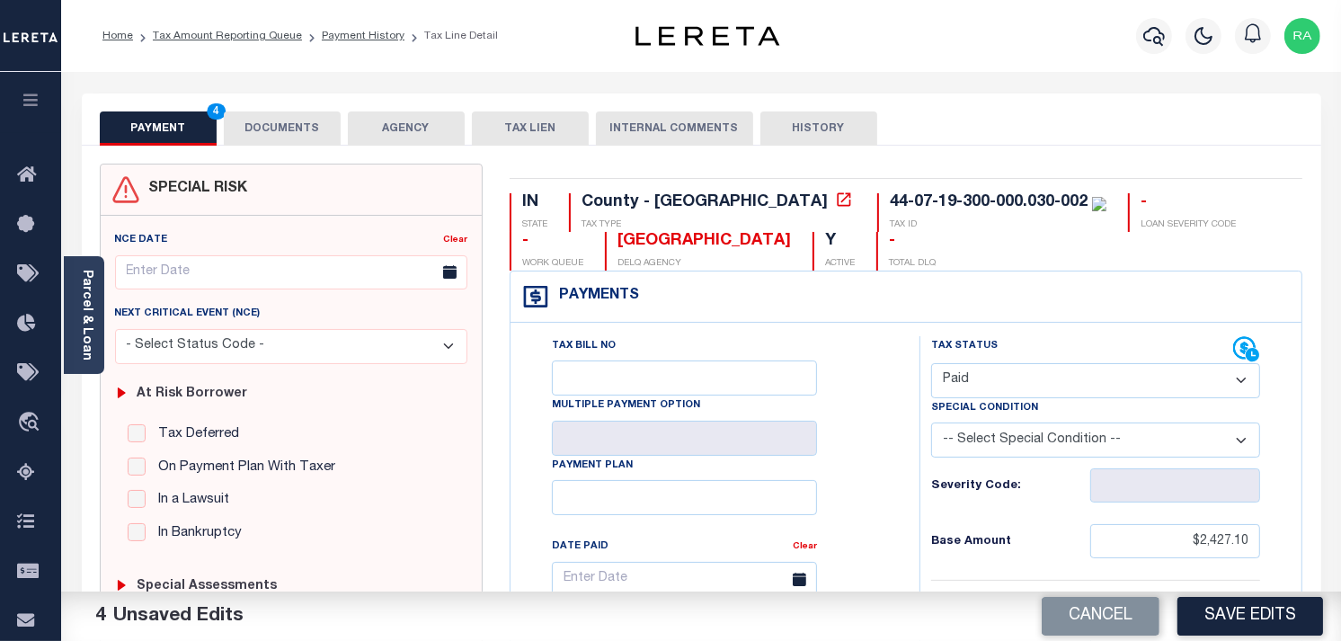
click at [293, 124] on button "DOCUMENTS" at bounding box center [282, 128] width 117 height 34
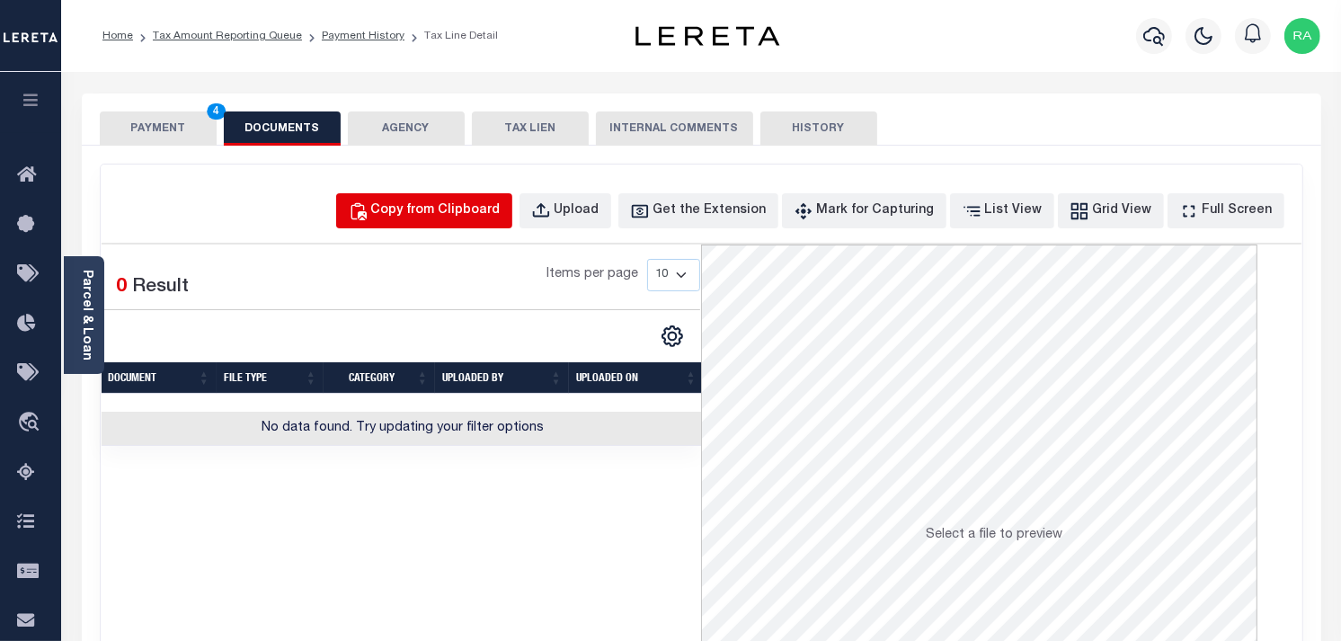
click at [501, 208] on div "Copy from Clipboard" at bounding box center [435, 211] width 129 height 20
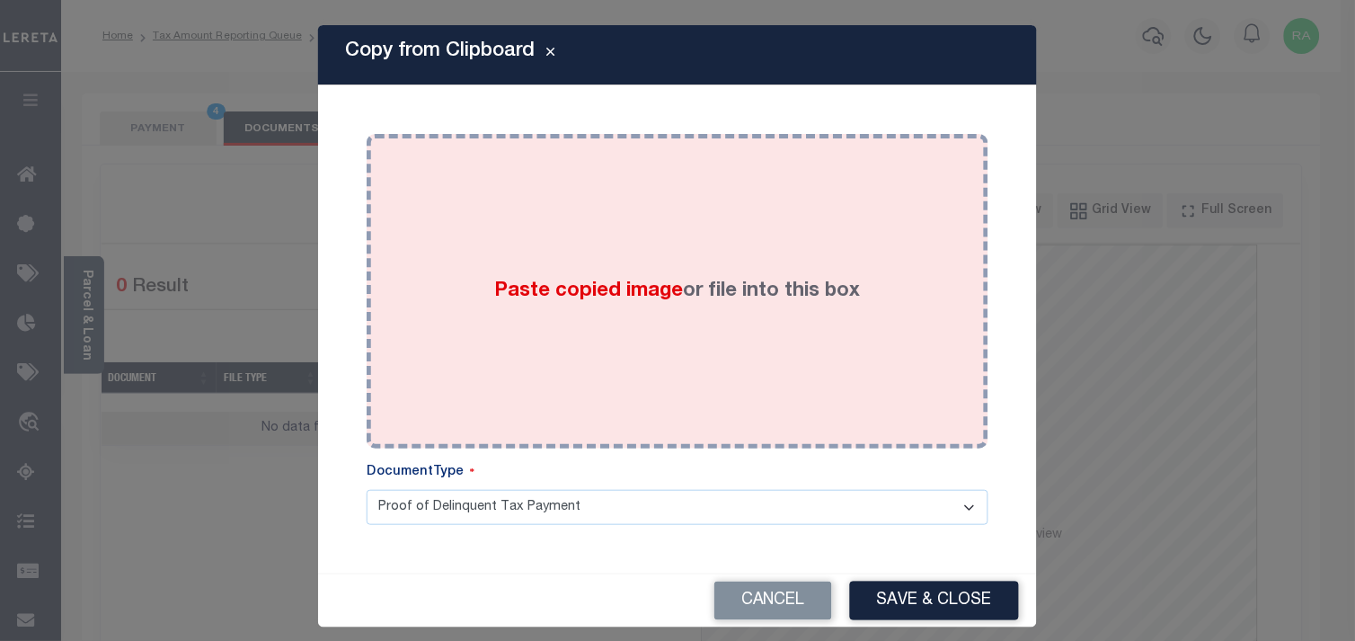
click at [729, 363] on div "Paste copied image or file into this box" at bounding box center [677, 291] width 595 height 288
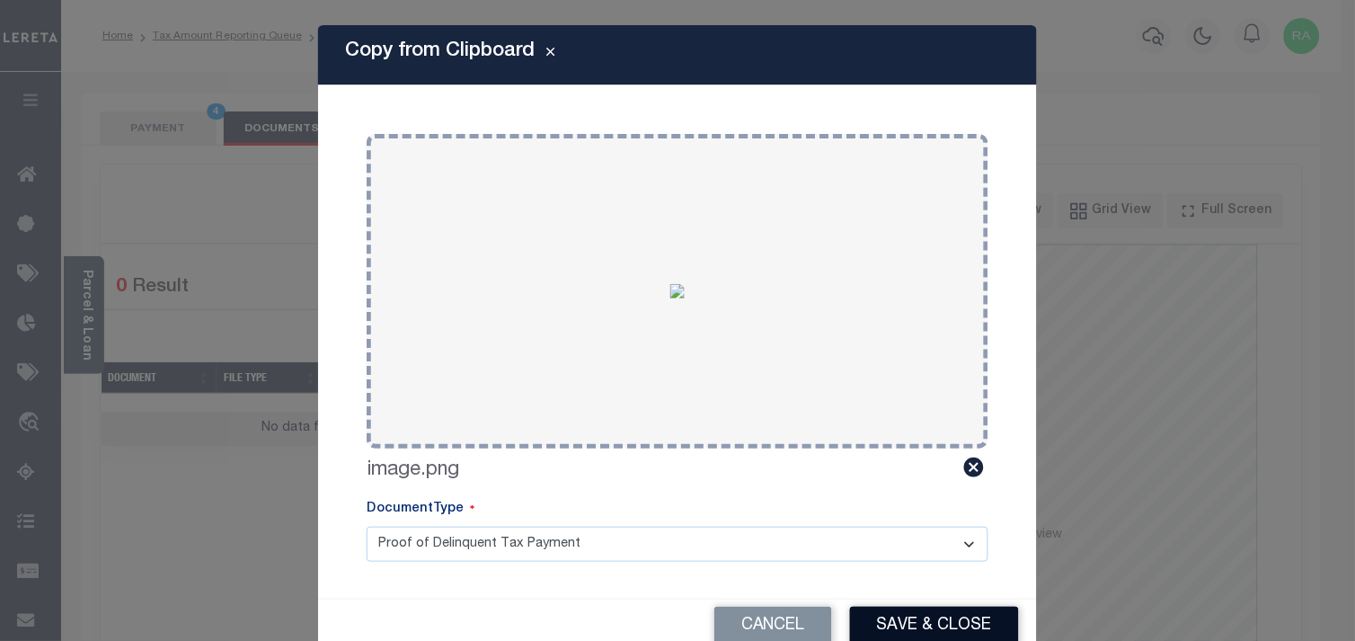
click at [888, 625] on button "Save & Close" at bounding box center [934, 626] width 169 height 39
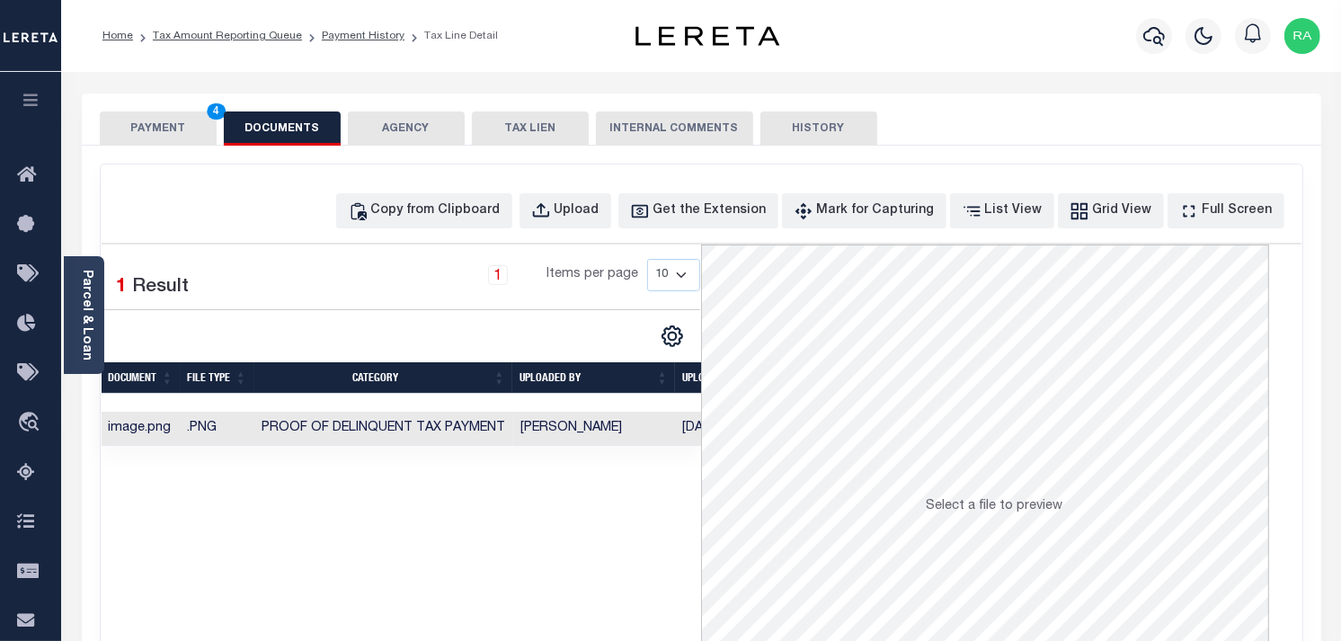
click at [181, 129] on button "PAYMENT 4" at bounding box center [158, 128] width 117 height 34
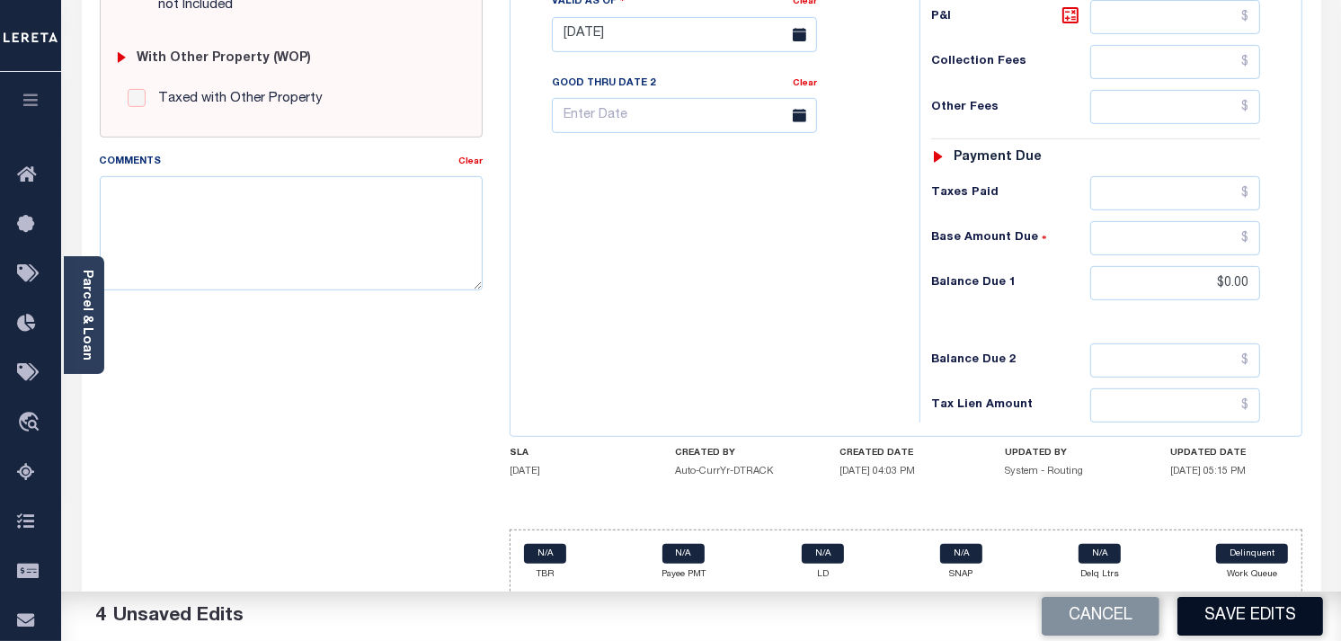
scroll to position [717, 0]
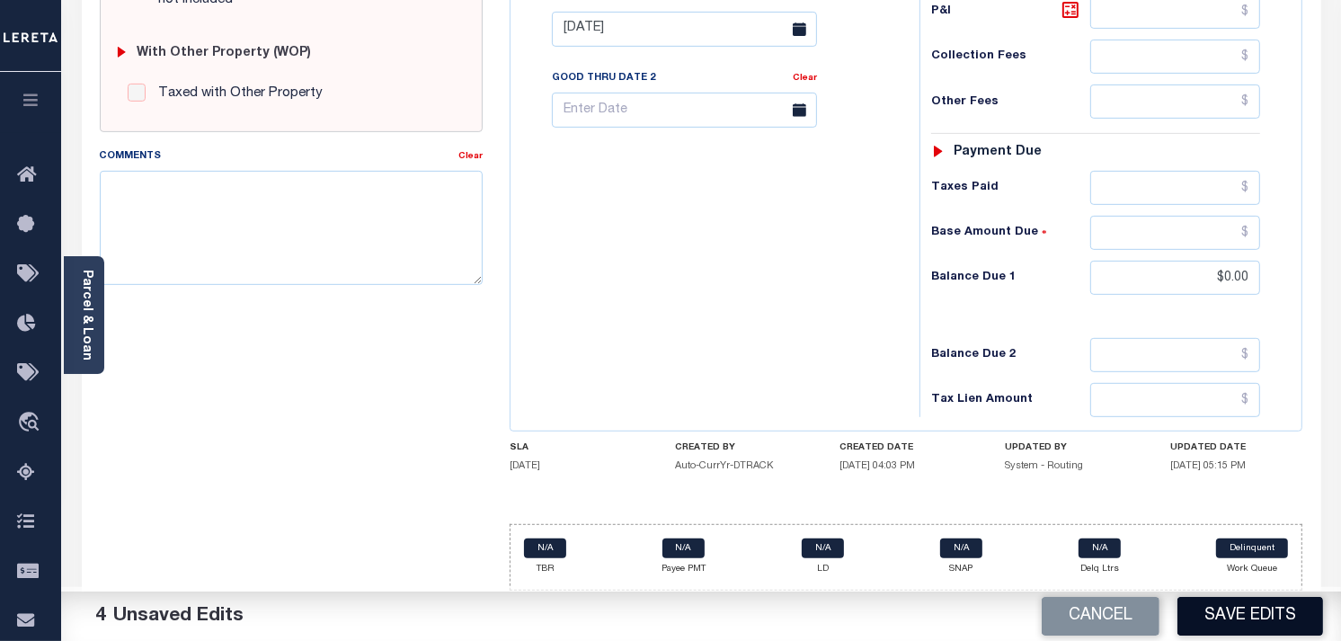
click at [1246, 612] on button "Save Edits" at bounding box center [1250, 616] width 146 height 39
checkbox input "false"
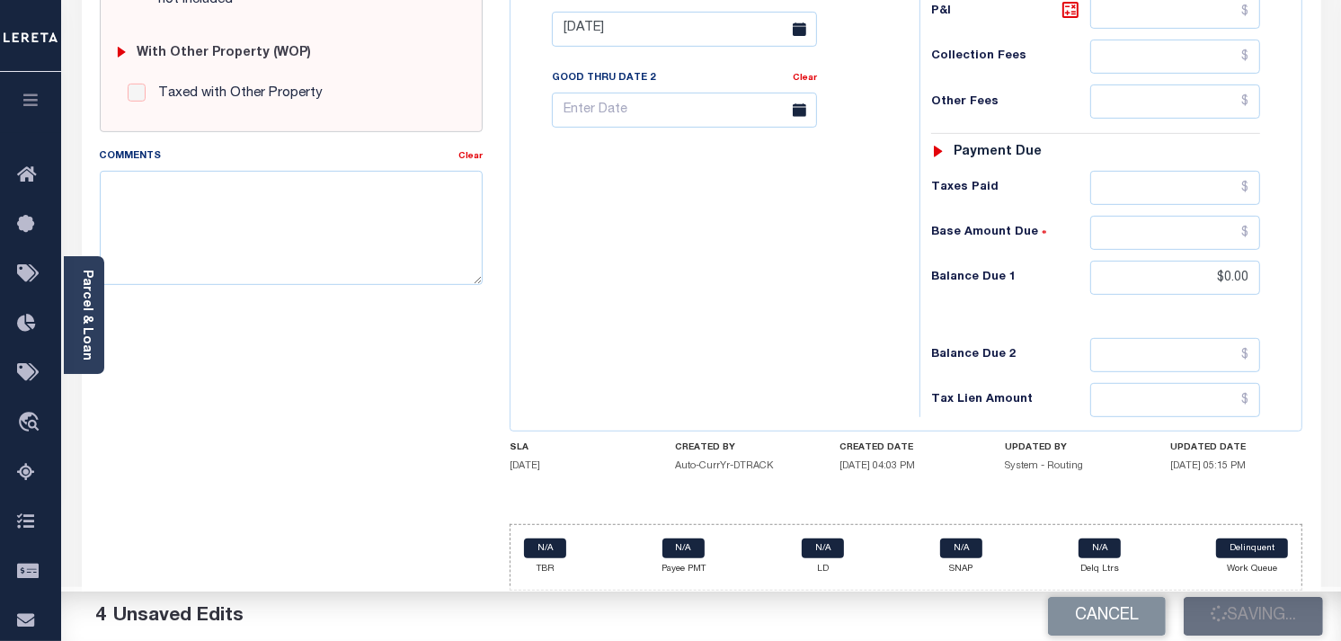
type input "$2,427.1"
type input "$0"
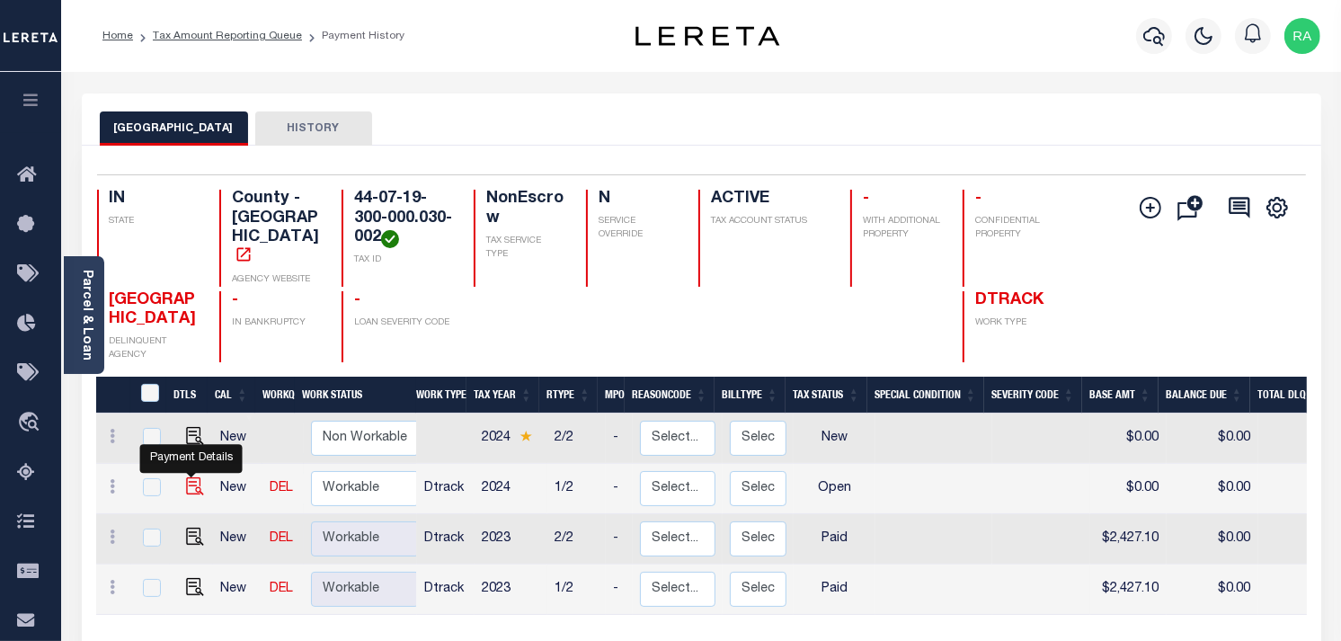
click at [186, 477] on img "" at bounding box center [195, 486] width 18 height 18
checkbox input "true"
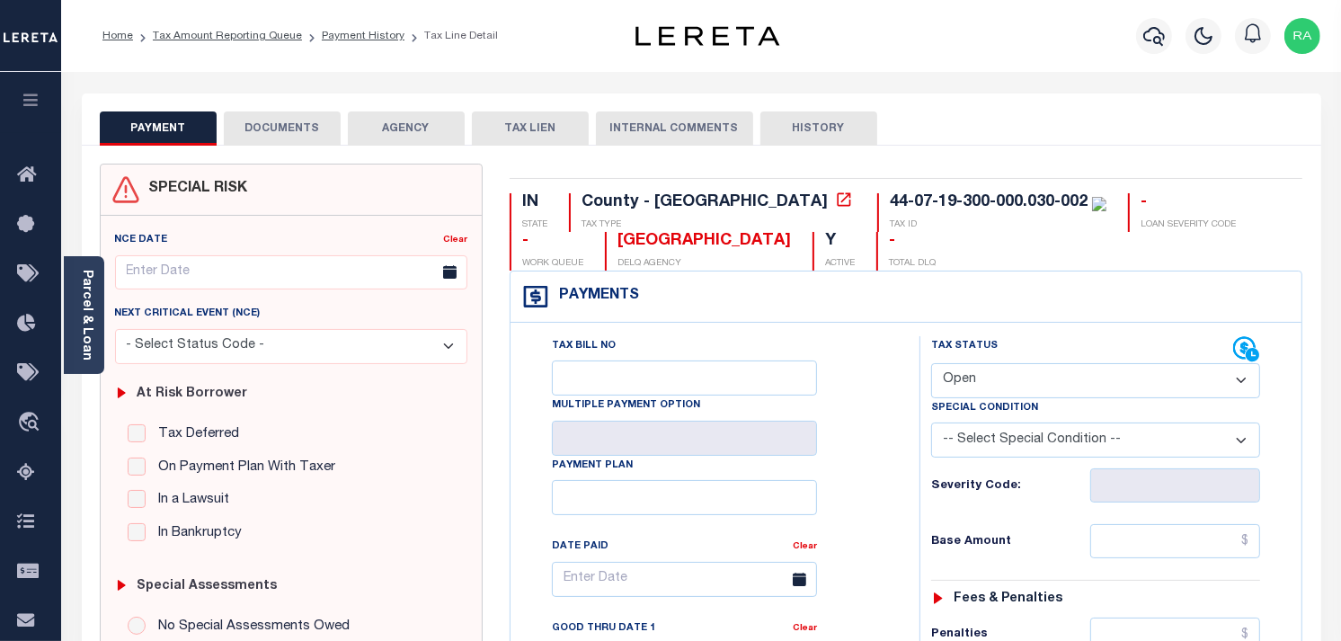
drag, startPoint x: 978, startPoint y: 373, endPoint x: 998, endPoint y: 389, distance: 26.2
click at [978, 373] on select "- Select Status Code - Open Due/Unpaid Paid Incomplete No Tax Due Internal Refu…" at bounding box center [1095, 380] width 329 height 35
select select "PYD"
click at [931, 364] on select "- Select Status Code - Open Due/Unpaid Paid Incomplete No Tax Due Internal Refu…" at bounding box center [1095, 380] width 329 height 35
type input "[DATE]"
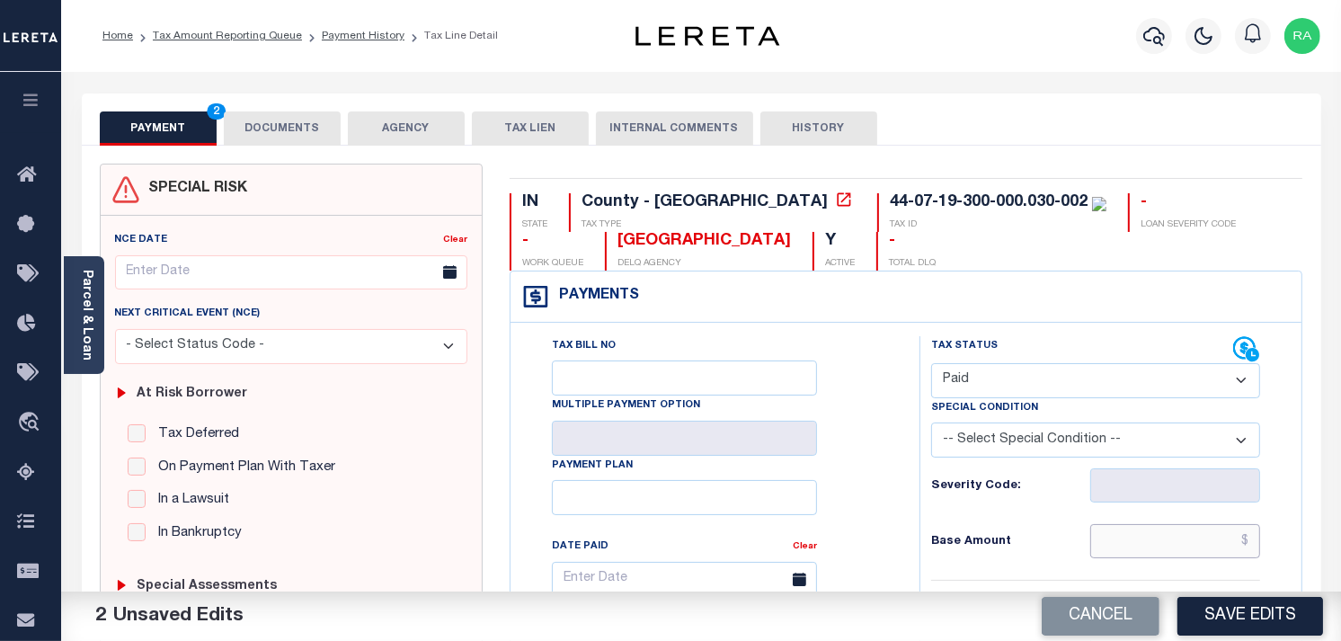
click at [1177, 542] on input "text" at bounding box center [1175, 541] width 171 height 34
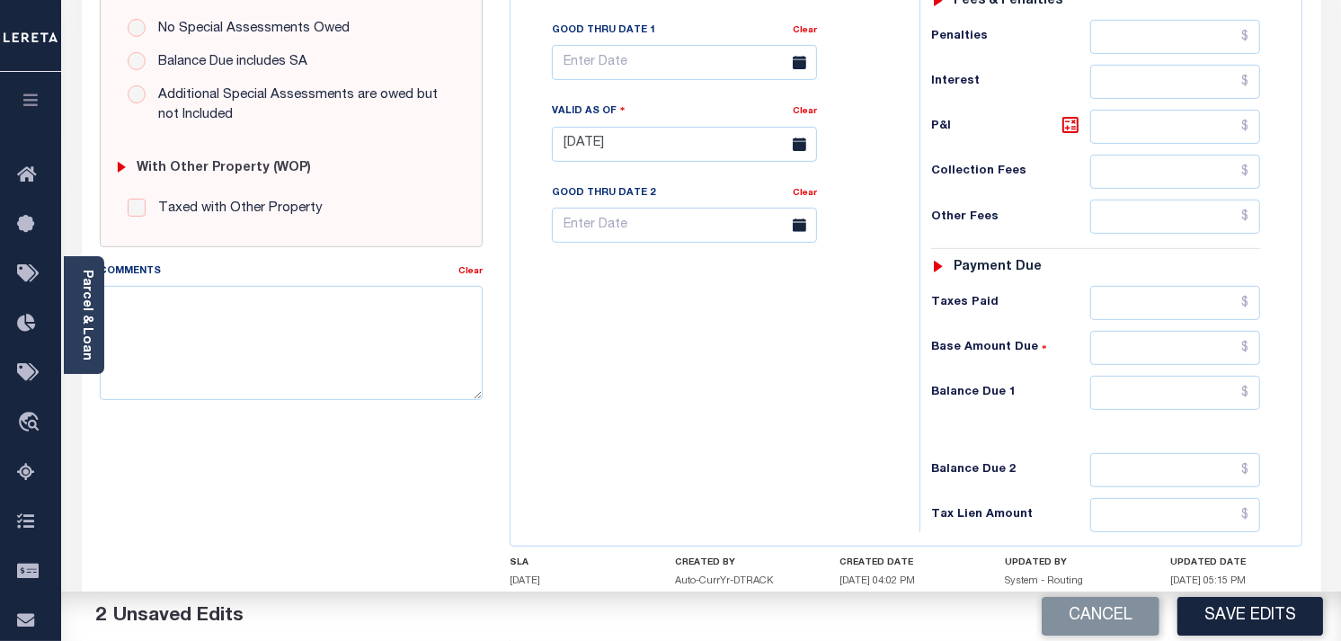
scroll to position [599, 0]
type input "$1,263.00"
click at [1136, 401] on input "text" at bounding box center [1175, 392] width 171 height 34
drag, startPoint x: 1235, startPoint y: 378, endPoint x: 1333, endPoint y: 347, distance: 102.9
click at [1235, 378] on input "$0" at bounding box center [1175, 392] width 171 height 34
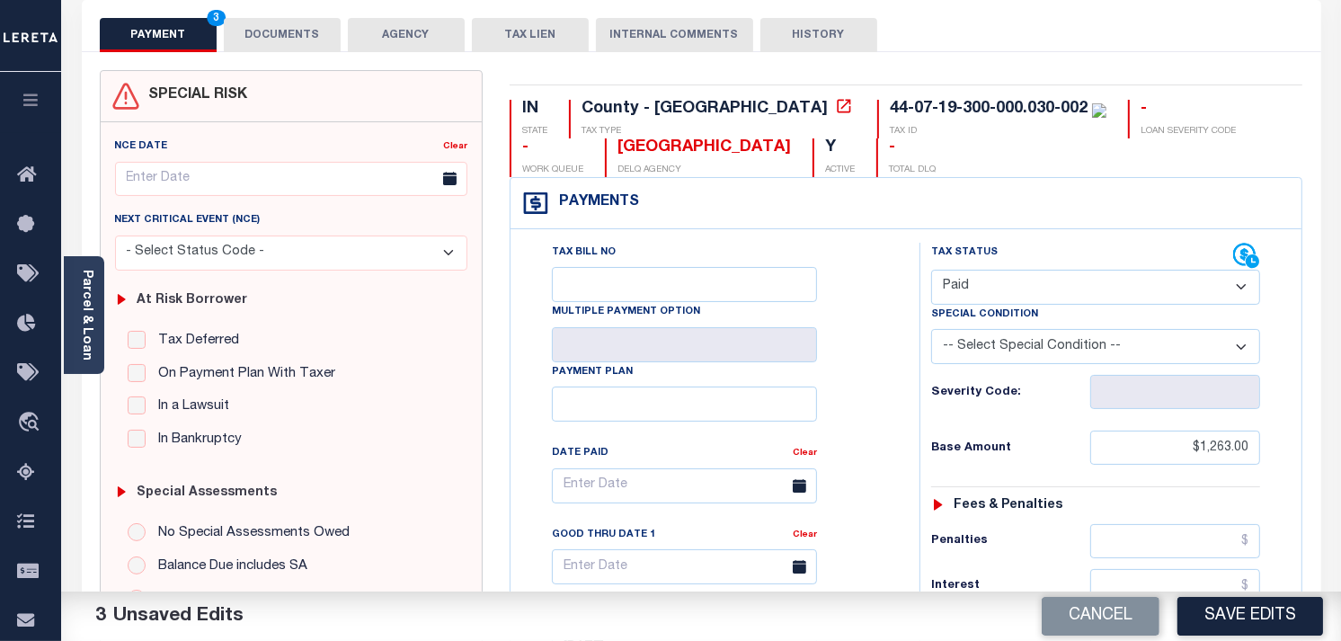
scroll to position [0, 0]
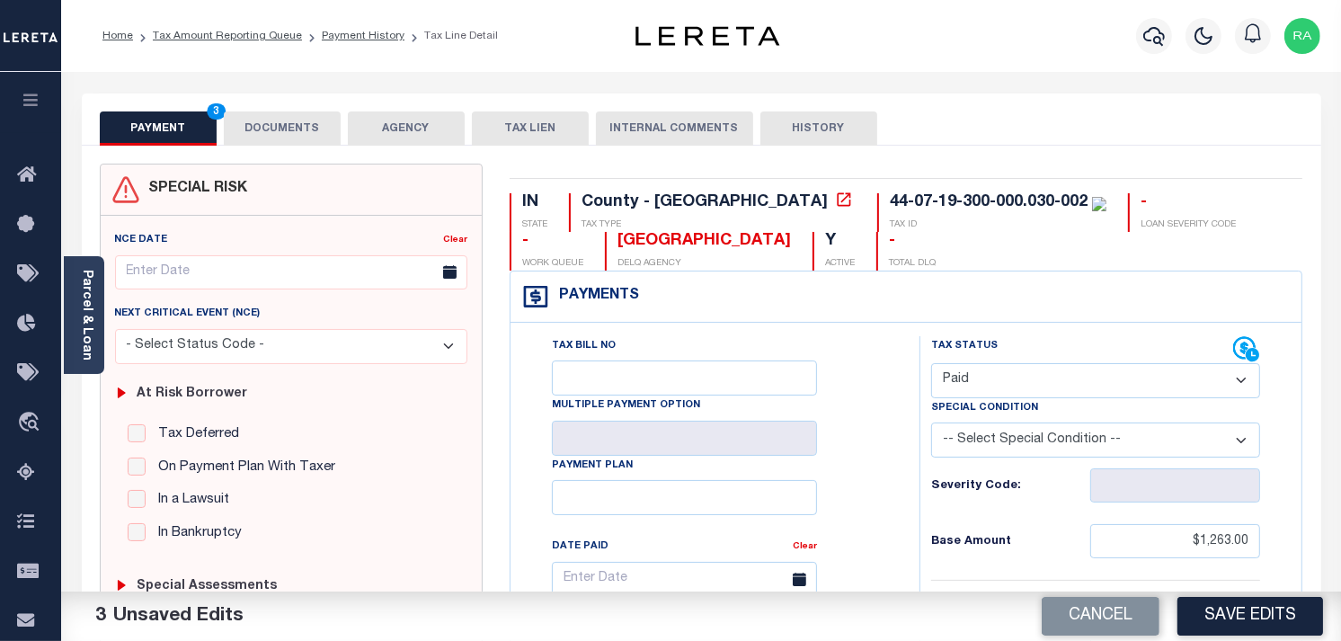
type input "$0.00"
click at [274, 58] on div "Home Tax Amount Reporting Queue Payment History Tax Line Detail Profile" at bounding box center [701, 36] width 1280 height 72
click at [271, 133] on button "DOCUMENTS" at bounding box center [282, 128] width 117 height 34
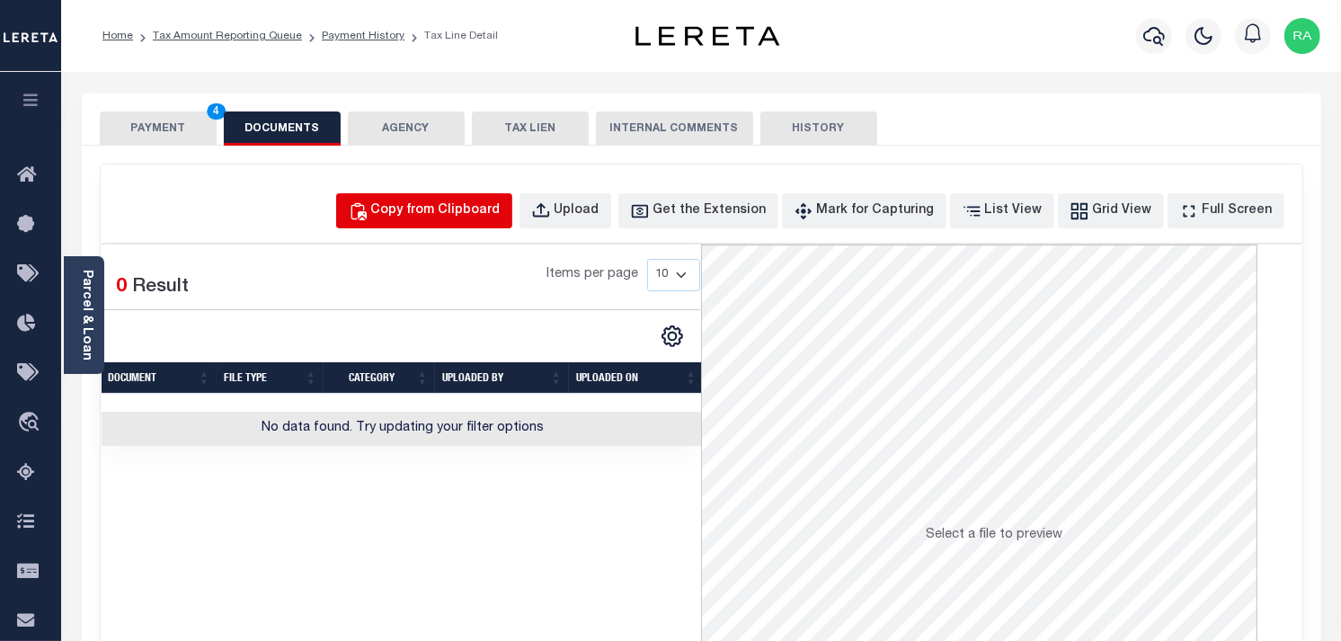
click at [470, 201] on div "Copy from Clipboard" at bounding box center [435, 211] width 129 height 20
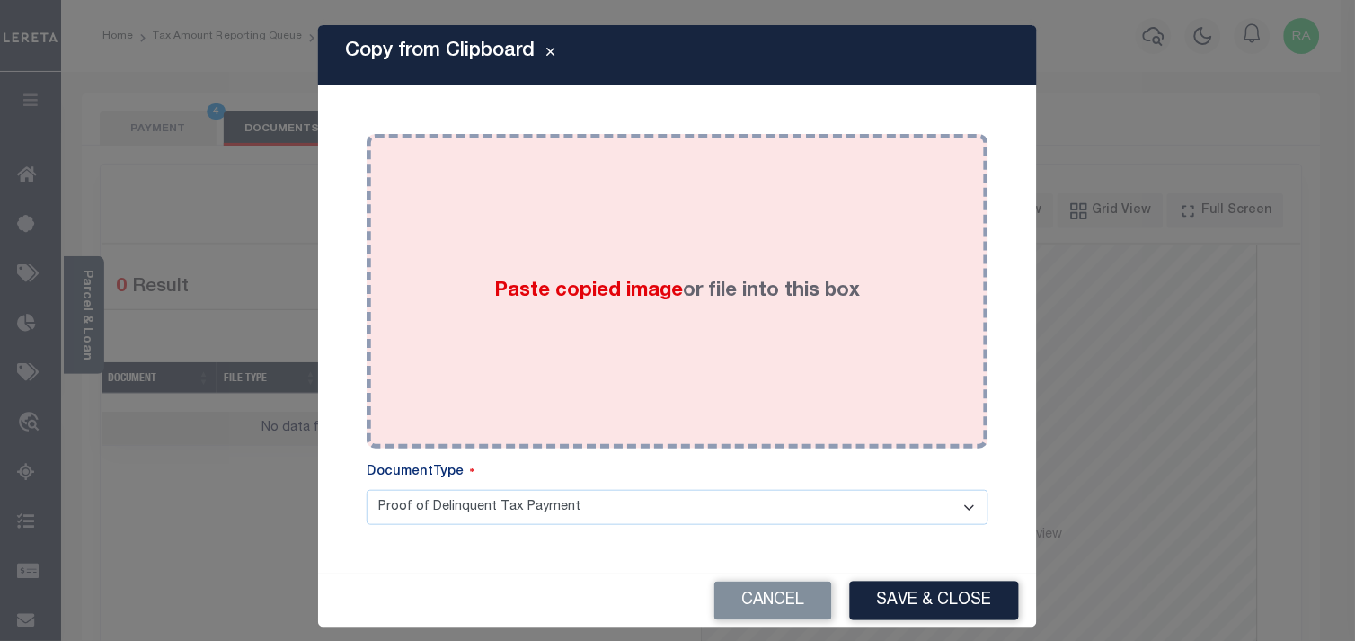
click at [704, 356] on div "Paste copied image or file into this box" at bounding box center [677, 291] width 595 height 288
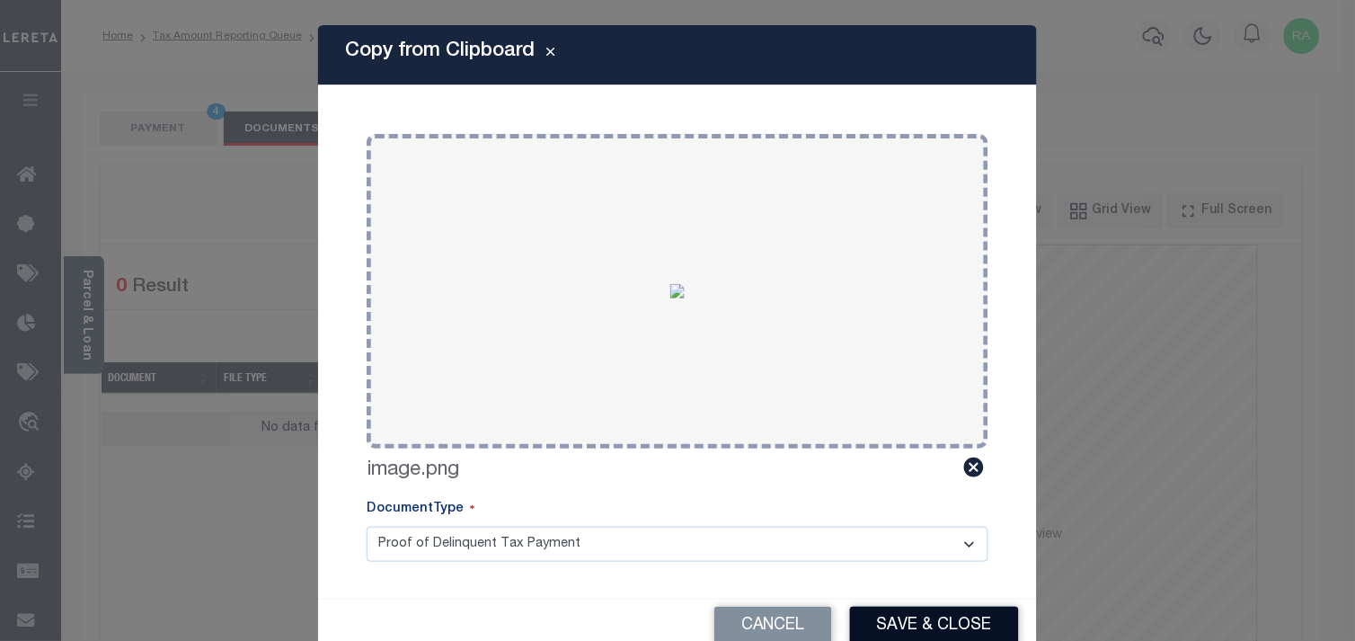
click at [901, 614] on button "Save & Close" at bounding box center [934, 626] width 169 height 39
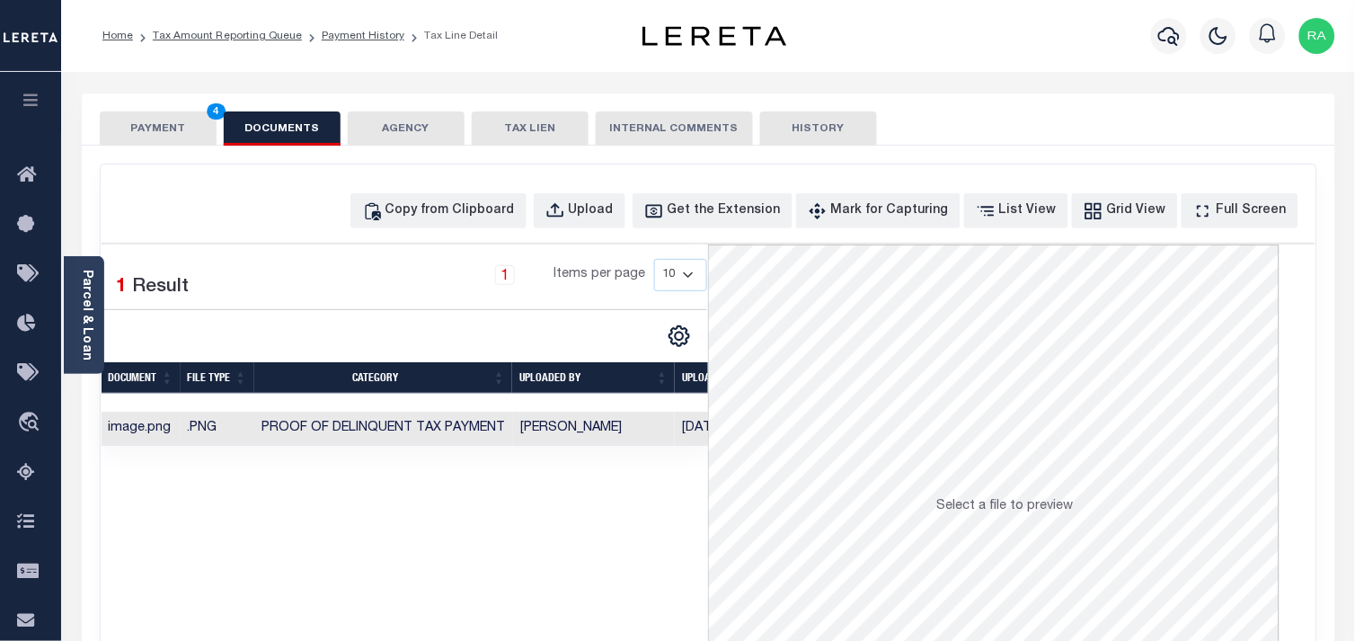
drag, startPoint x: 153, startPoint y: 144, endPoint x: 154, endPoint y: 129, distance: 15.3
click at [154, 137] on button "PAYMENT 4" at bounding box center [158, 128] width 117 height 34
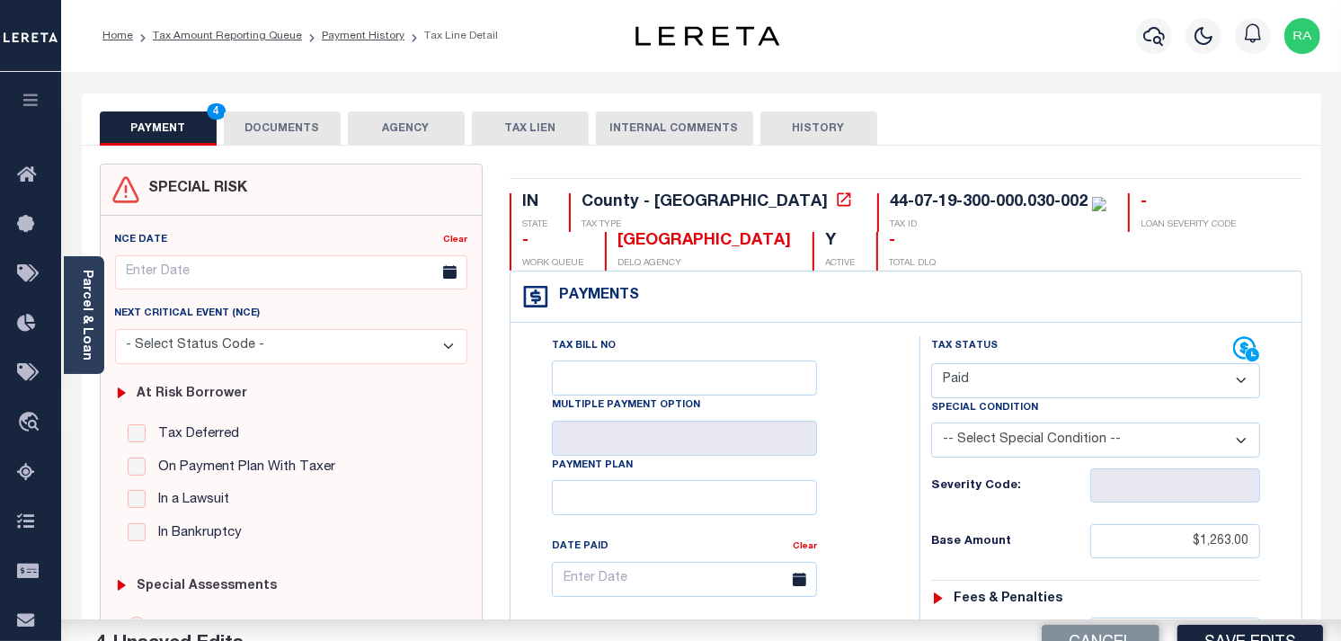
click at [154, 121] on button "PAYMENT 4" at bounding box center [158, 128] width 117 height 34
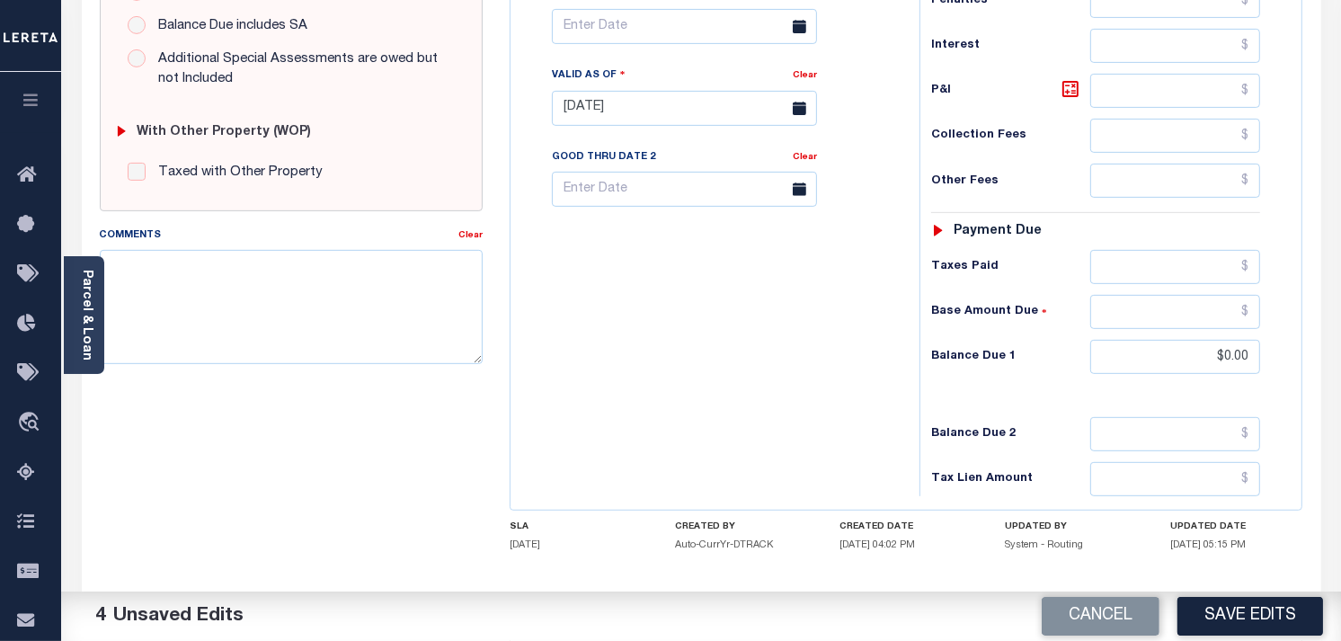
scroll to position [717, 0]
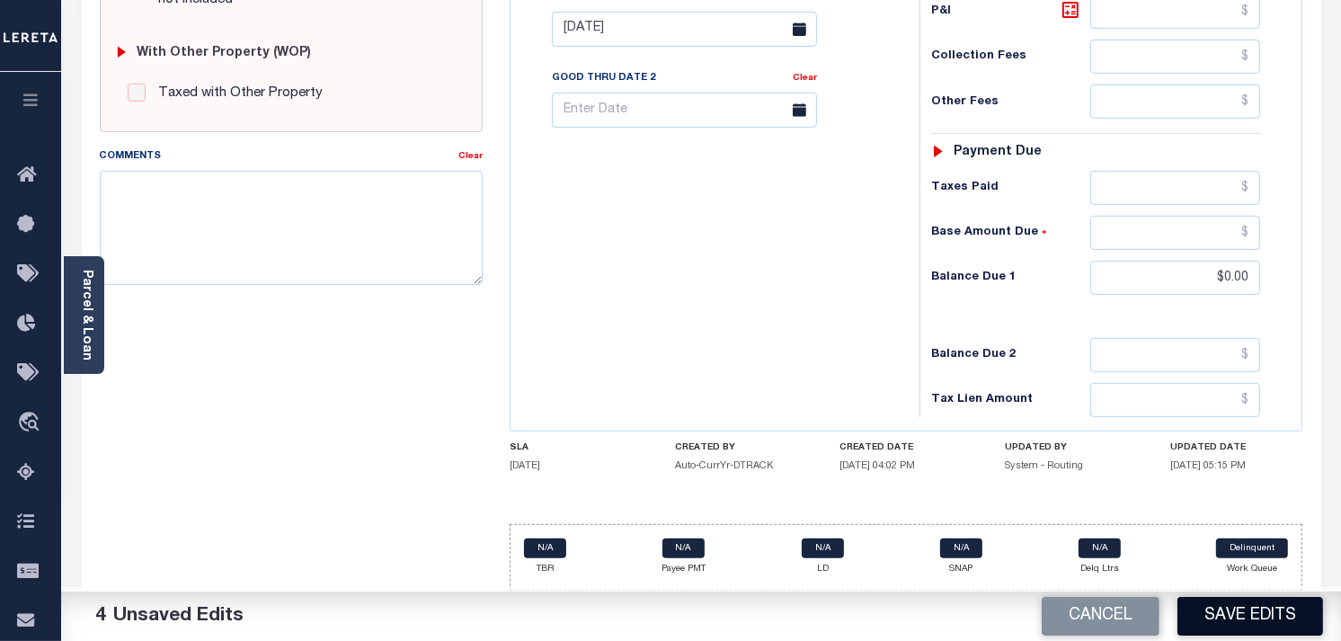
click at [1220, 606] on button "Save Edits" at bounding box center [1250, 616] width 146 height 39
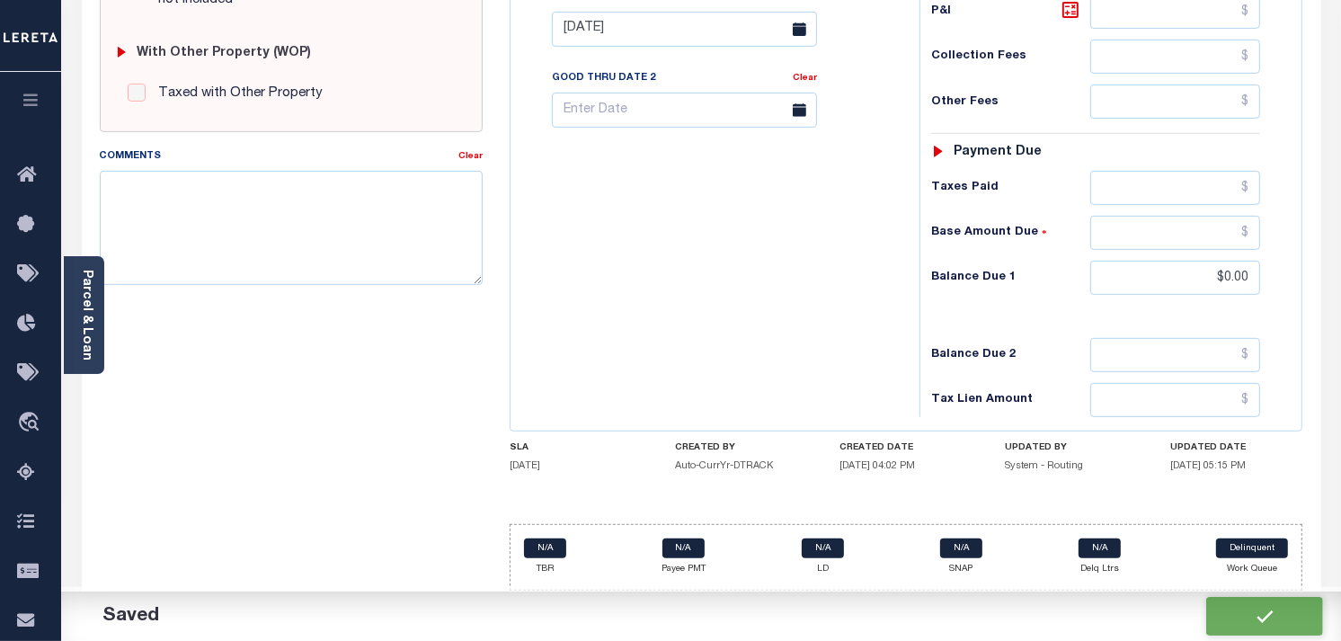
checkbox input "false"
type input "$1,263"
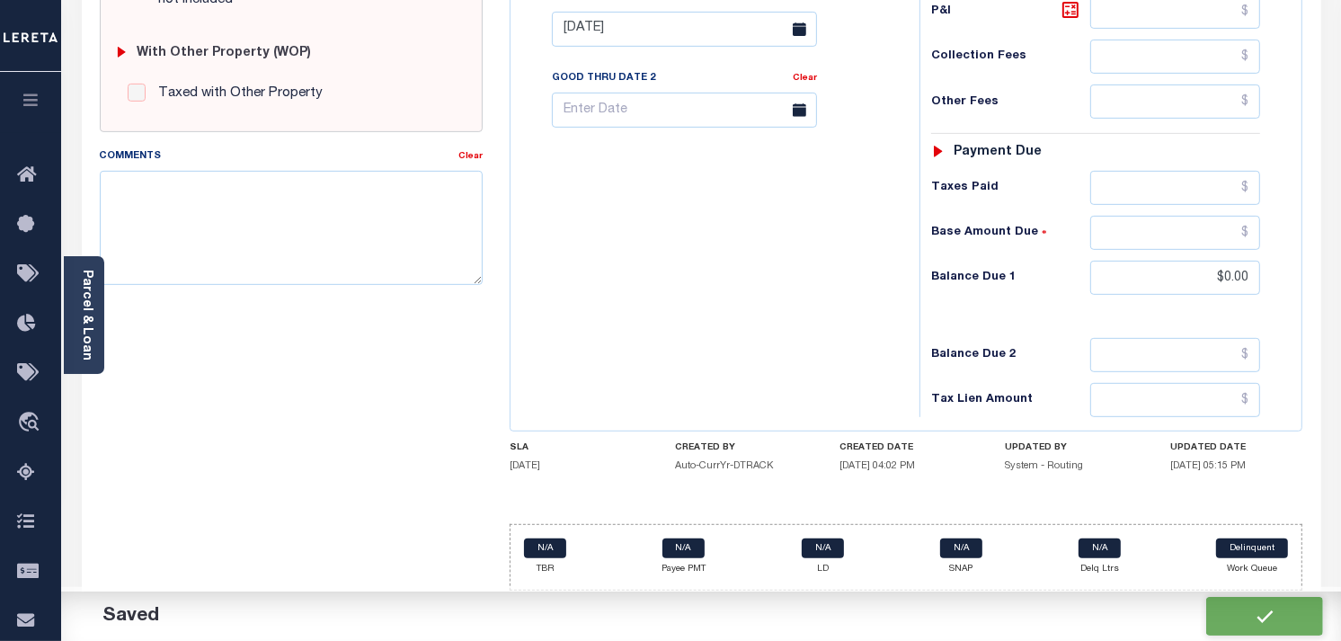
type input "$0"
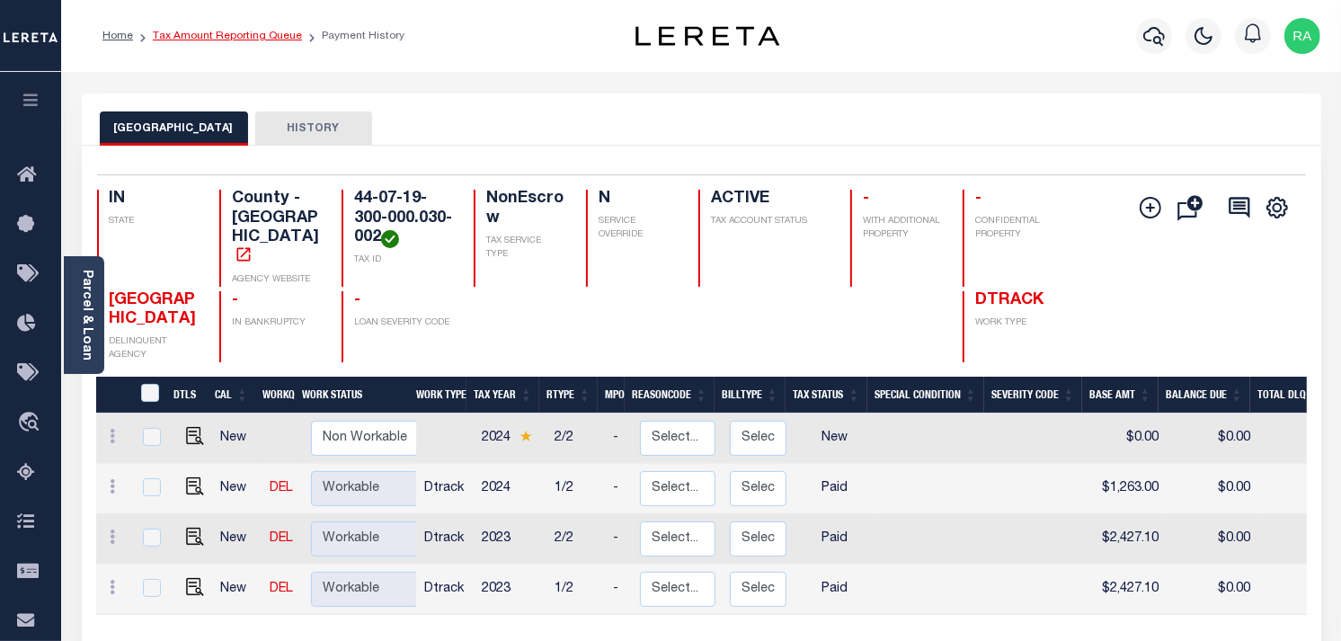
click at [246, 32] on link "Tax Amount Reporting Queue" at bounding box center [227, 36] width 149 height 11
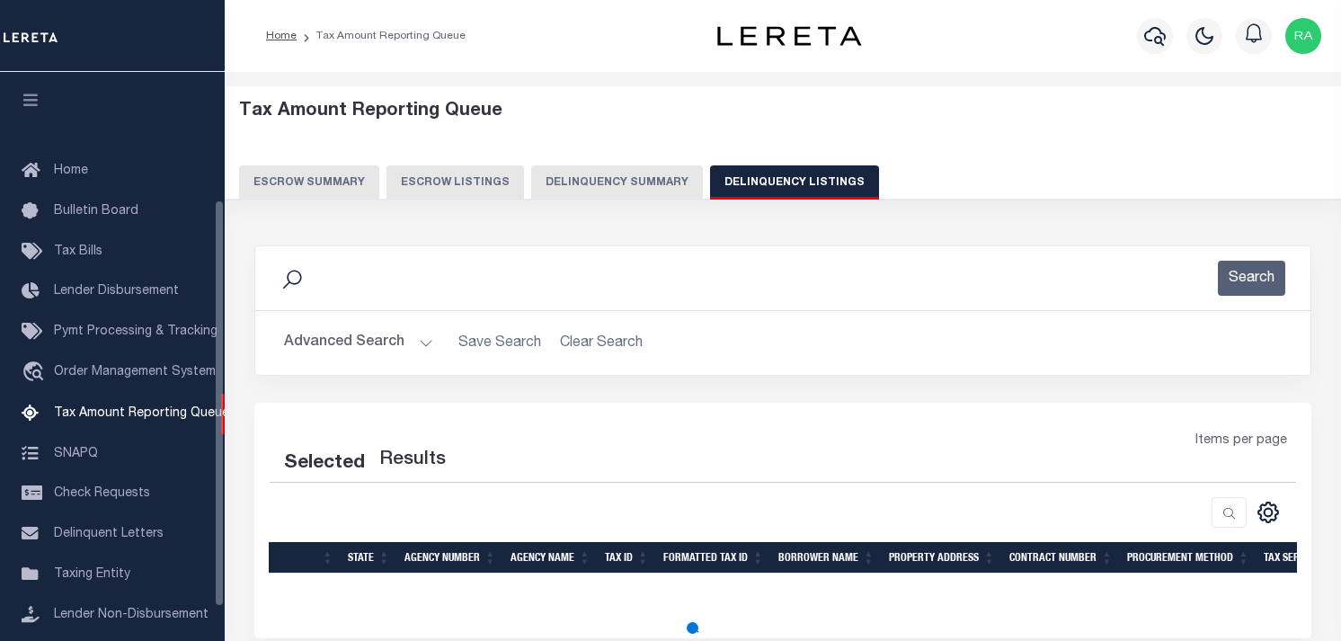
select select "100"
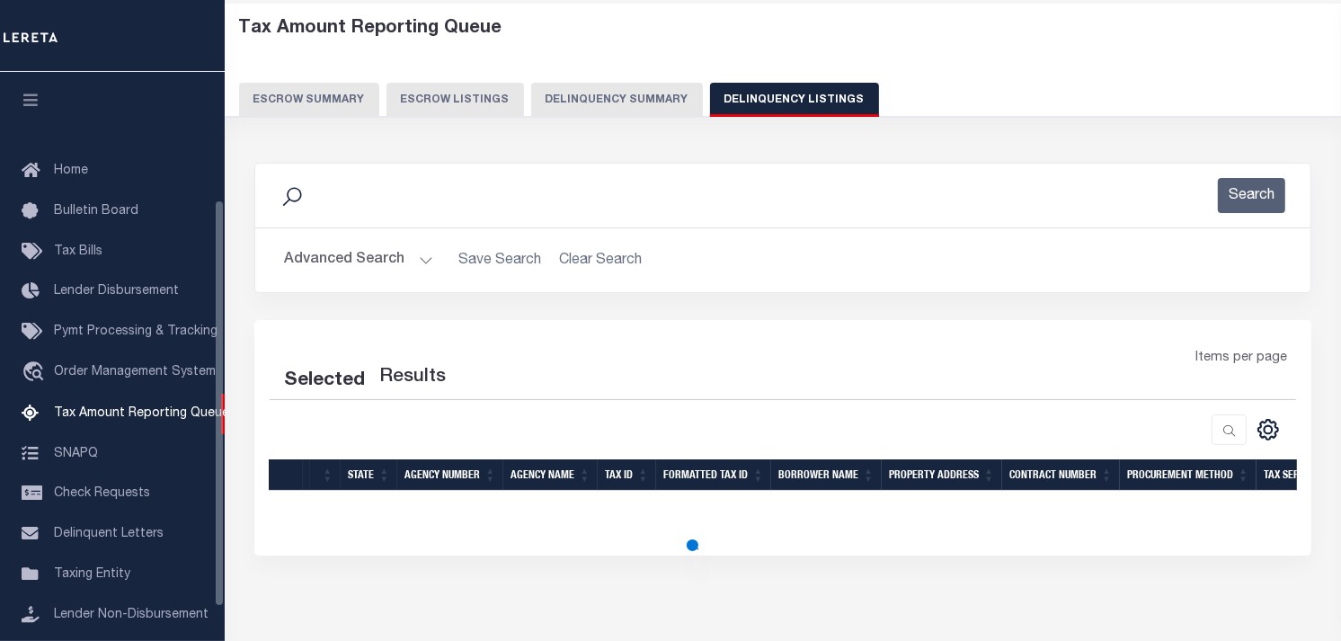
select select "100"
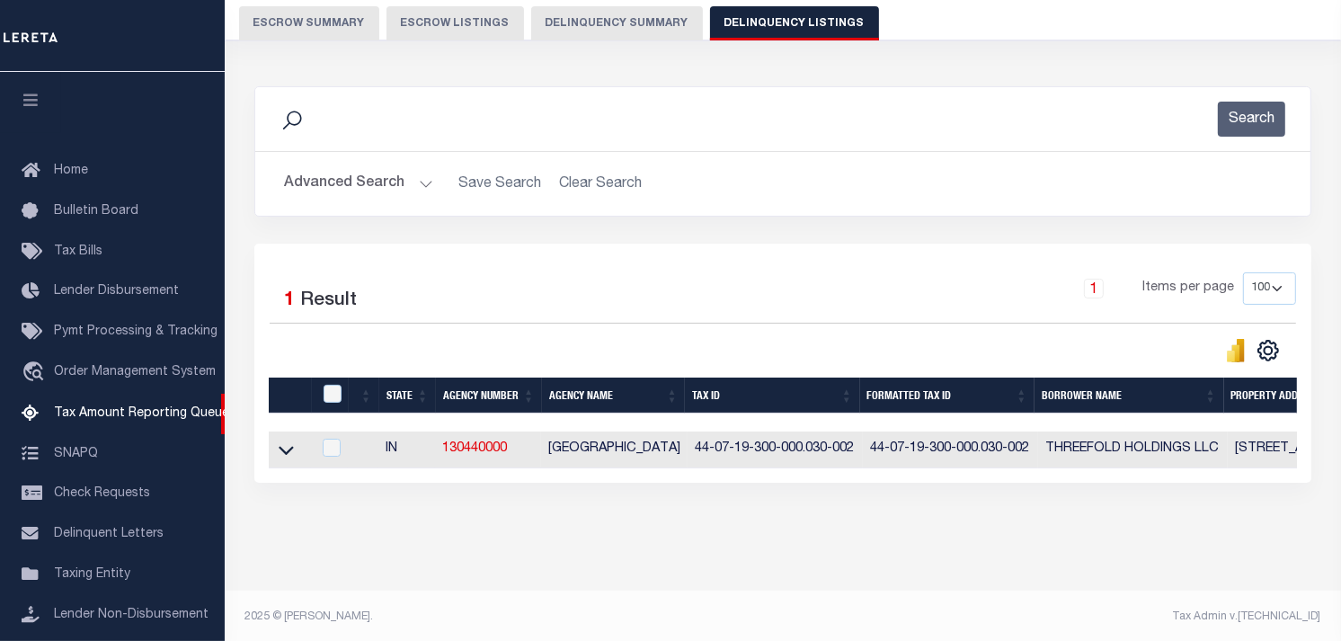
scroll to position [178, 0]
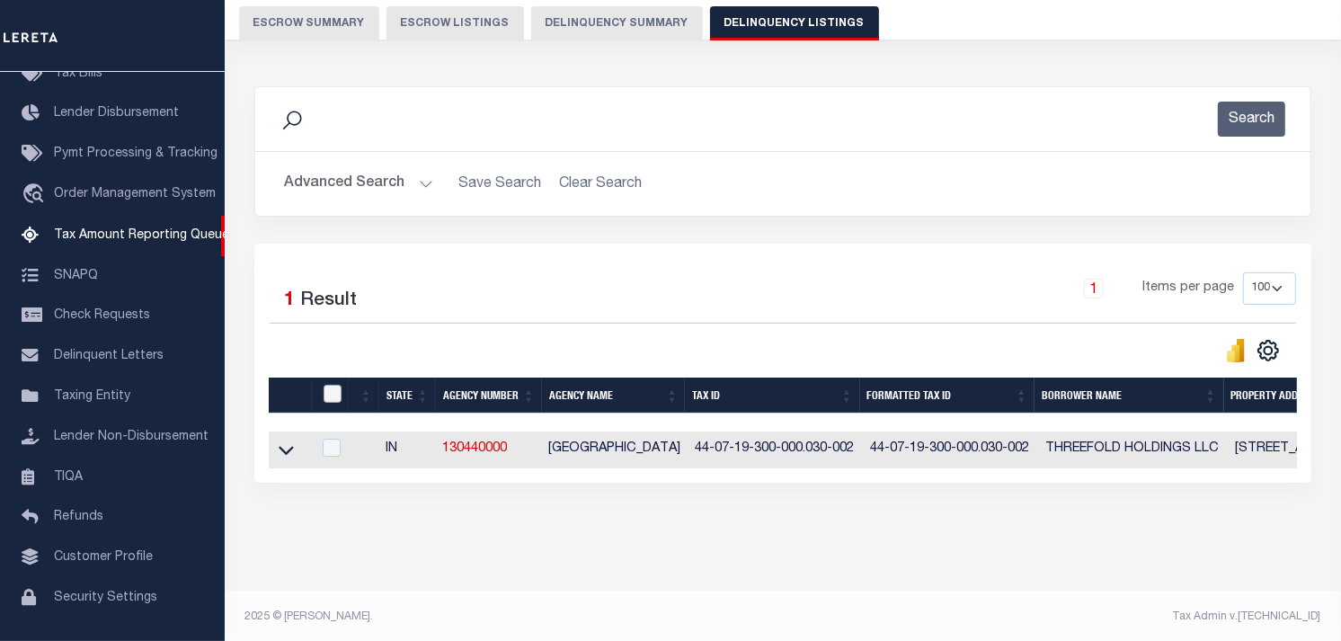
click at [335, 397] on input "checkbox" at bounding box center [333, 394] width 18 height 18
checkbox input "true"
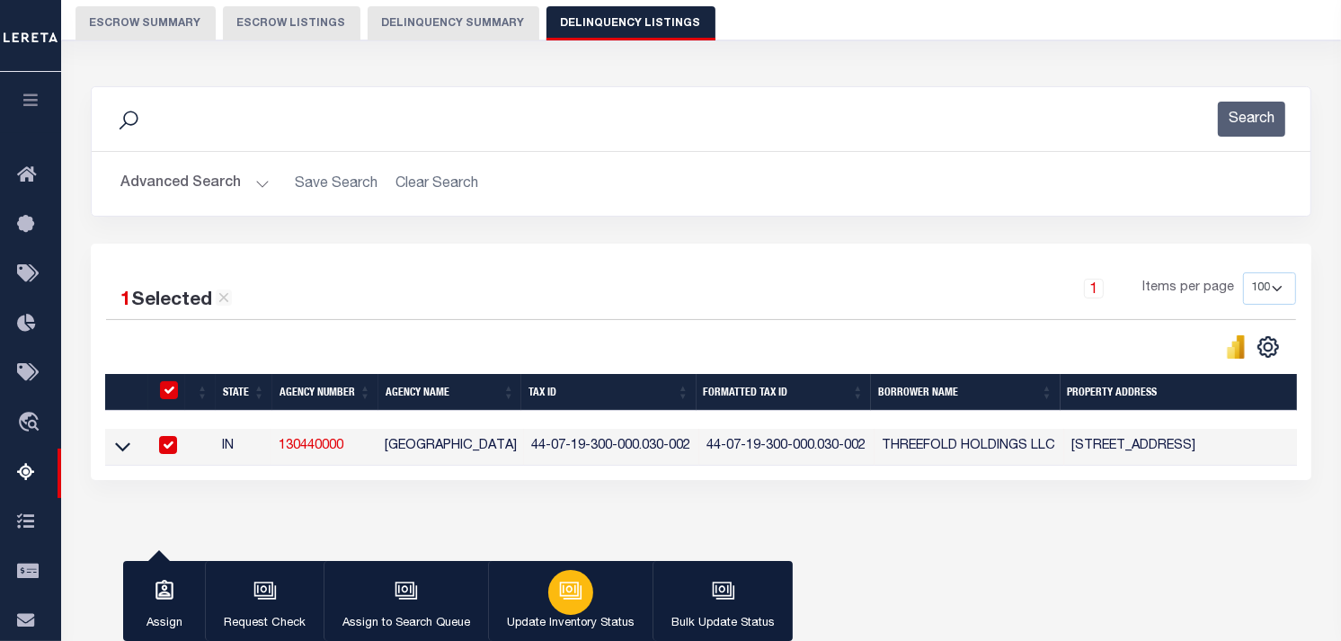
click at [567, 624] on p "Update Inventory Status" at bounding box center [571, 624] width 128 height 18
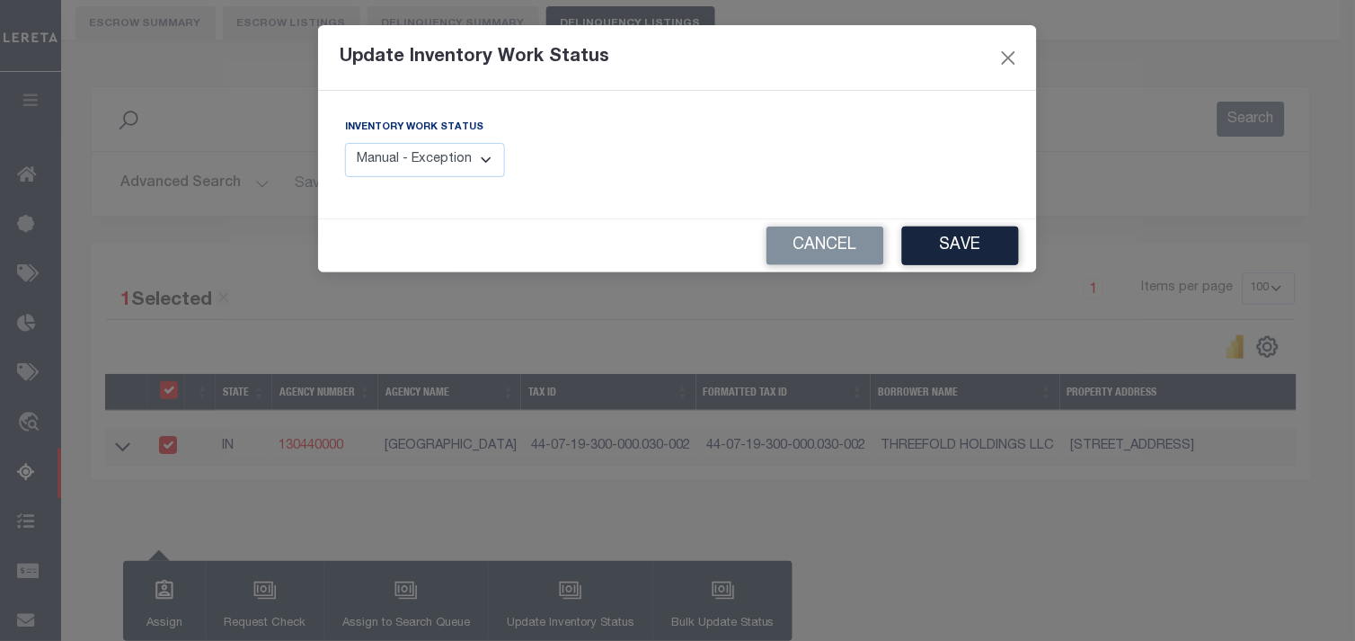
click at [447, 166] on select "Manual - Exception Pended - Awaiting Search Late Add Exception Completed" at bounding box center [425, 160] width 160 height 35
select select "4"
click at [345, 143] on select "Manual - Exception Pended - Awaiting Search Late Add Exception Completed" at bounding box center [425, 160] width 160 height 35
click at [938, 263] on button "Save" at bounding box center [960, 245] width 117 height 39
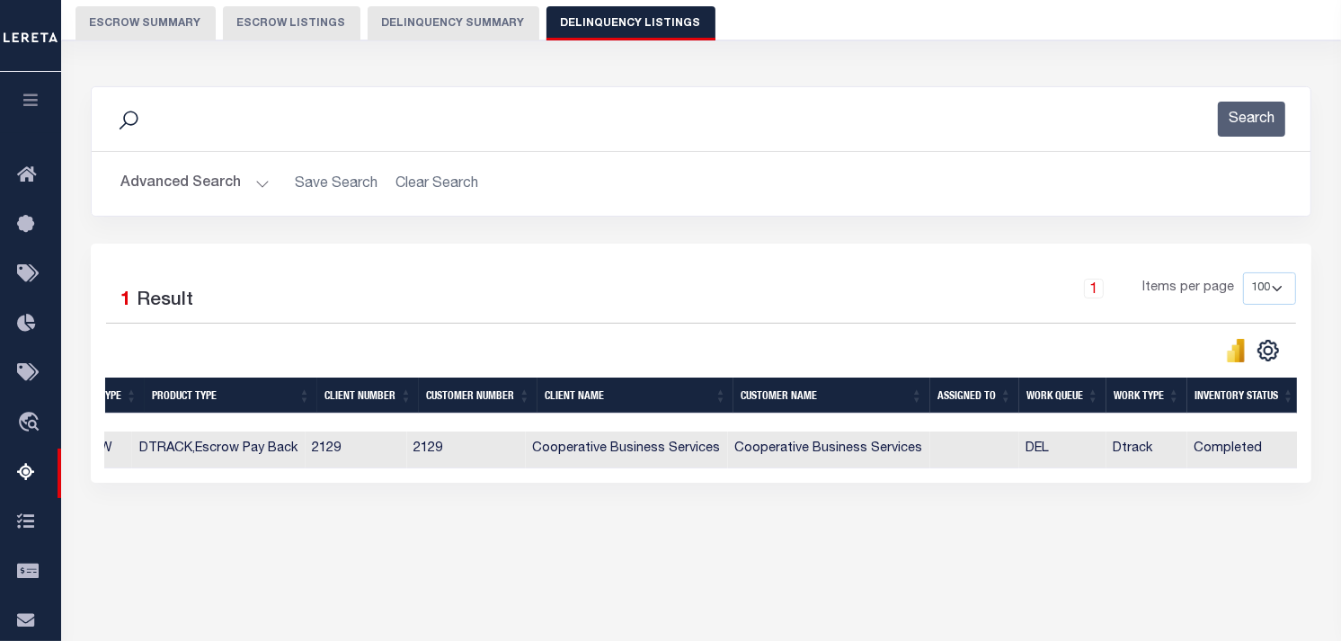
scroll to position [0, 1636]
click at [262, 176] on button "Advanced Search" at bounding box center [194, 183] width 149 height 35
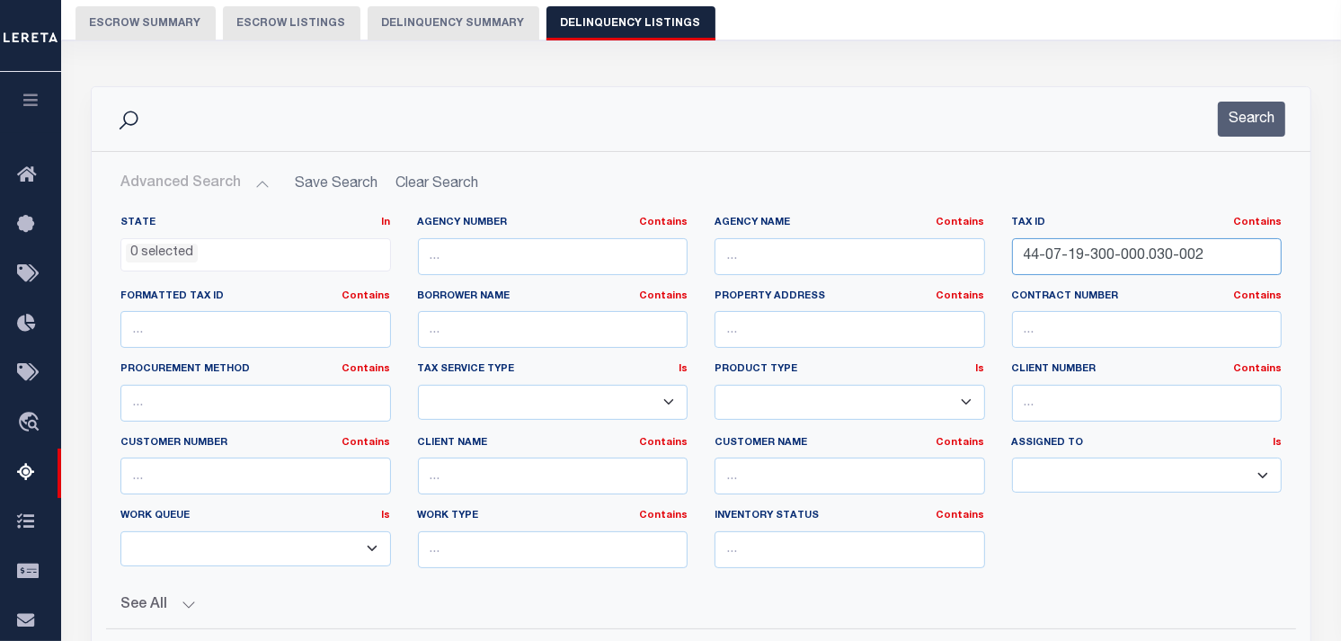
click at [1080, 246] on input "44-07-19-300-000.030-002" at bounding box center [1147, 256] width 271 height 37
click at [1080, 247] on input "44-07-19-300-000.030-002" at bounding box center [1147, 256] width 271 height 37
paste input "9-11-200-004.000-013"
type input "44-09-11-200-004.000-013"
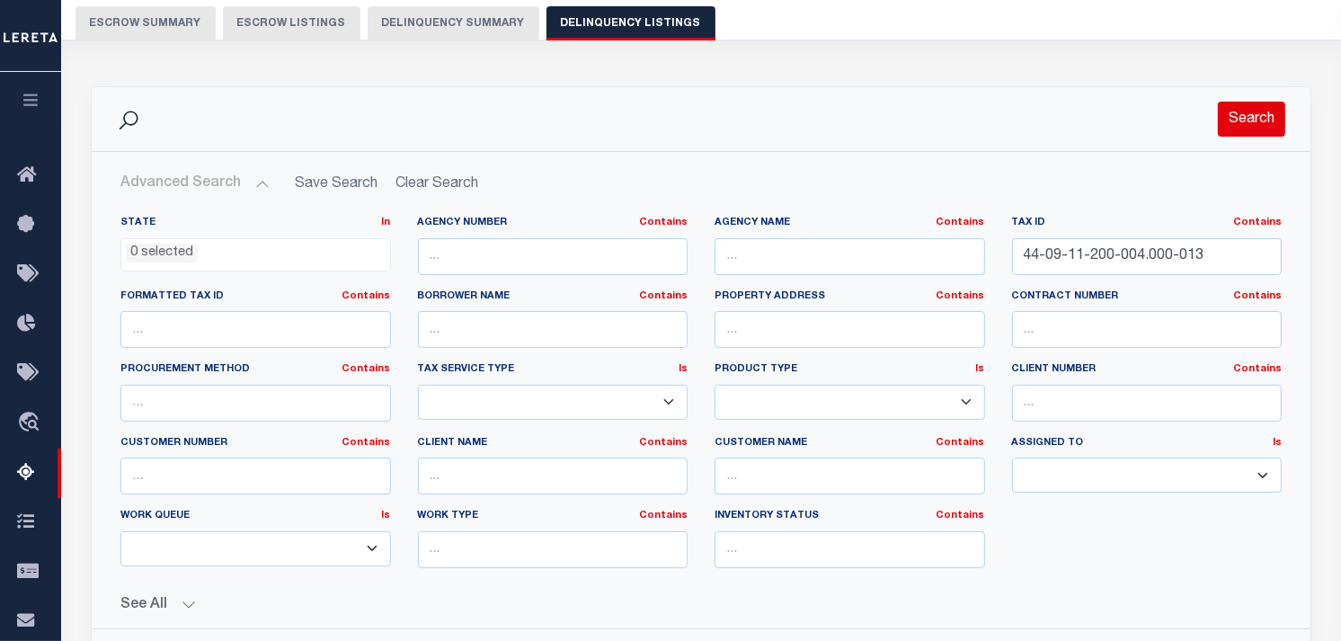
click at [1253, 120] on button "Search" at bounding box center [1251, 119] width 67 height 35
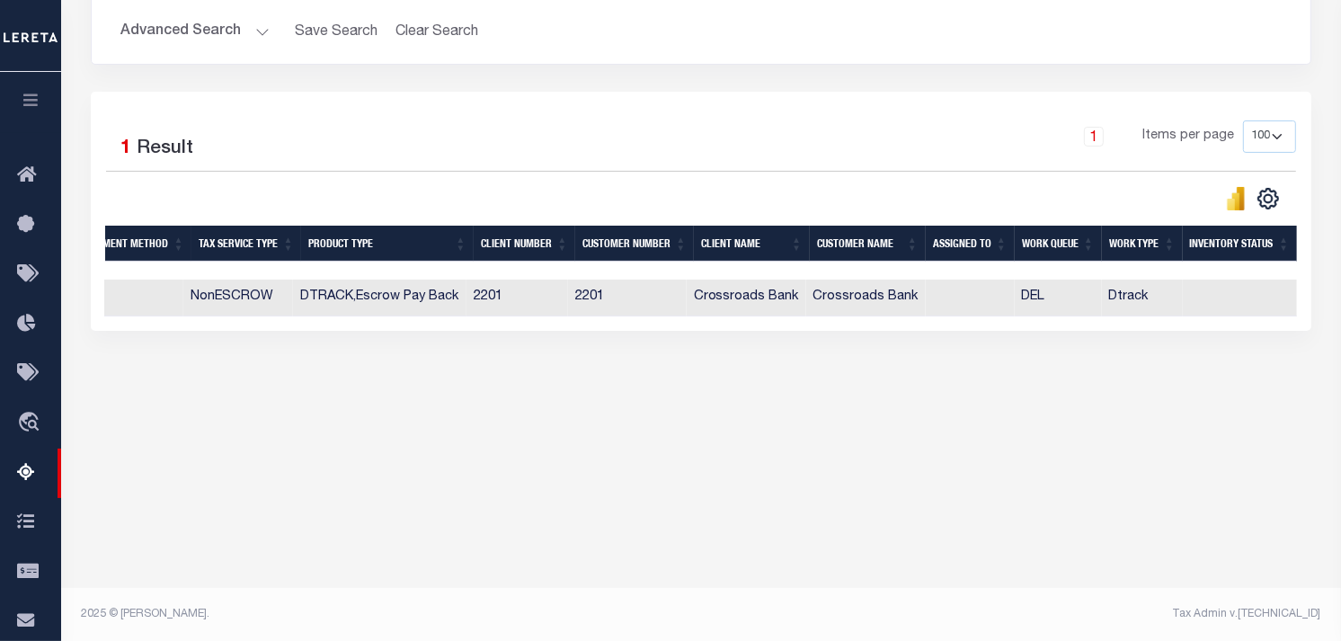
scroll to position [0, 1278]
drag, startPoint x: 749, startPoint y: 331, endPoint x: 155, endPoint y: 349, distance: 593.4
click at [155, 349] on div "Data sync process is currently running, you may face some response delays. Sear…" at bounding box center [701, 150] width 1245 height 468
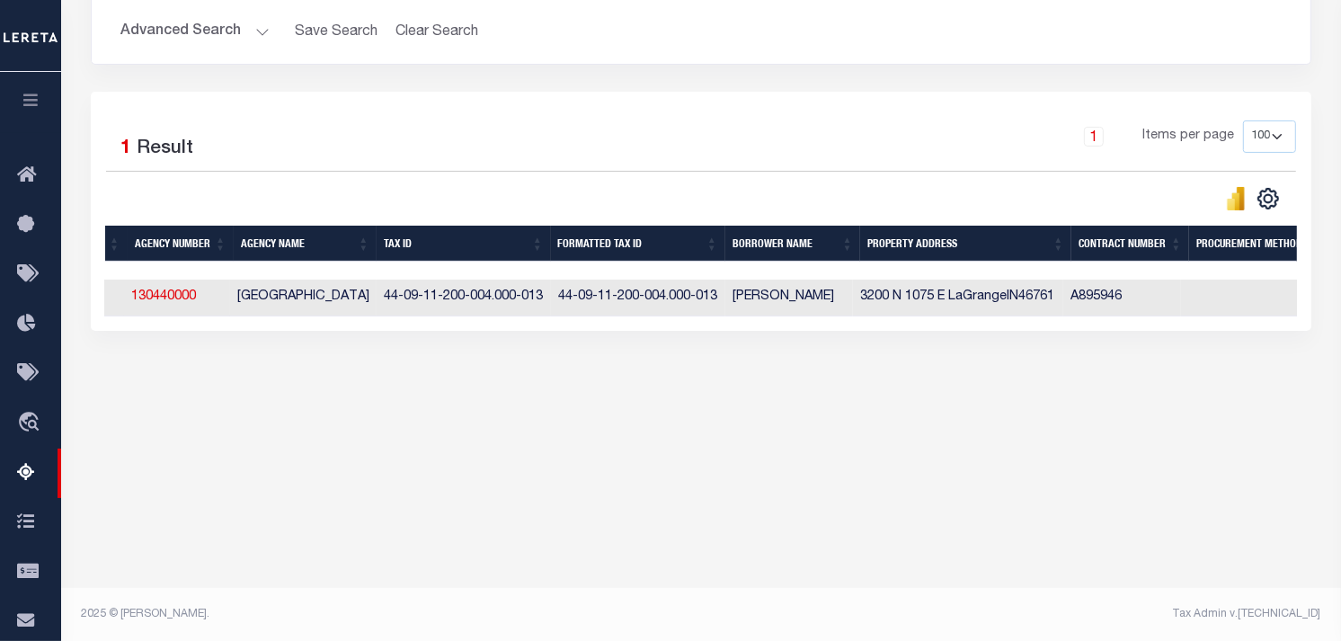
scroll to position [0, 0]
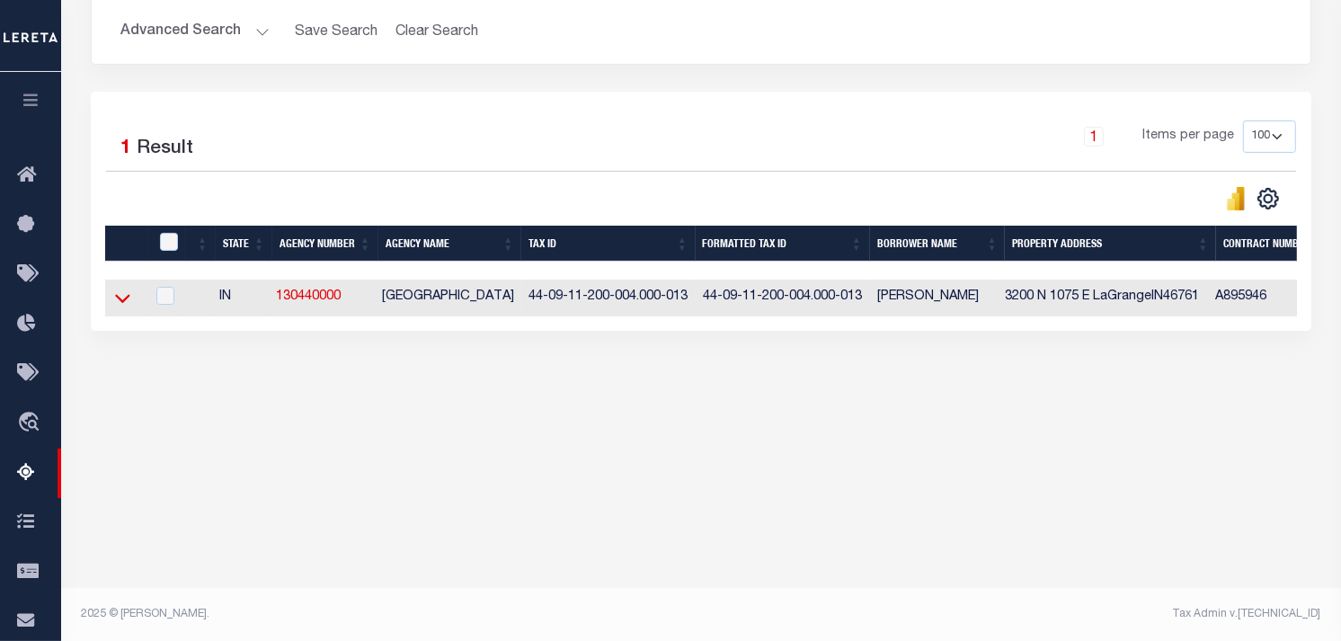
click at [128, 307] on icon at bounding box center [122, 297] width 15 height 19
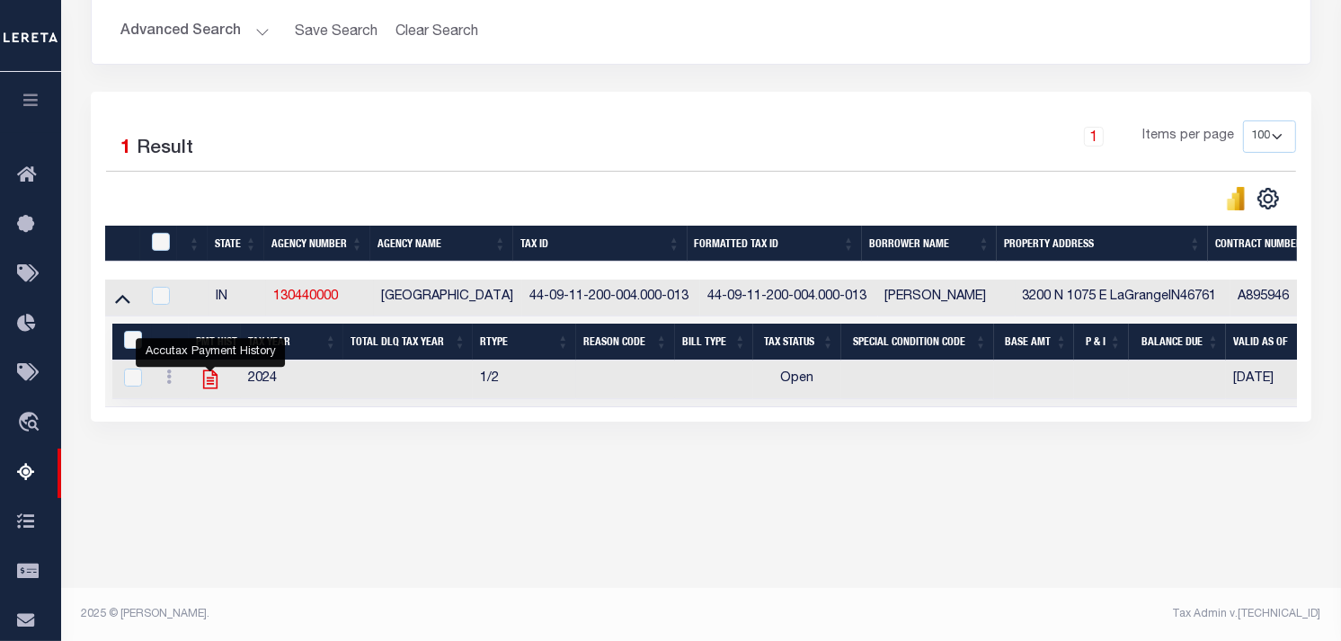
click at [212, 384] on icon "" at bounding box center [210, 379] width 14 height 19
checkbox input "true"
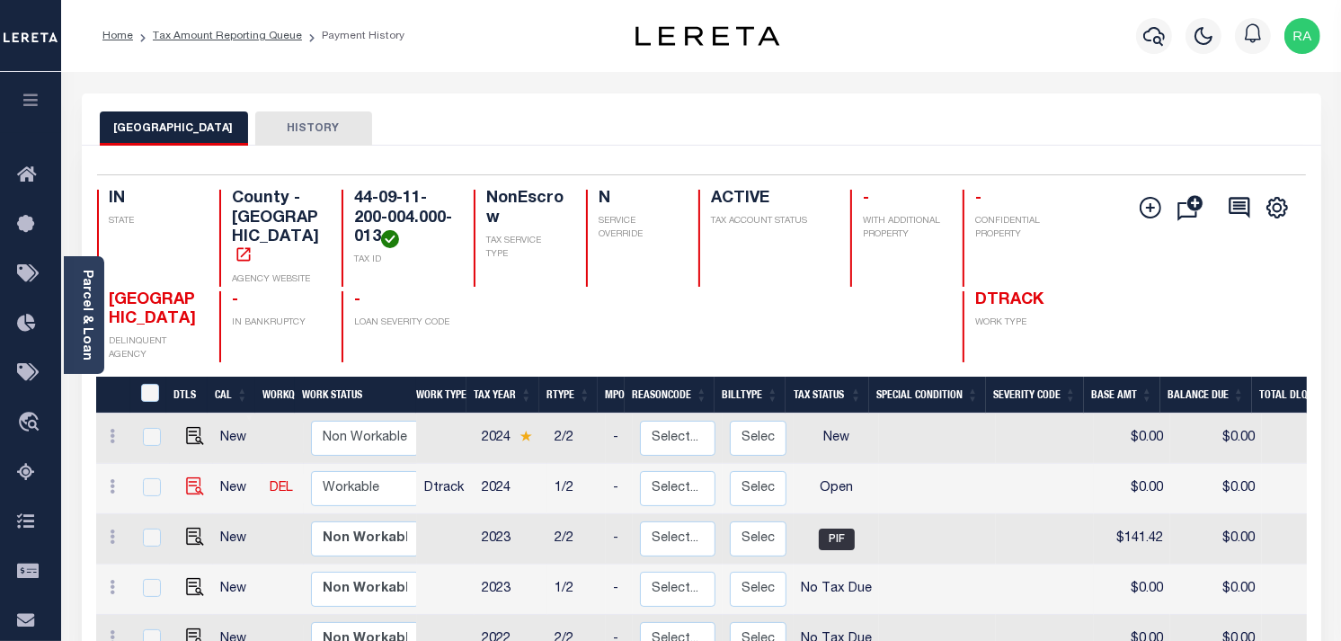
click at [192, 477] on img "" at bounding box center [195, 486] width 18 height 18
checkbox input "true"
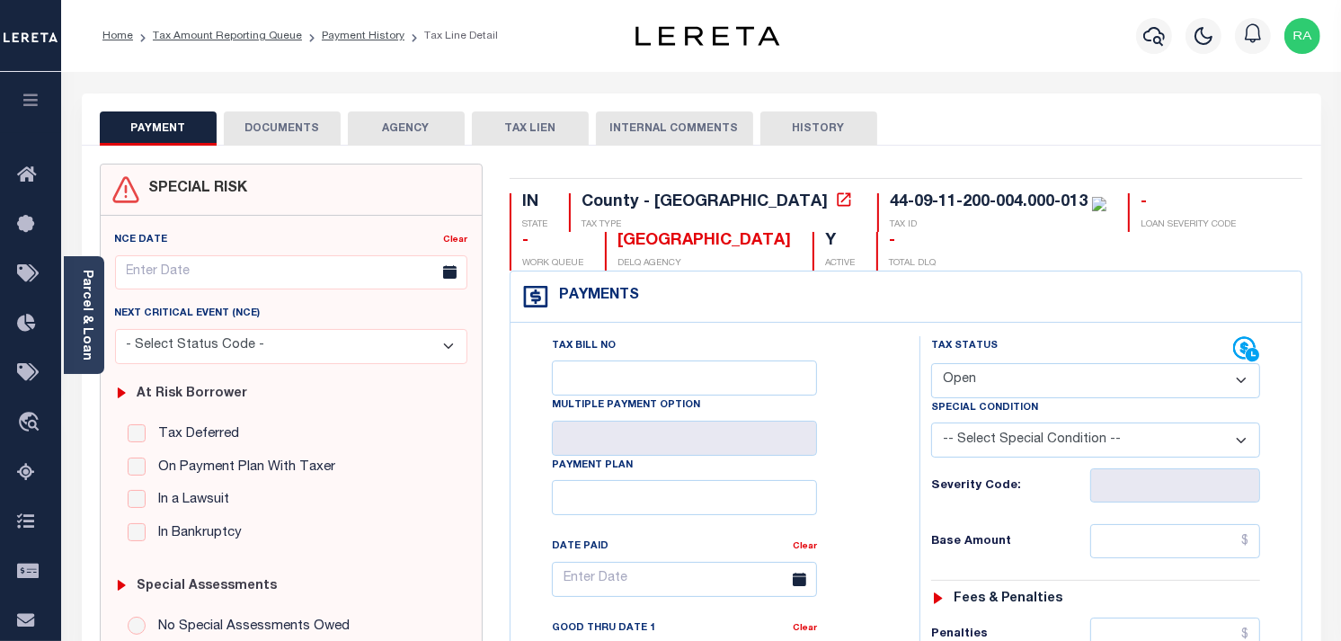
click at [960, 392] on select "- Select Status Code - Open Due/Unpaid Paid Incomplete No Tax Due Internal Refu…" at bounding box center [1095, 380] width 329 height 35
select select "PYD"
click at [931, 364] on select "- Select Status Code - Open Due/Unpaid Paid Incomplete No Tax Due Internal Refu…" at bounding box center [1095, 380] width 329 height 35
type input "[DATE]"
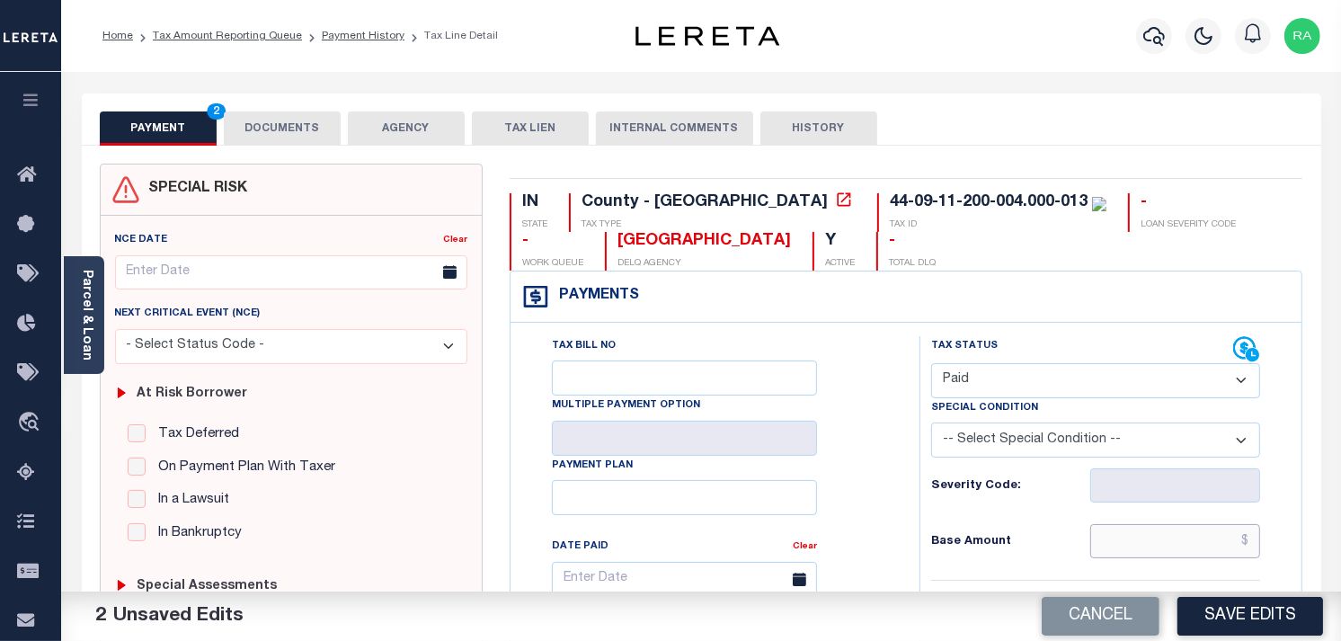
click at [1226, 550] on input "text" at bounding box center [1175, 541] width 171 height 34
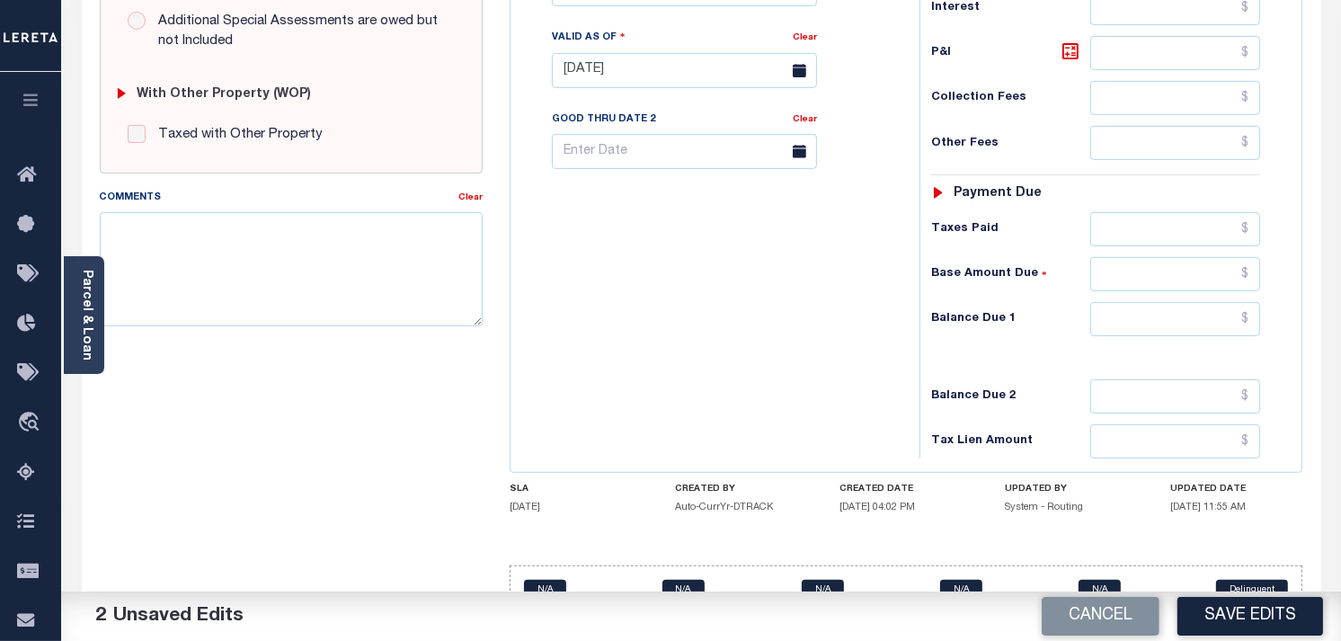
scroll to position [723, 0]
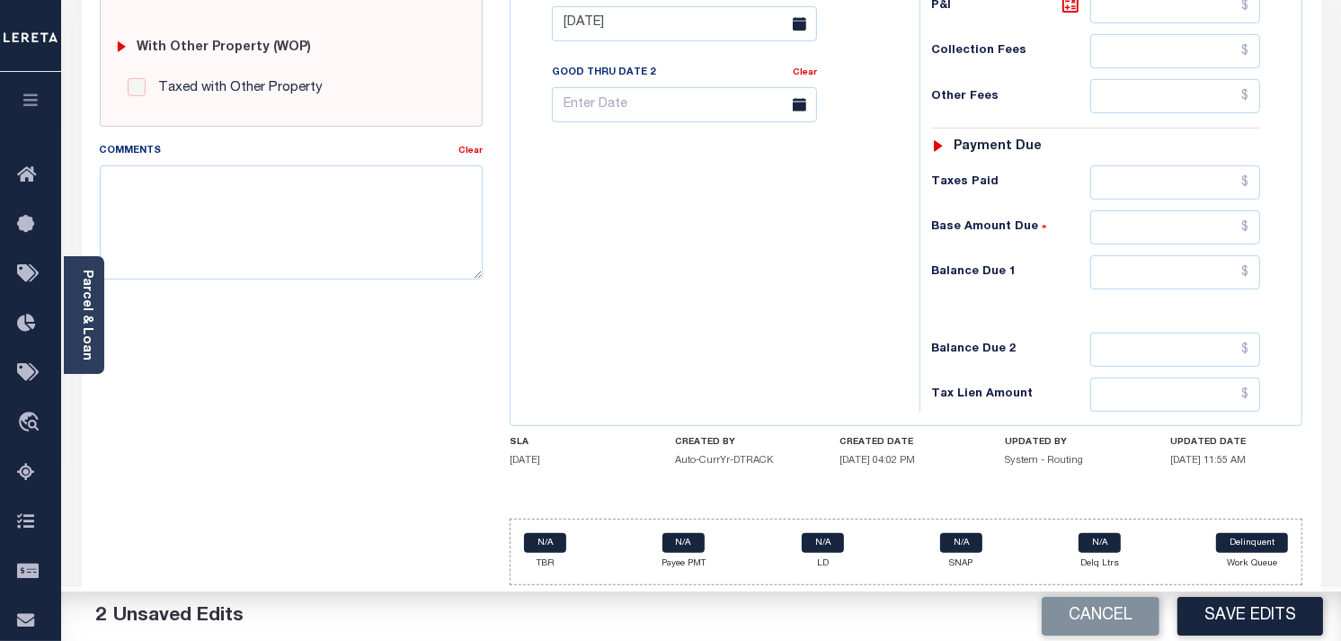
type input "$158.90"
click at [1165, 288] on div "Tax Status Status - Select Status Code -" at bounding box center [1101, 15] width 364 height 794
click at [1264, 306] on div "Tax Status Status - Select Status Code -" at bounding box center [1101, 15] width 364 height 794
click at [1202, 264] on input "text" at bounding box center [1175, 272] width 171 height 34
type input "$0.00"
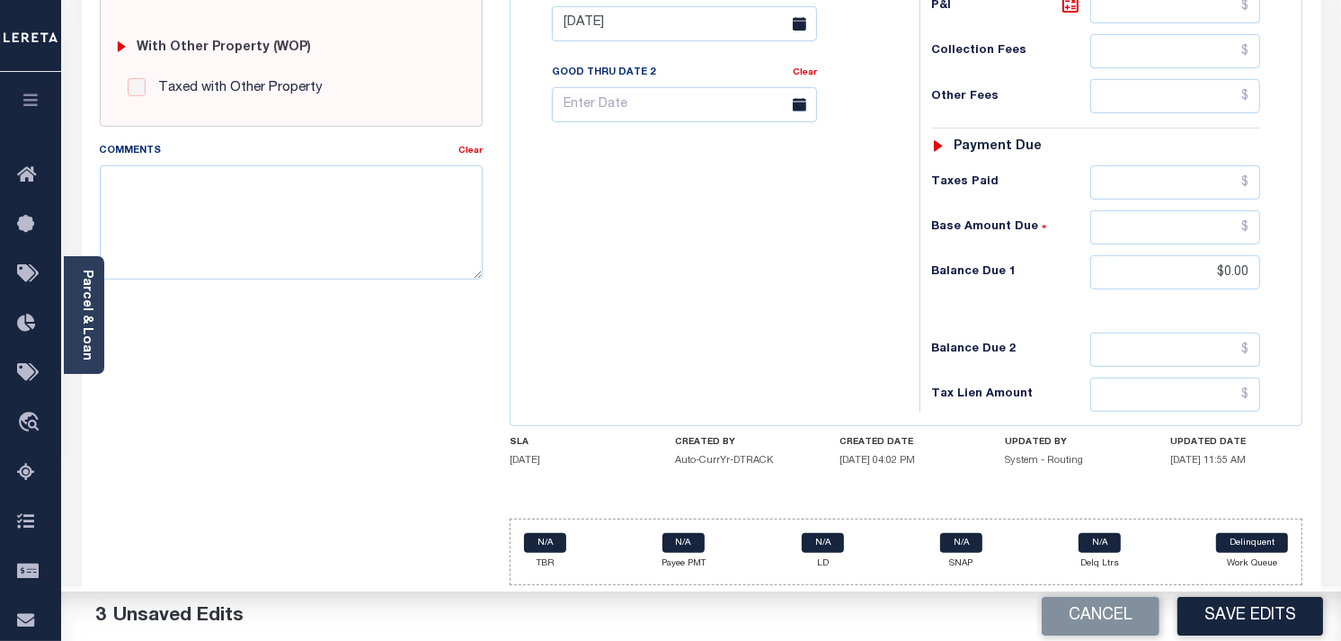
click at [1297, 277] on div "Tax Status Status" at bounding box center [1101, 15] width 391 height 794
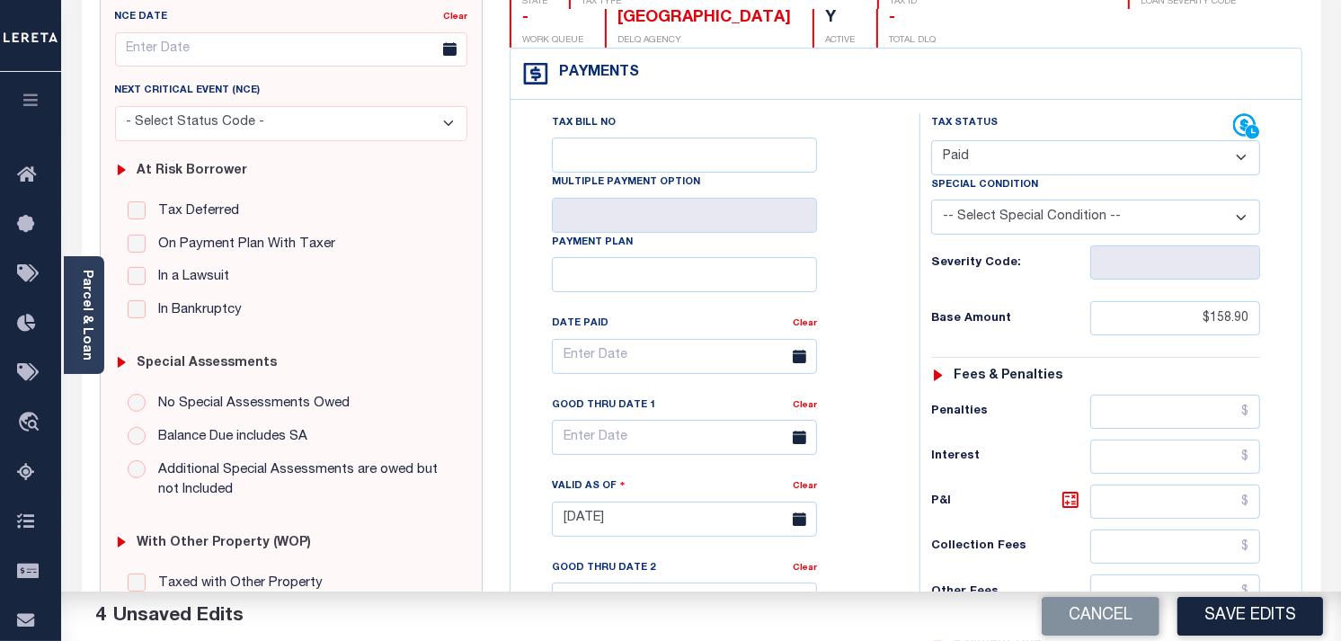
scroll to position [0, 0]
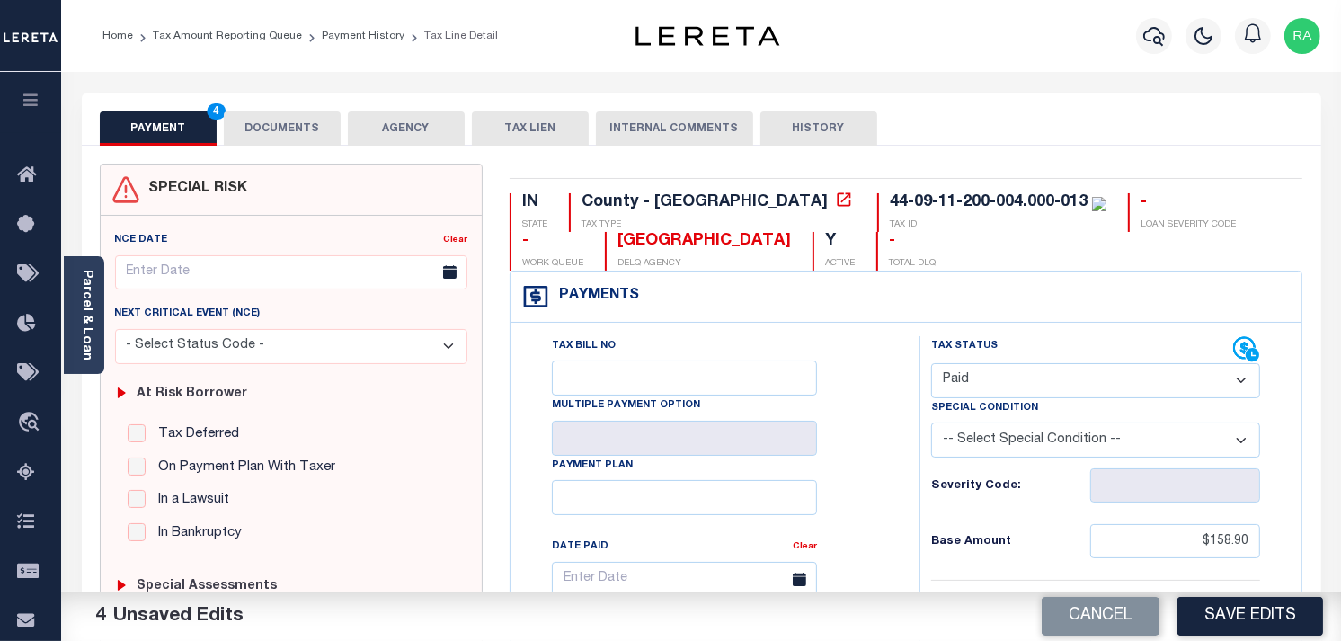
click at [279, 145] on button "DOCUMENTS" at bounding box center [282, 128] width 117 height 34
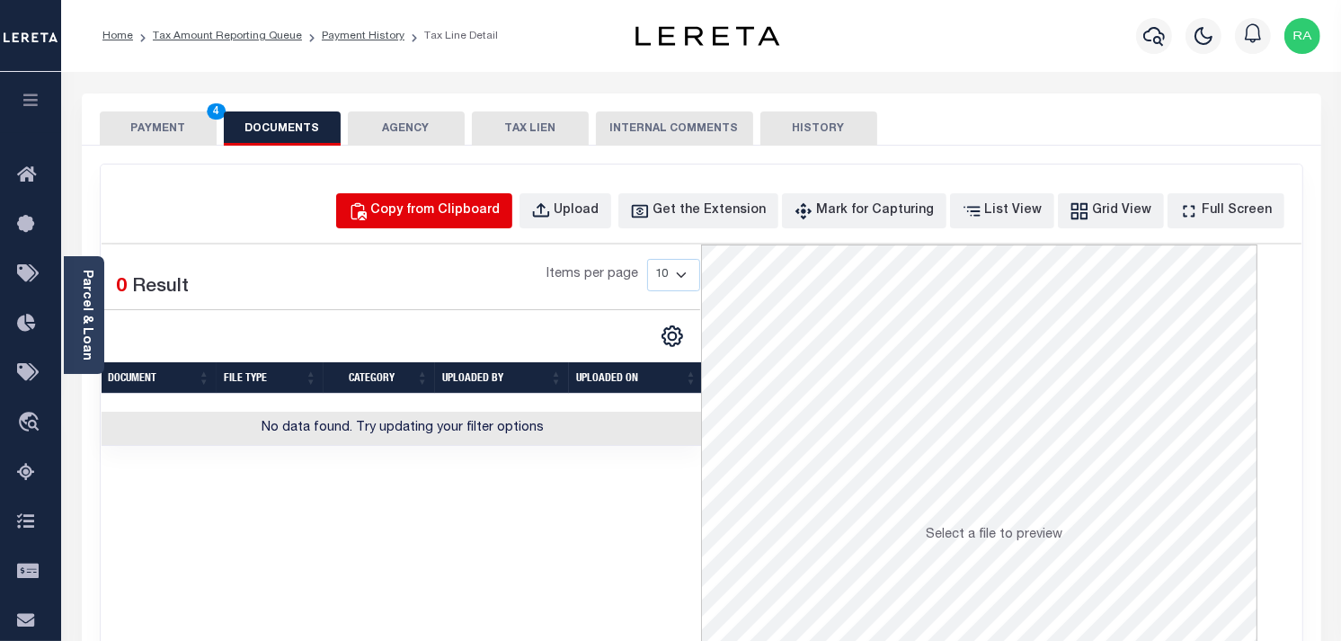
click at [468, 204] on div "Copy from Clipboard" at bounding box center [435, 211] width 129 height 20
select select "POP"
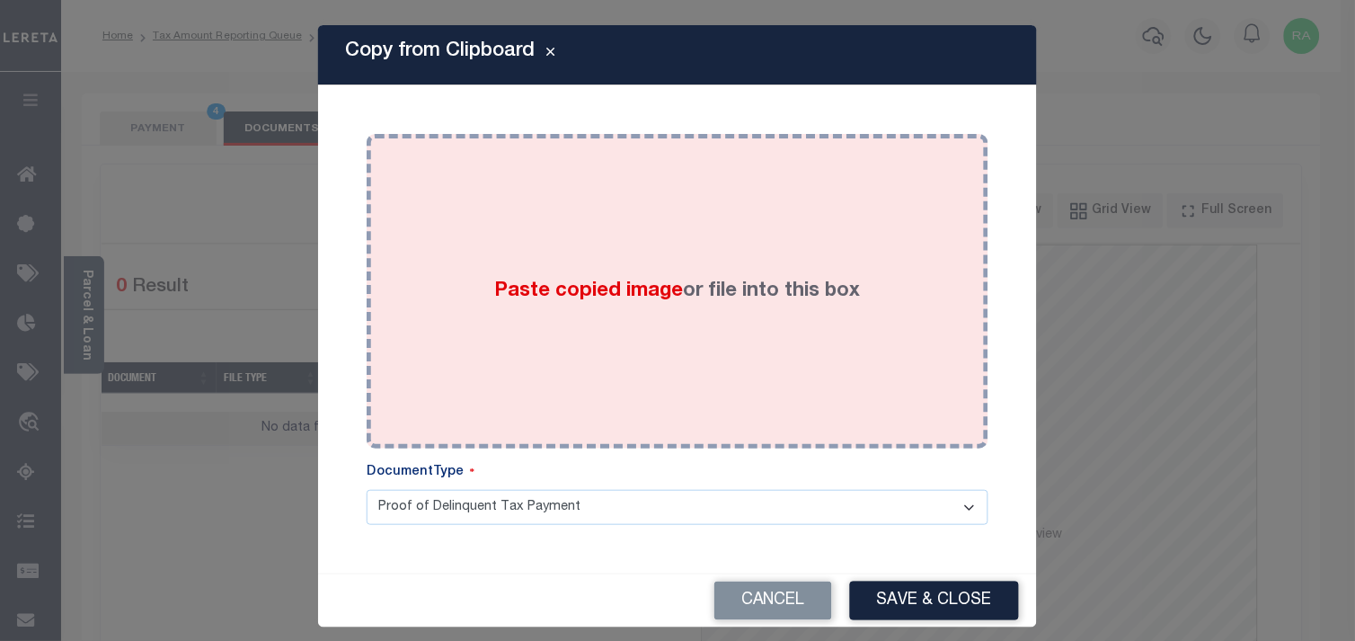
click at [590, 330] on div "Paste copied image or file into this box" at bounding box center [677, 291] width 595 height 288
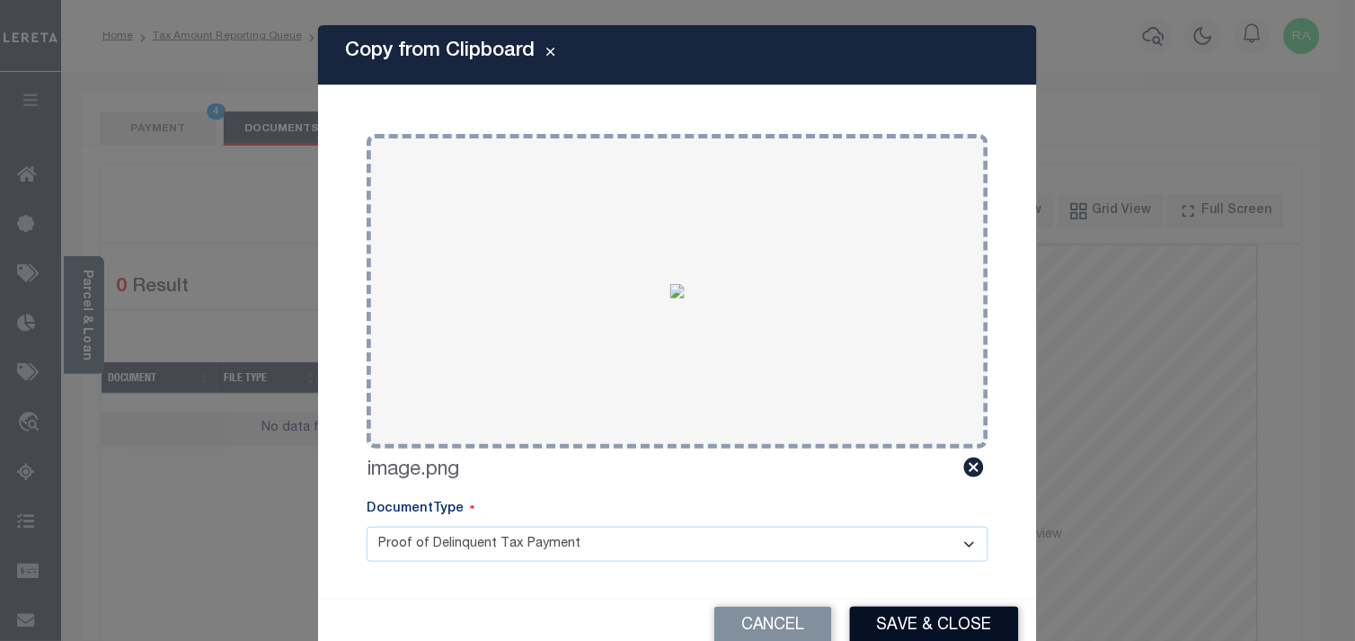
click at [924, 623] on button "Save & Close" at bounding box center [934, 626] width 169 height 39
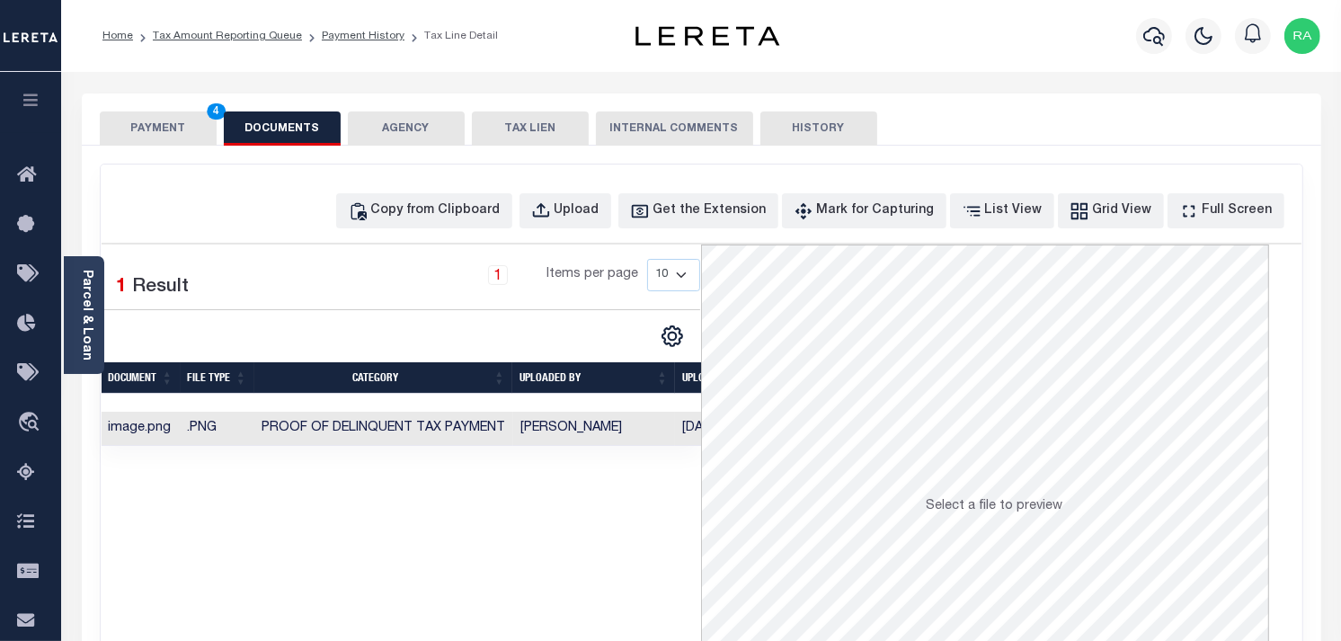
click at [150, 120] on button "PAYMENT 4" at bounding box center [158, 128] width 117 height 34
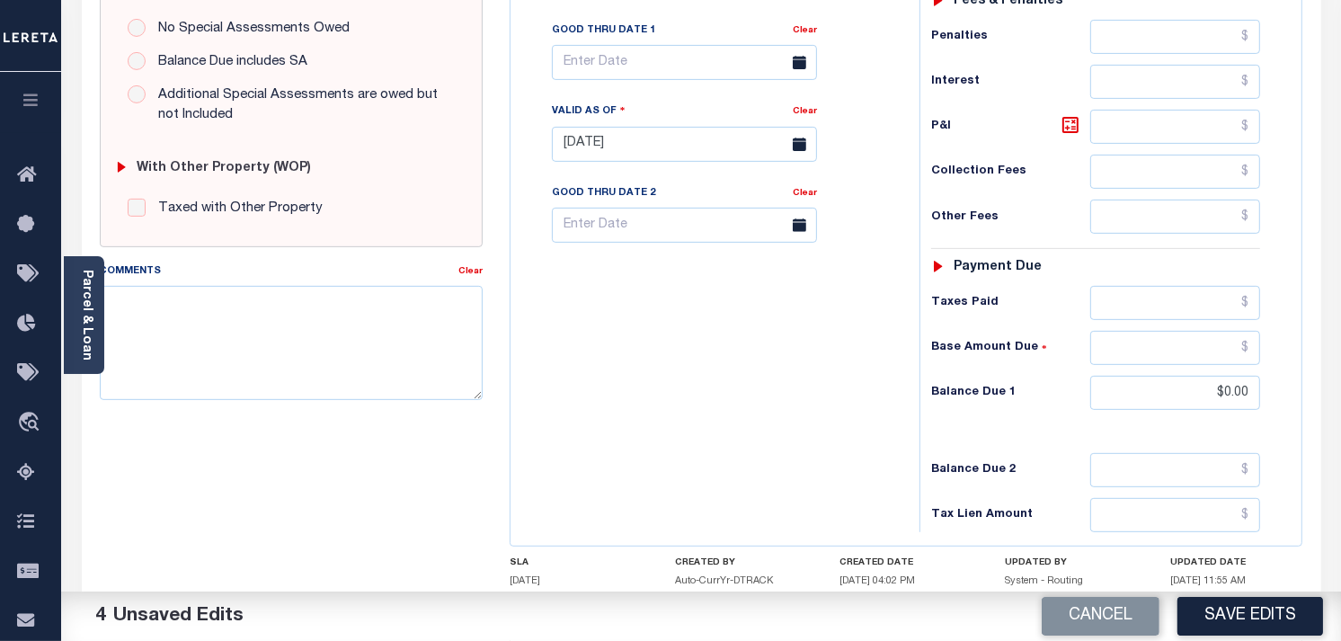
scroll to position [599, 0]
click at [1198, 607] on button "Save Edits" at bounding box center [1250, 616] width 146 height 39
checkbox input "false"
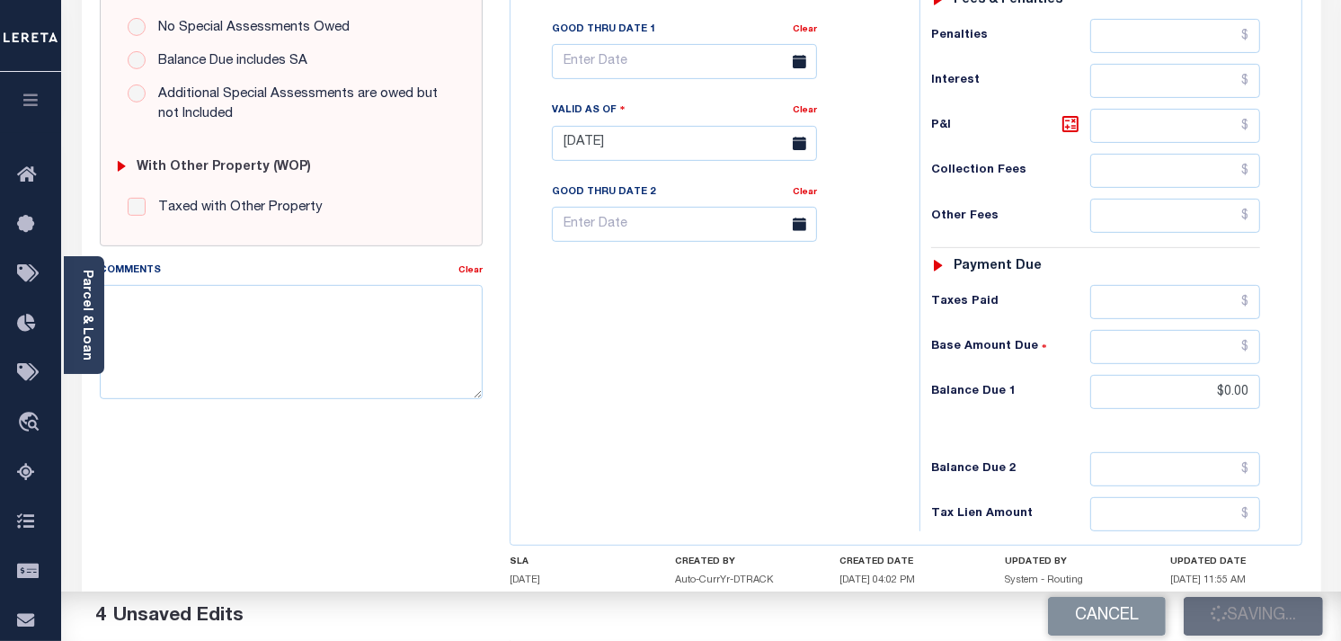
checkbox input "false"
type input "$158.9"
type input "$0"
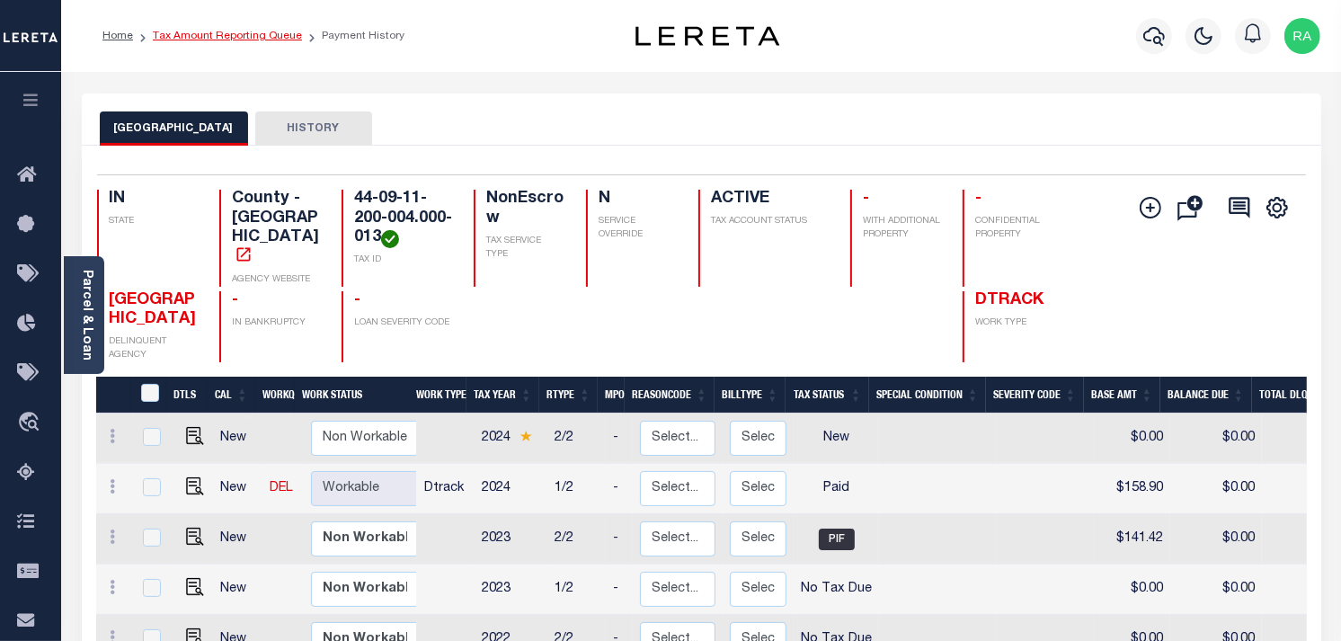
click at [226, 32] on link "Tax Amount Reporting Queue" at bounding box center [227, 36] width 149 height 11
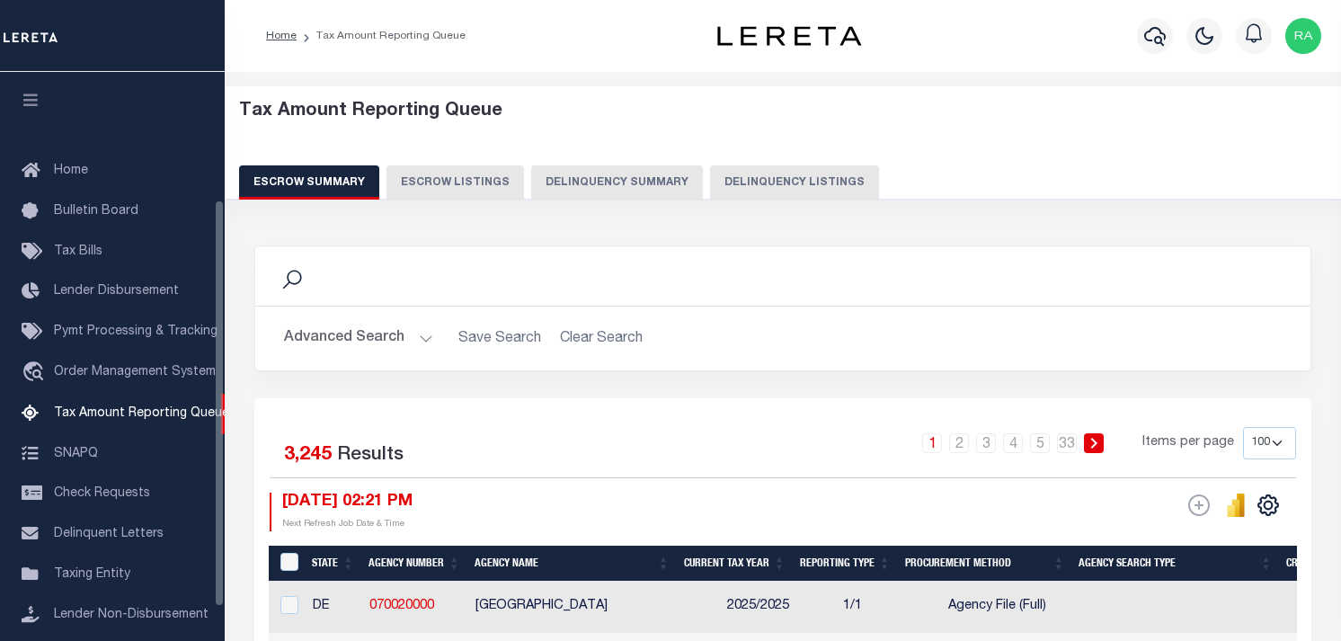
click at [803, 177] on button "Delinquency Listings" at bounding box center [794, 182] width 169 height 34
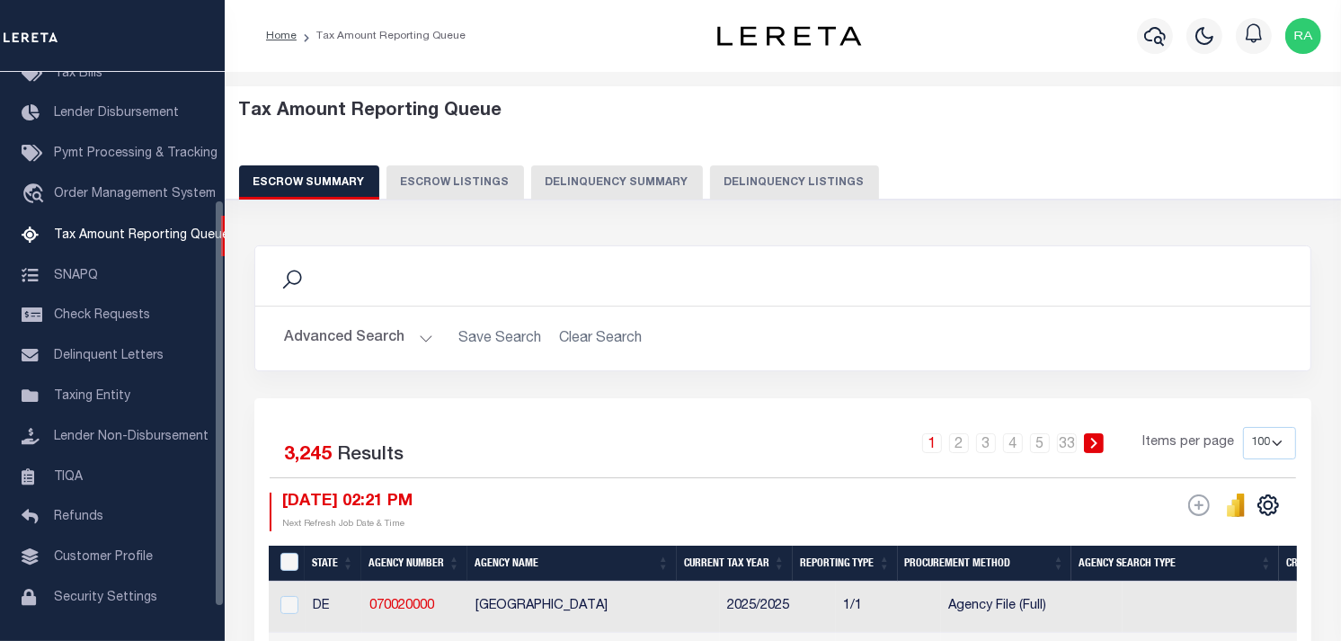
select select "100"
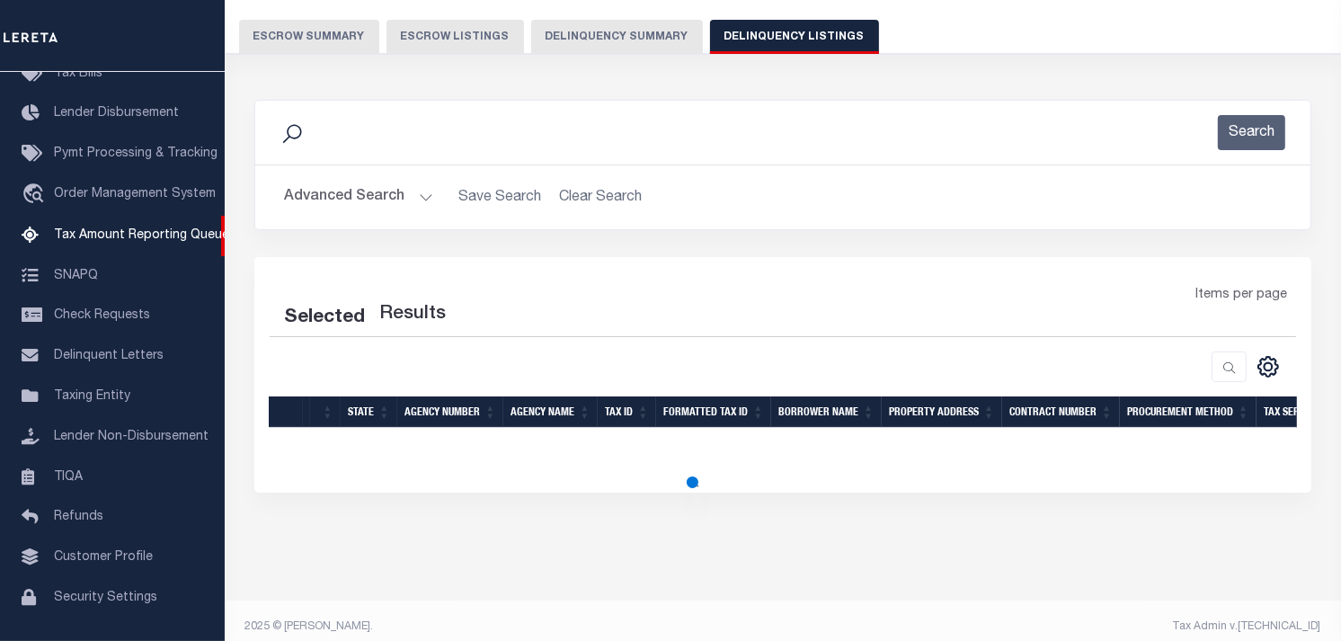
scroll to position [159, 0]
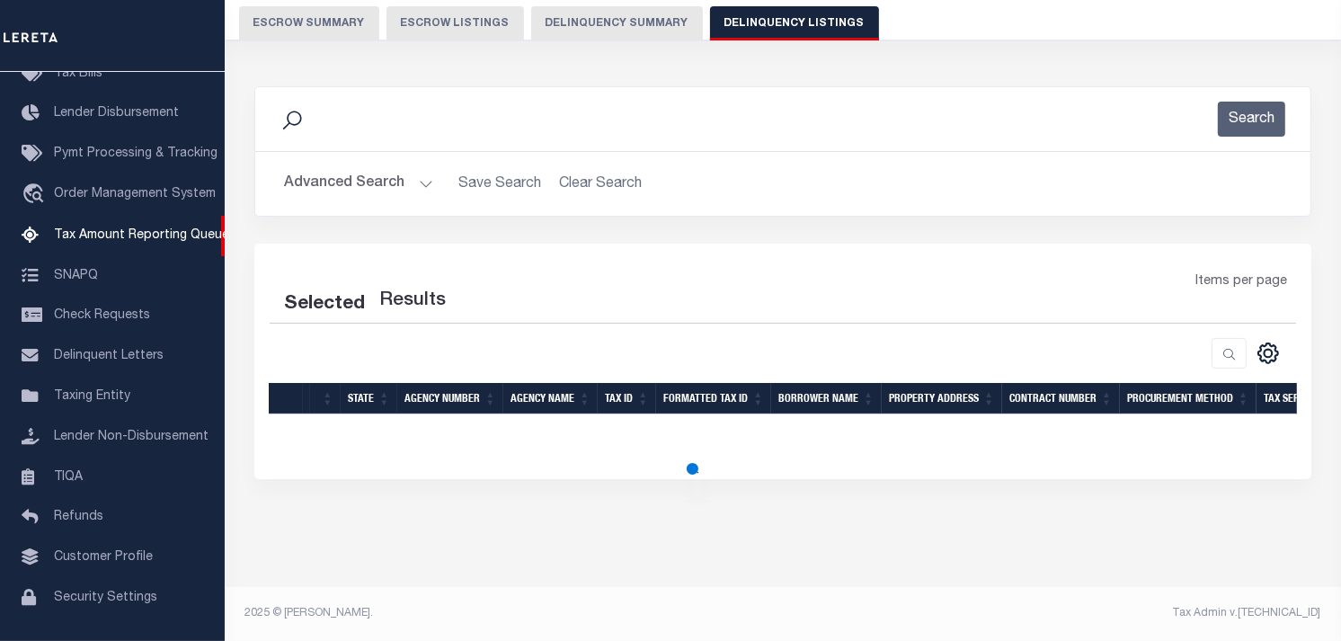
select select "100"
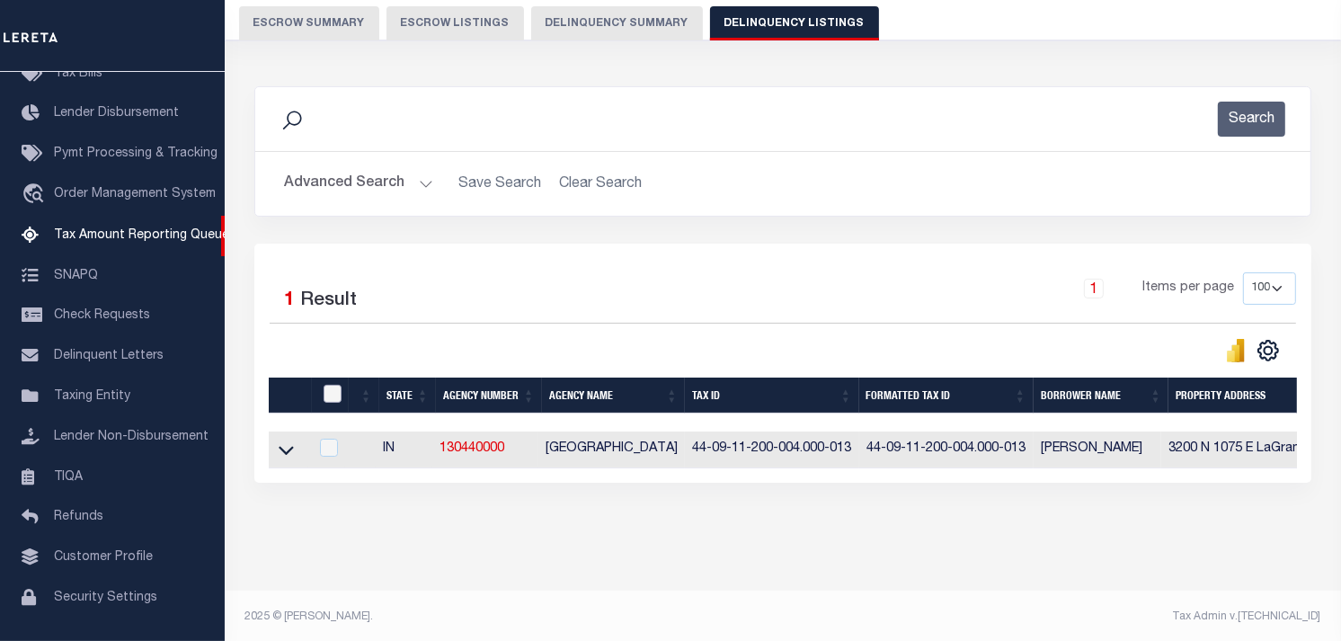
click at [338, 397] on input "checkbox" at bounding box center [333, 394] width 18 height 18
checkbox input "true"
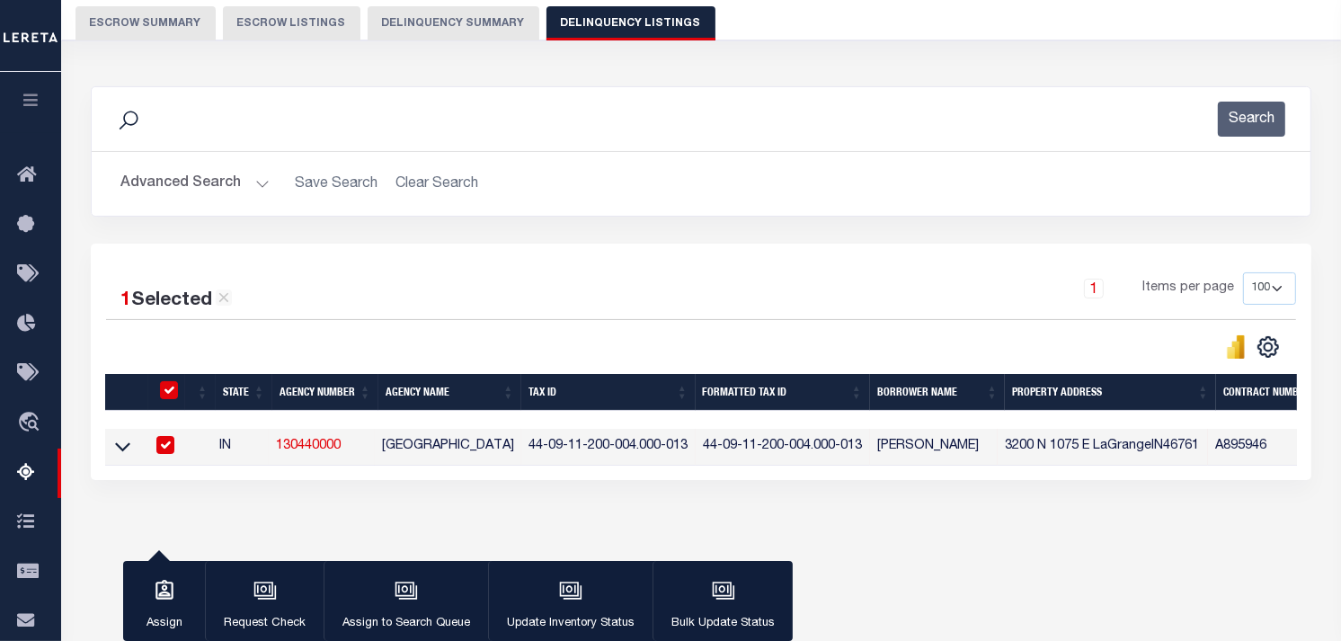
scroll to position [311, 0]
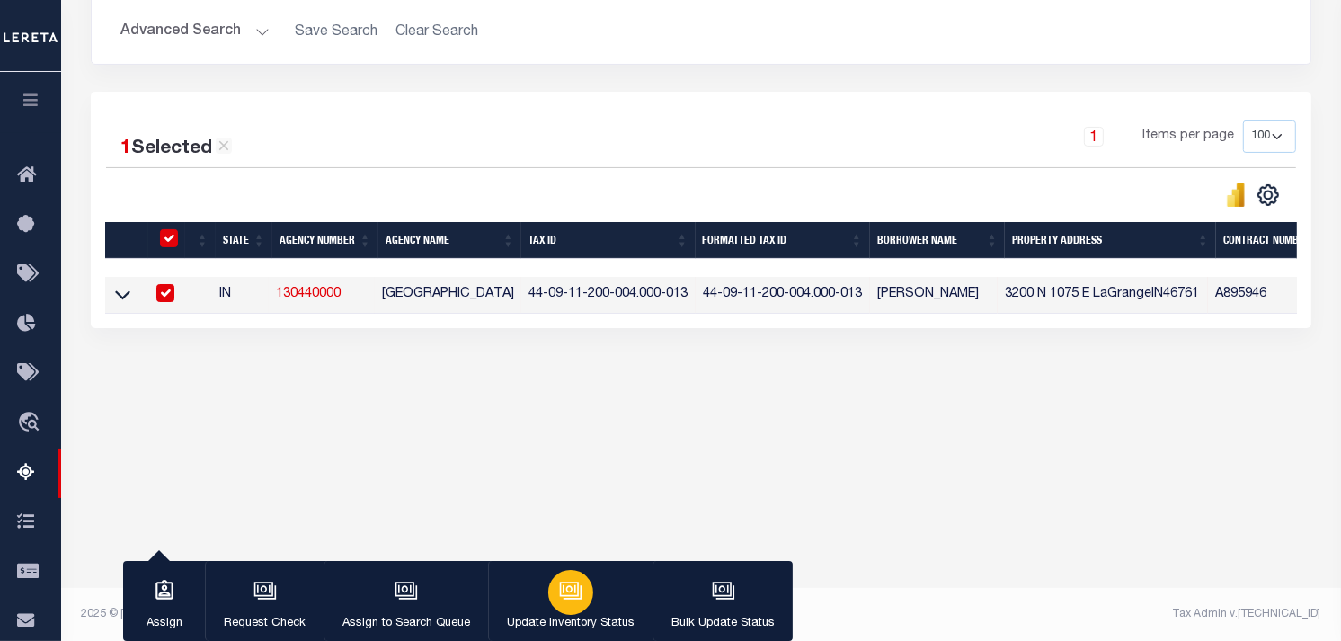
click at [550, 581] on div "button" at bounding box center [570, 592] width 45 height 45
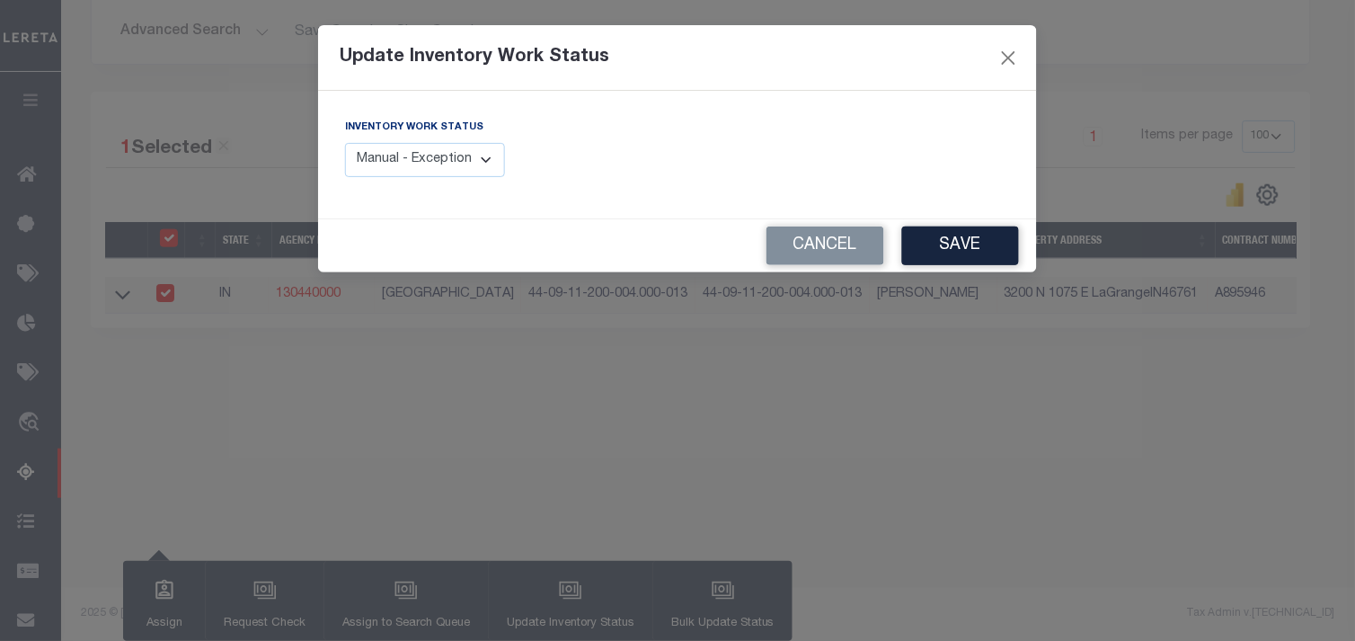
click at [467, 167] on select "Manual - Exception Pended - Awaiting Search Late Add Exception Completed" at bounding box center [425, 160] width 160 height 35
select select "4"
click at [345, 143] on select "Manual - Exception Pended - Awaiting Search Late Add Exception Completed" at bounding box center [425, 160] width 160 height 35
click at [922, 248] on button "Save" at bounding box center [960, 245] width 117 height 39
